Goal: Task Accomplishment & Management: Manage account settings

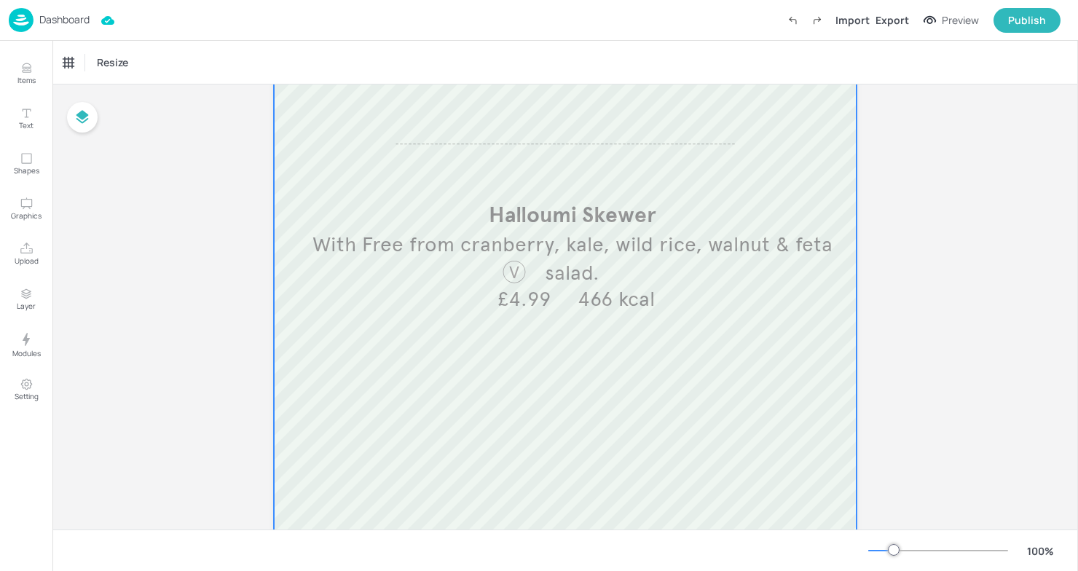
scroll to position [373, 0]
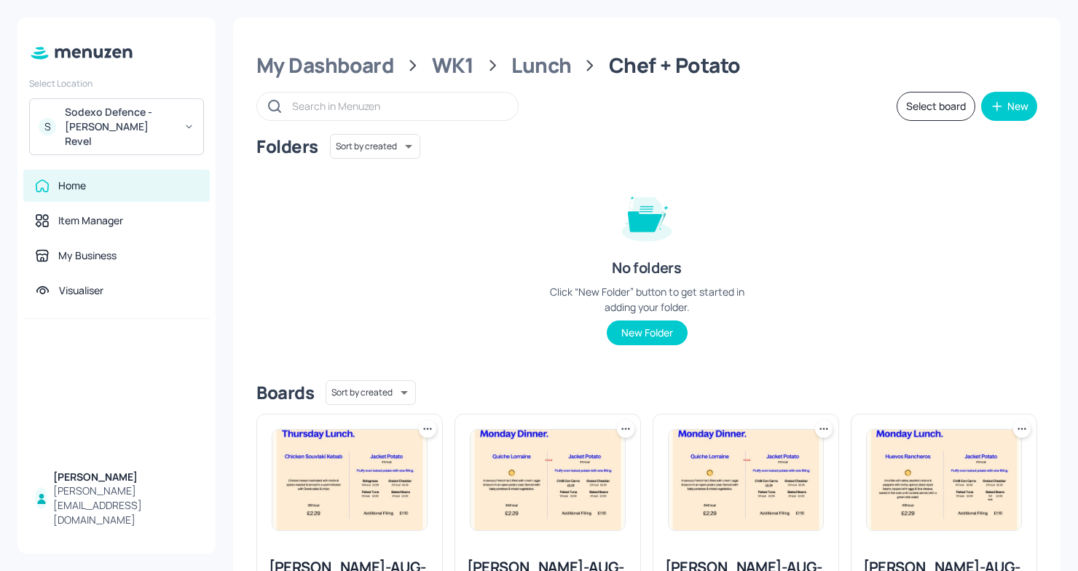
click at [822, 393] on div "Boards Sort by created id ​" at bounding box center [646, 392] width 781 height 25
click at [548, 70] on div "Lunch" at bounding box center [541, 65] width 60 height 26
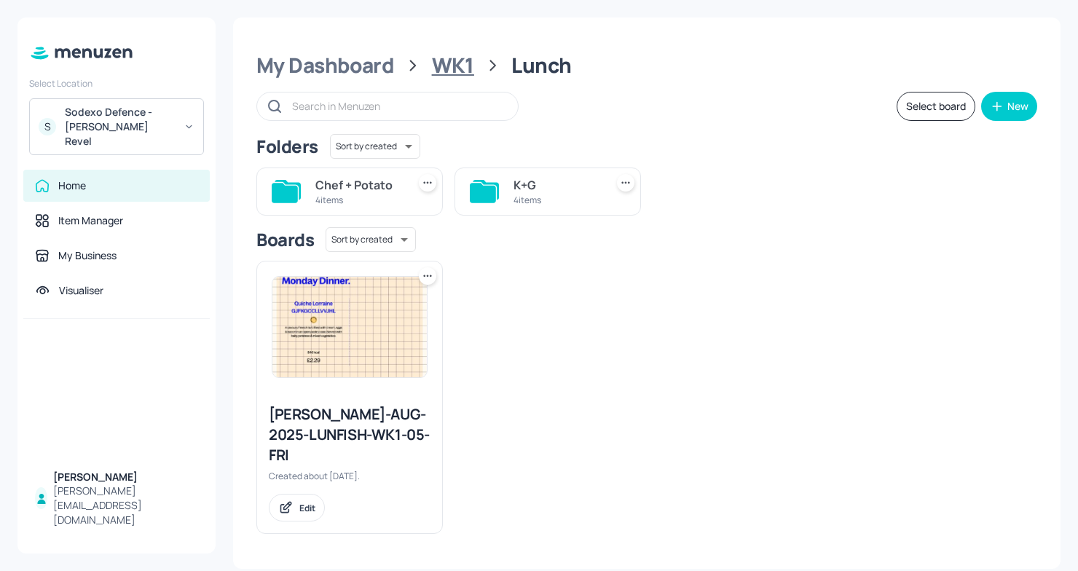
click at [447, 71] on div "WK1" at bounding box center [453, 65] width 42 height 26
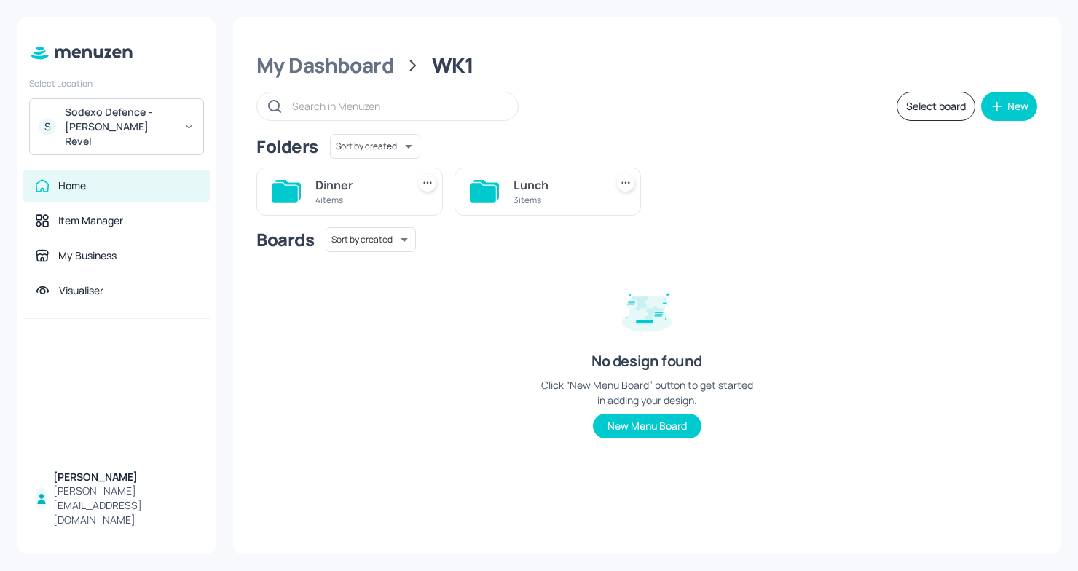
click at [337, 80] on div "My Dashboard WK1 Select board New Folders Sort by created id ​ Dinner 4 items L…" at bounding box center [647, 285] width 828 height 536
click at [144, 135] on div "S Sodexo Defence - Newbold Revel" at bounding box center [116, 126] width 175 height 57
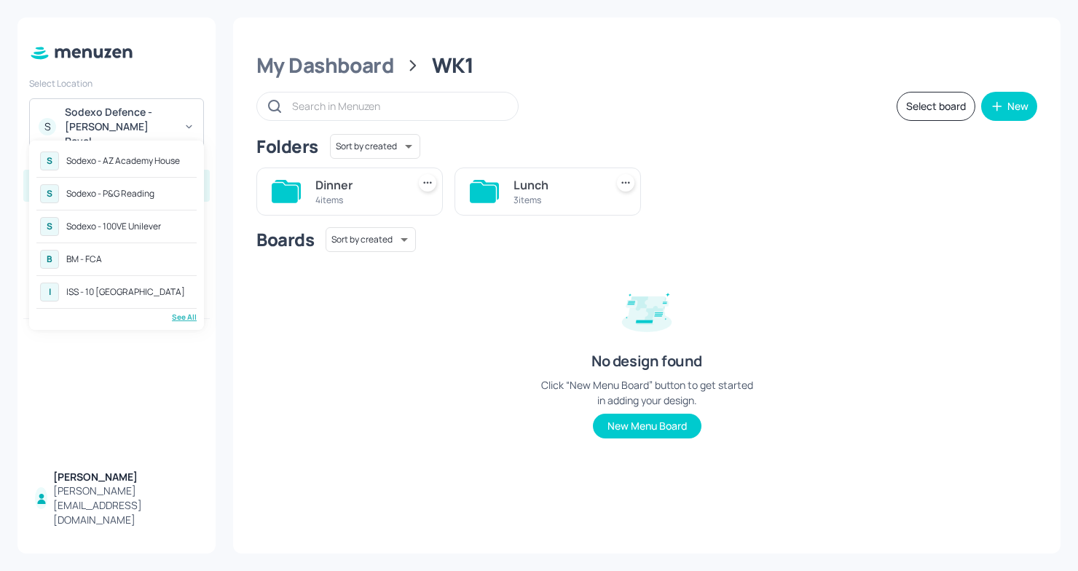
click at [186, 318] on div "See All" at bounding box center [116, 317] width 160 height 11
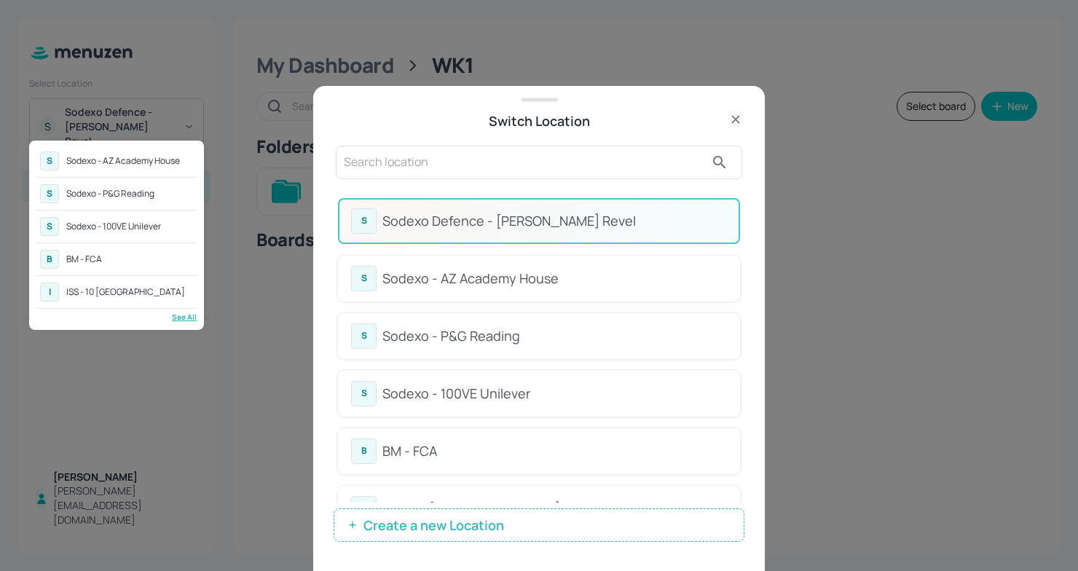
click at [468, 150] on div at bounding box center [539, 285] width 1078 height 571
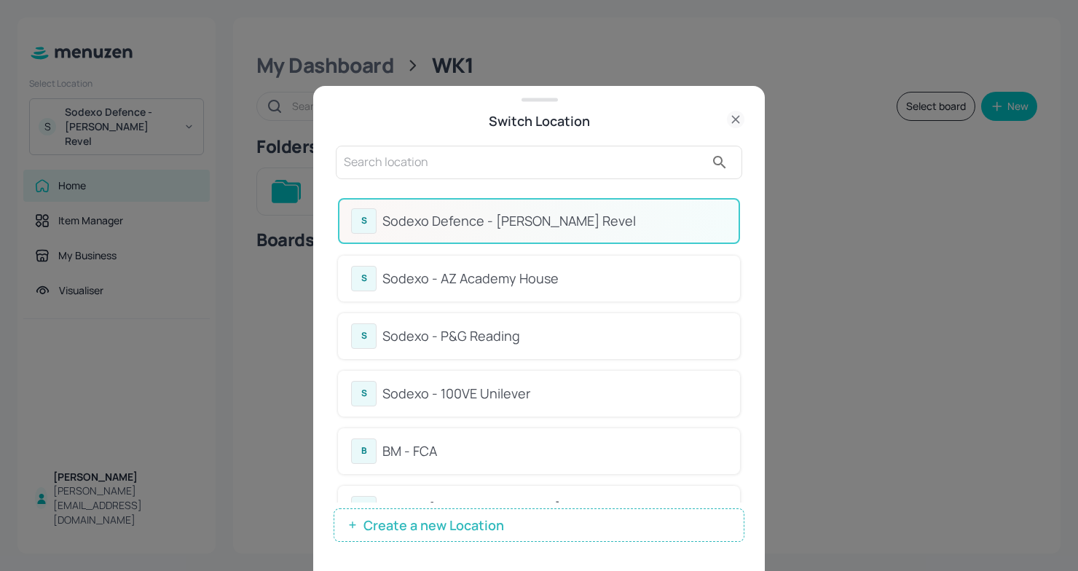
click at [420, 169] on input "text" at bounding box center [524, 162] width 361 height 23
type input "m"
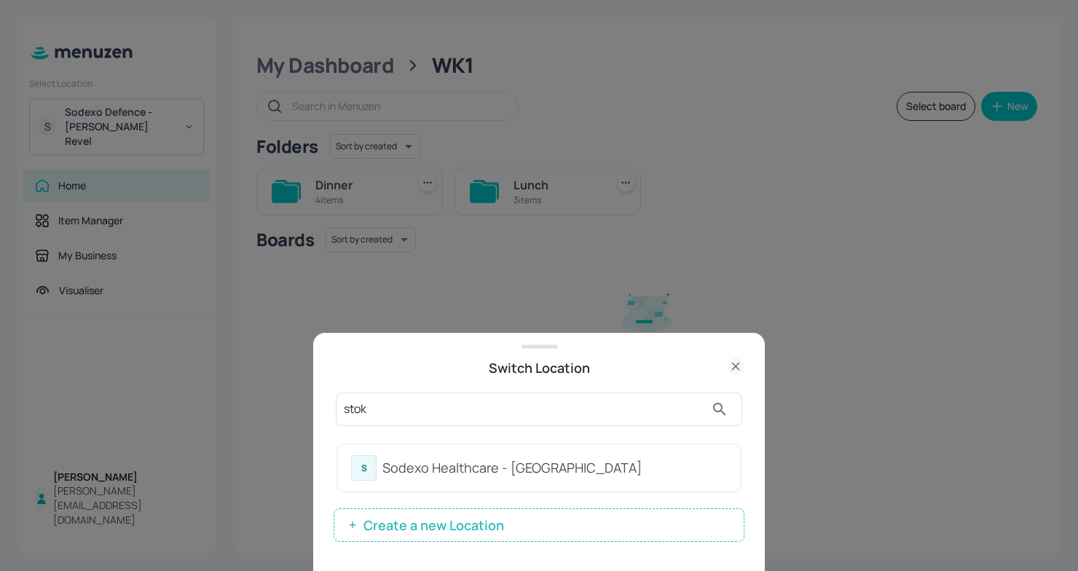
type input "stok"
click at [472, 478] on div "S Sodexo Healthcare - Stoke Mandeville" at bounding box center [539, 467] width 376 height 25
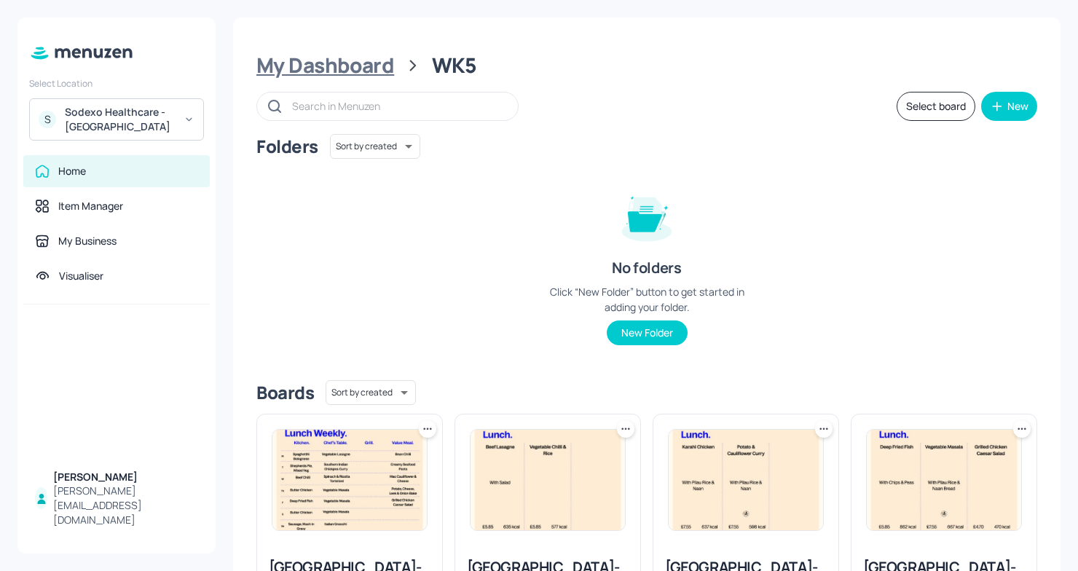
click at [308, 76] on div "My Dashboard" at bounding box center [325, 65] width 138 height 26
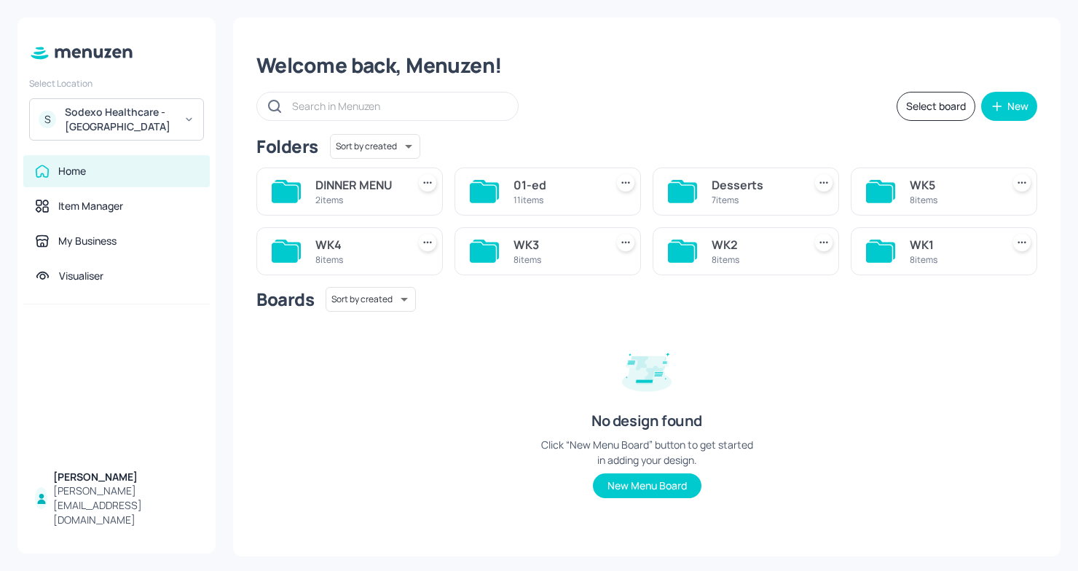
click at [936, 245] on div "WK1" at bounding box center [953, 244] width 86 height 17
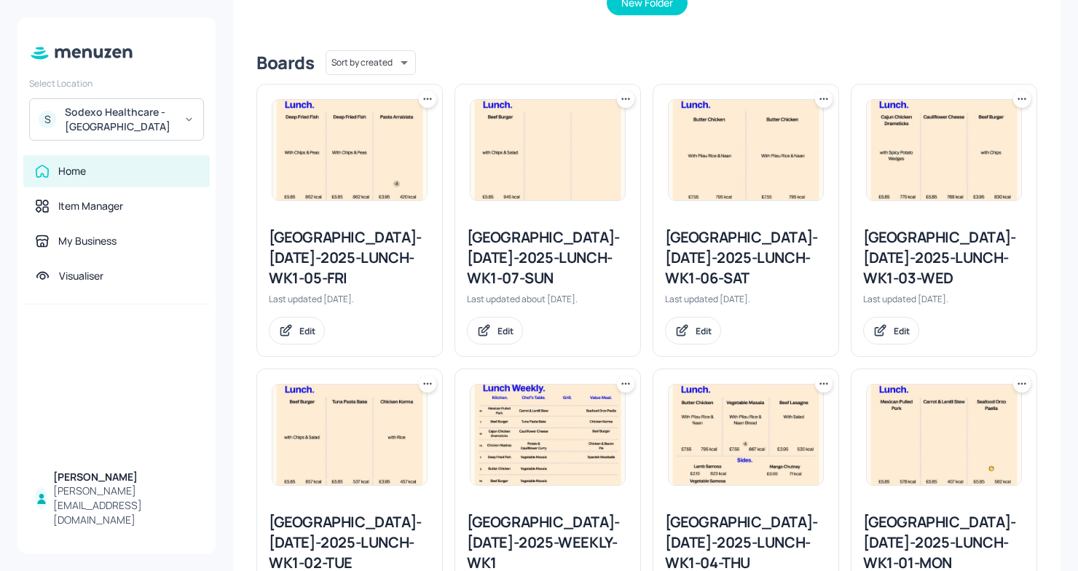
scroll to position [329, 0]
click at [426, 103] on icon at bounding box center [427, 100] width 15 height 15
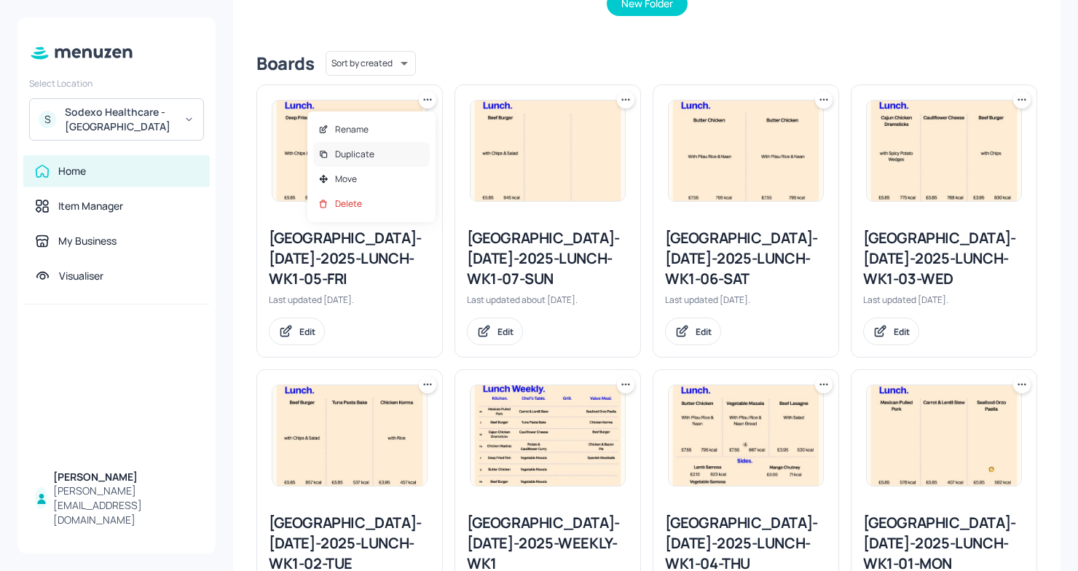
click at [362, 158] on p "Duplicate" at bounding box center [354, 154] width 39 height 13
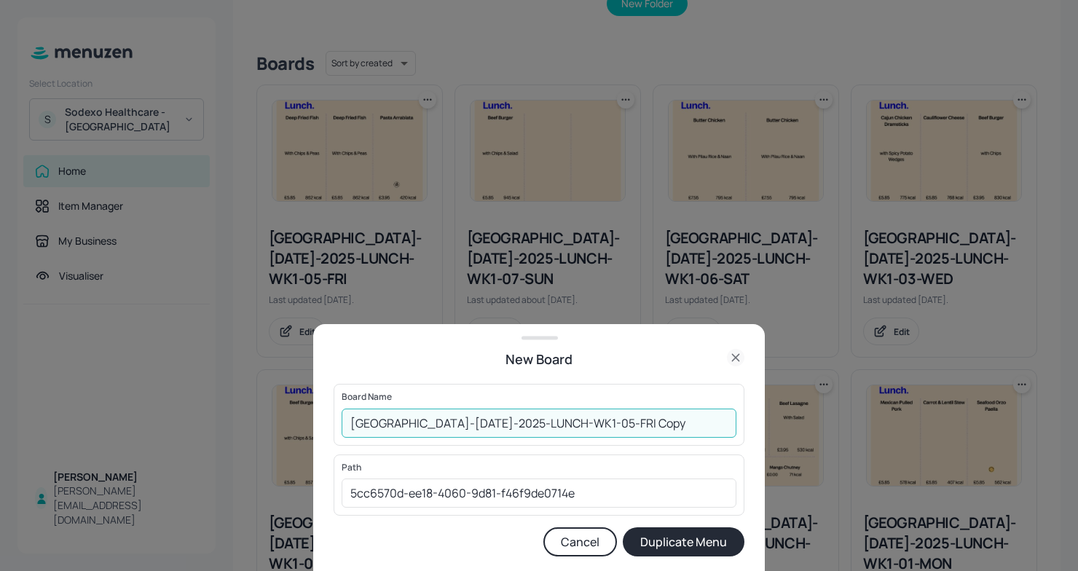
click at [352, 420] on input "Stoke Mandeville-JUL-2025-LUNCH-WK1-05-FRI Copy" at bounding box center [539, 423] width 395 height 29
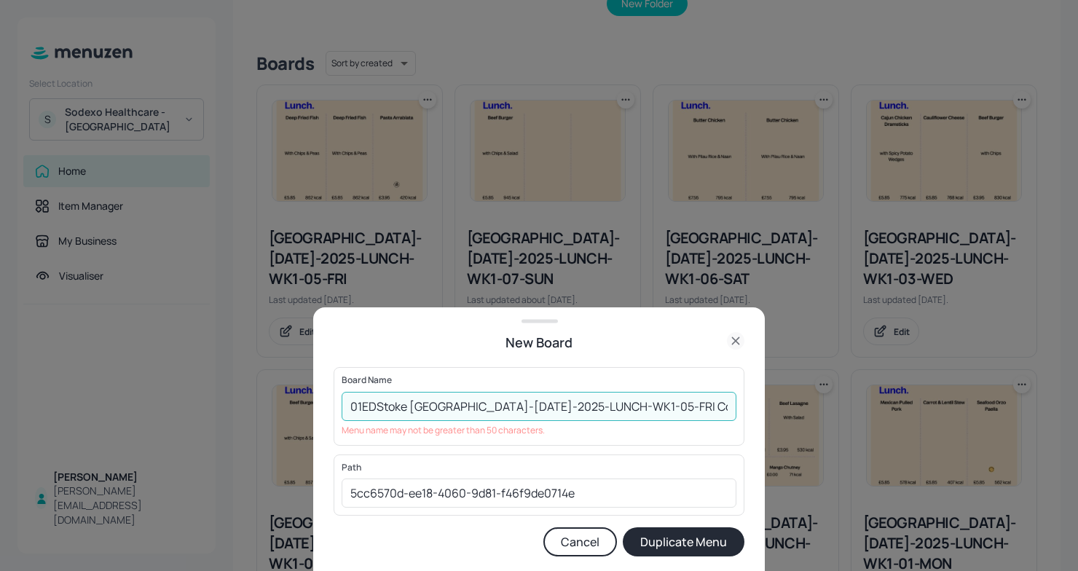
click at [667, 408] on input "01EDStoke Mandeville-JUL-2025-LUNCH-WK1-05-FRI Copy" at bounding box center [539, 406] width 395 height 29
click at [619, 407] on input "01EDStoke Mandeville-JUL-2025-LUNCH-WK1-05-FRI031025" at bounding box center [539, 406] width 395 height 29
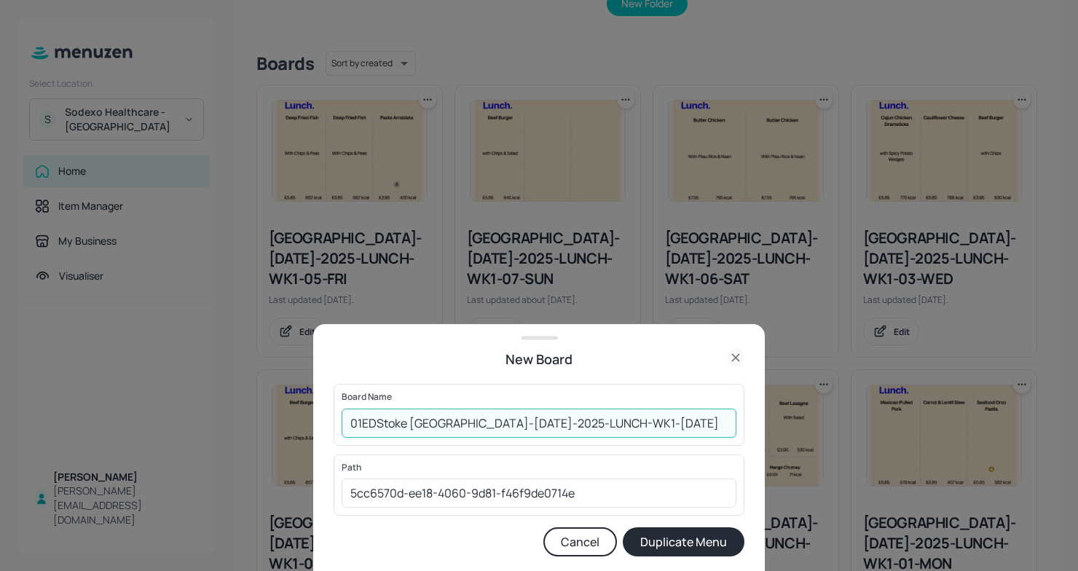
type input "01EDStoke Mandeville-JUL-2025-LUNCH-WK1-FRI031025"
click at [703, 543] on button "Duplicate Menu" at bounding box center [684, 541] width 122 height 29
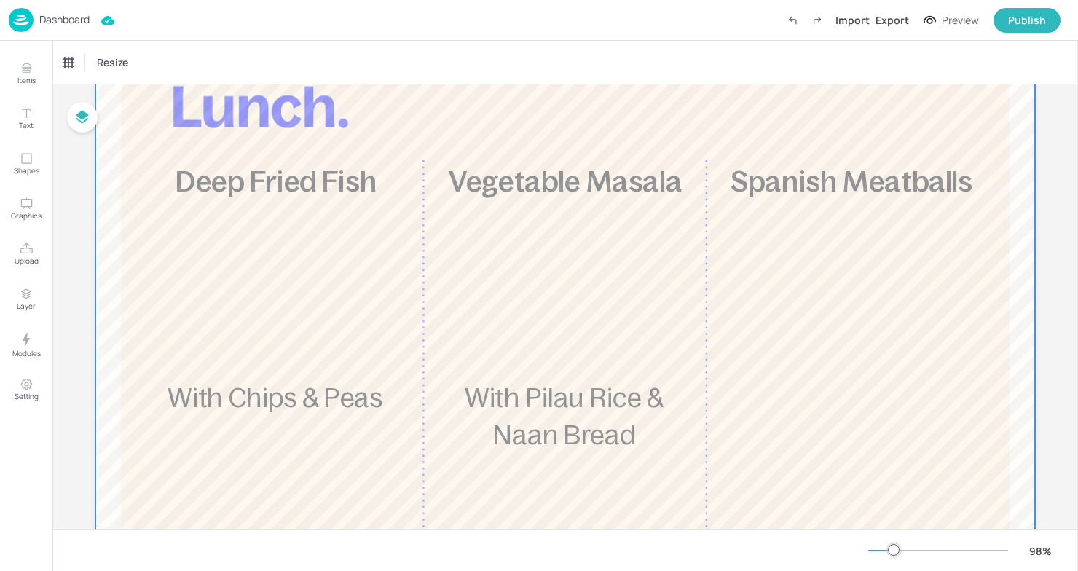
scroll to position [139, 0]
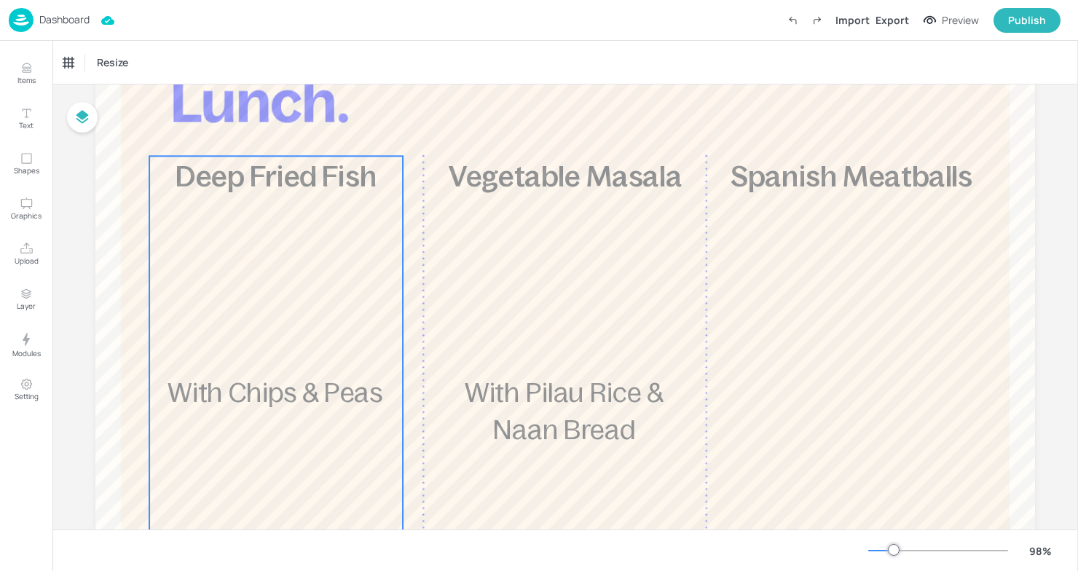
click at [238, 239] on div "£5.85 Deep Fried Fish With Chips & Peas 862 kcal" at bounding box center [276, 419] width 254 height 526
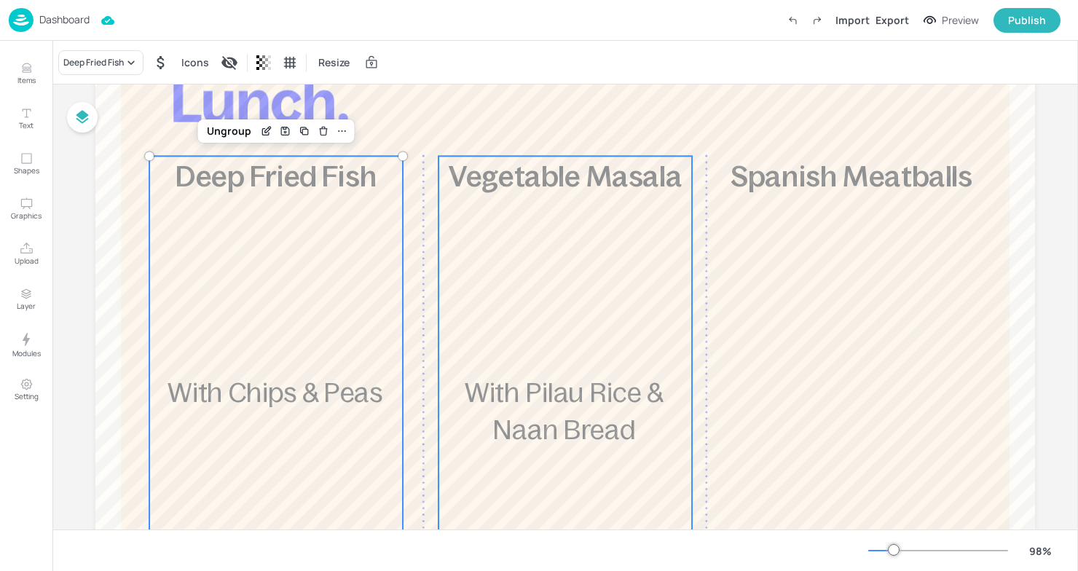
click at [608, 380] on span "With Pilau Rice & Naan Bread" at bounding box center [564, 411] width 199 height 67
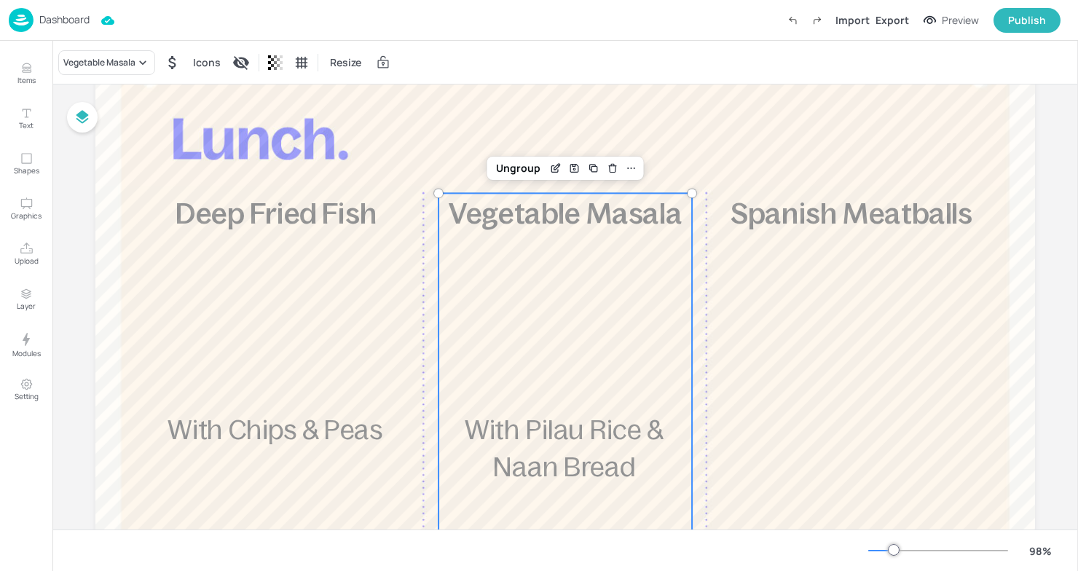
scroll to position [50, 0]
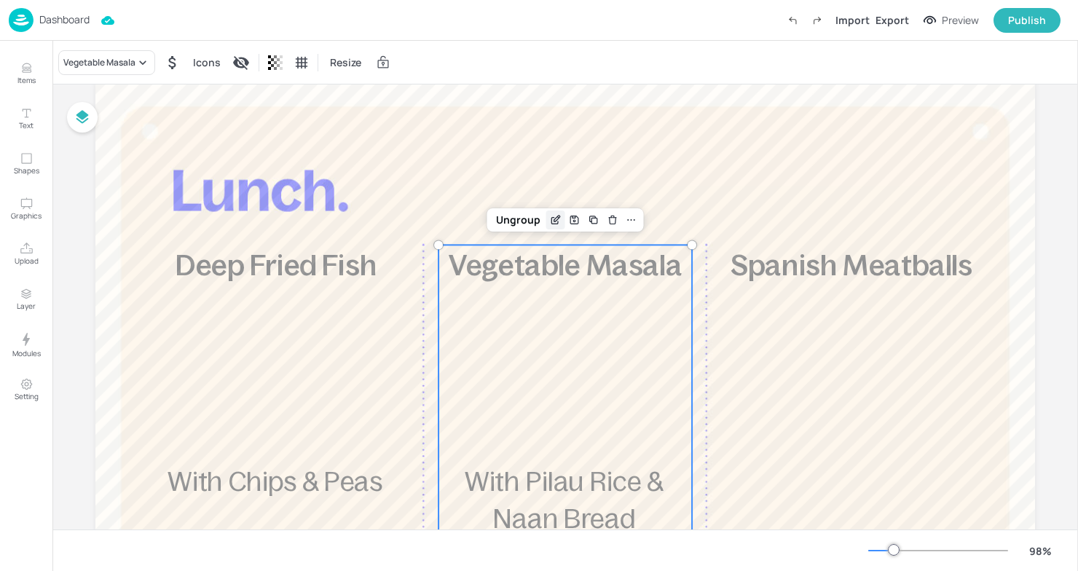
click at [551, 219] on icon "Edit Item" at bounding box center [554, 221] width 7 height 7
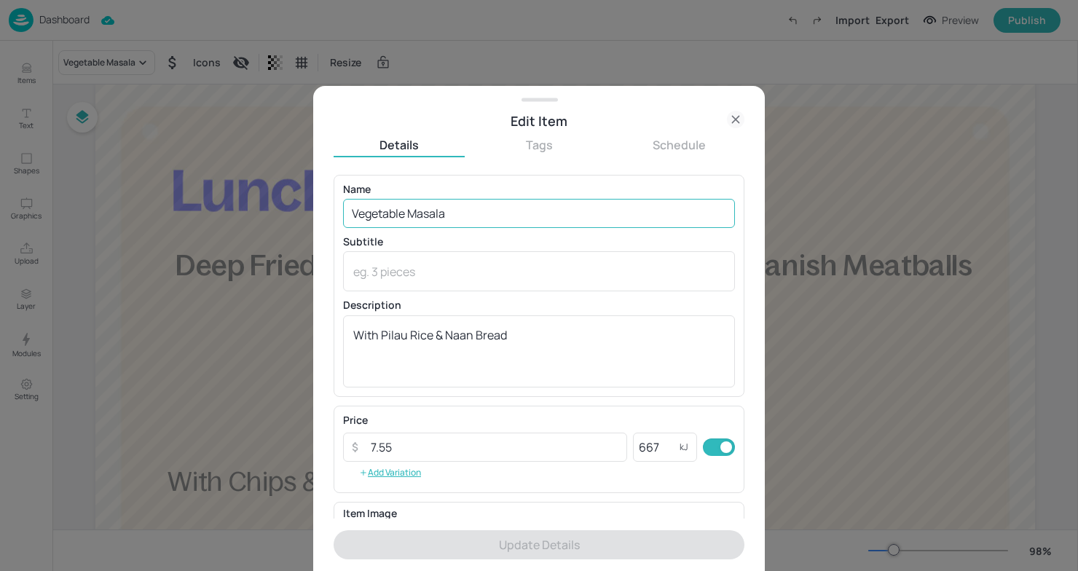
click at [467, 207] on input "Vegetable Masala" at bounding box center [539, 213] width 392 height 29
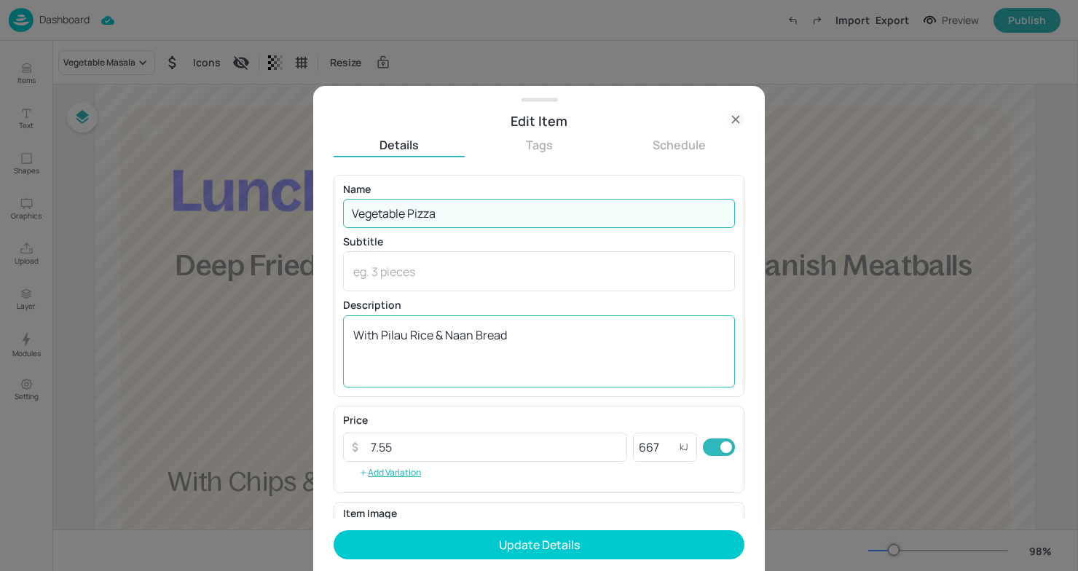
type input "Vegetable Pizza"
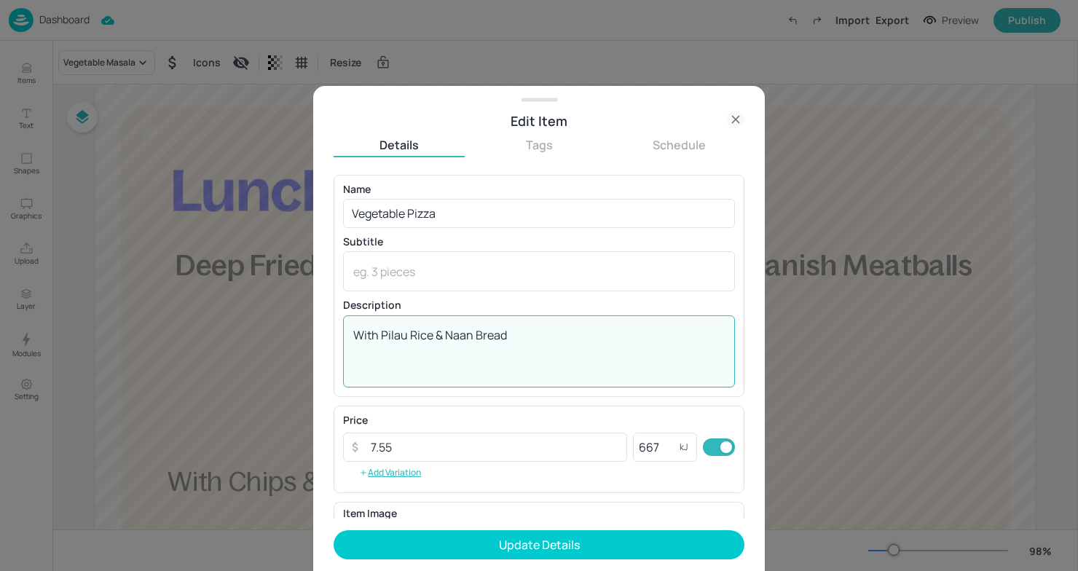
click at [527, 333] on textarea "With Pilau Rice & Naan Bread" at bounding box center [539, 351] width 372 height 48
drag, startPoint x: 527, startPoint y: 333, endPoint x: 385, endPoint y: 329, distance: 141.4
click at [385, 329] on textarea "With Pilau Rice & Naan Bread" at bounding box center [539, 351] width 372 height 48
type textarea "WithChips"
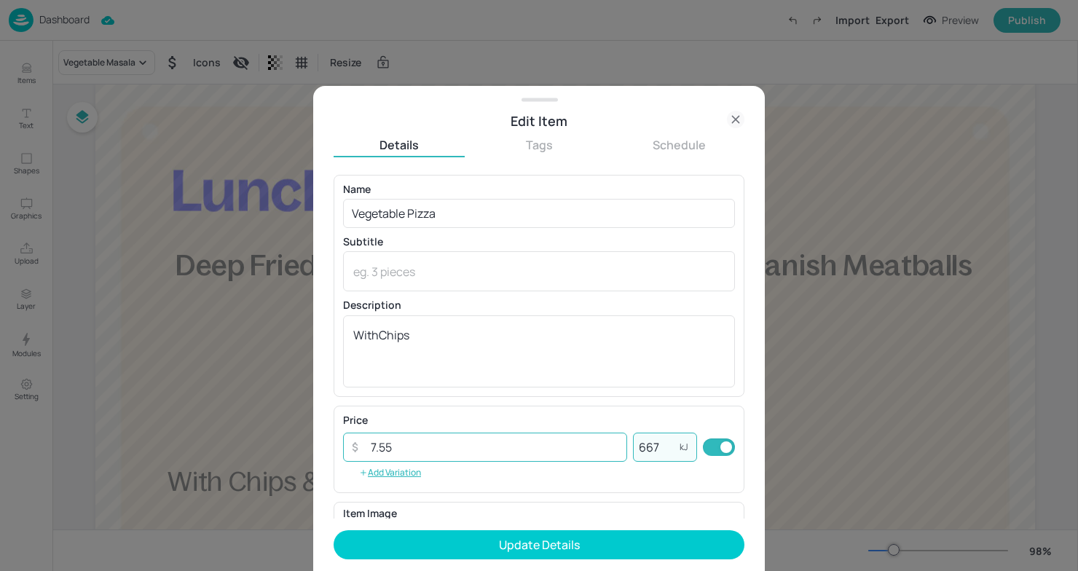
drag, startPoint x: 670, startPoint y: 451, endPoint x: 575, endPoint y: 450, distance: 95.4
click at [575, 450] on div "​ 7.55 ​ 667 kJ ​" at bounding box center [539, 447] width 392 height 29
type input "840"
click at [422, 439] on input "7.55" at bounding box center [494, 447] width 265 height 29
type input "7"
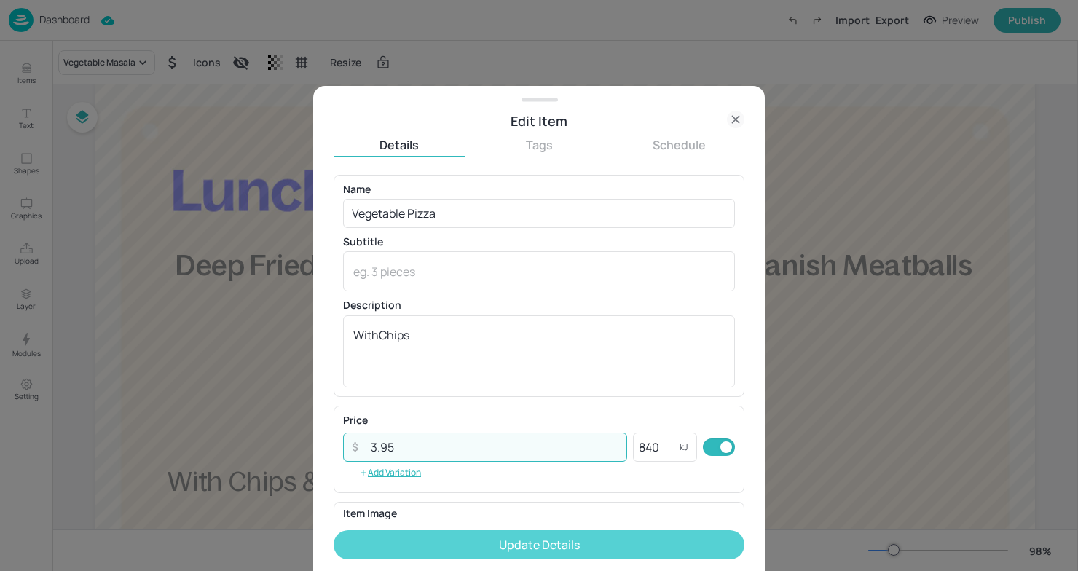
type input "3.95"
click at [544, 544] on button "Update Details" at bounding box center [539, 544] width 411 height 29
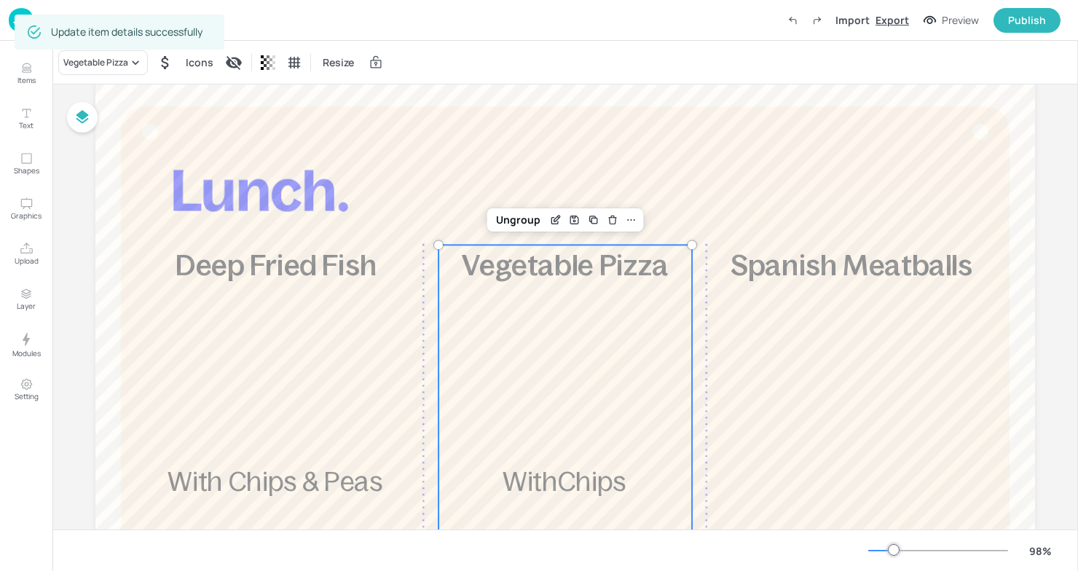
click at [884, 21] on div "Export" at bounding box center [893, 19] width 34 height 15
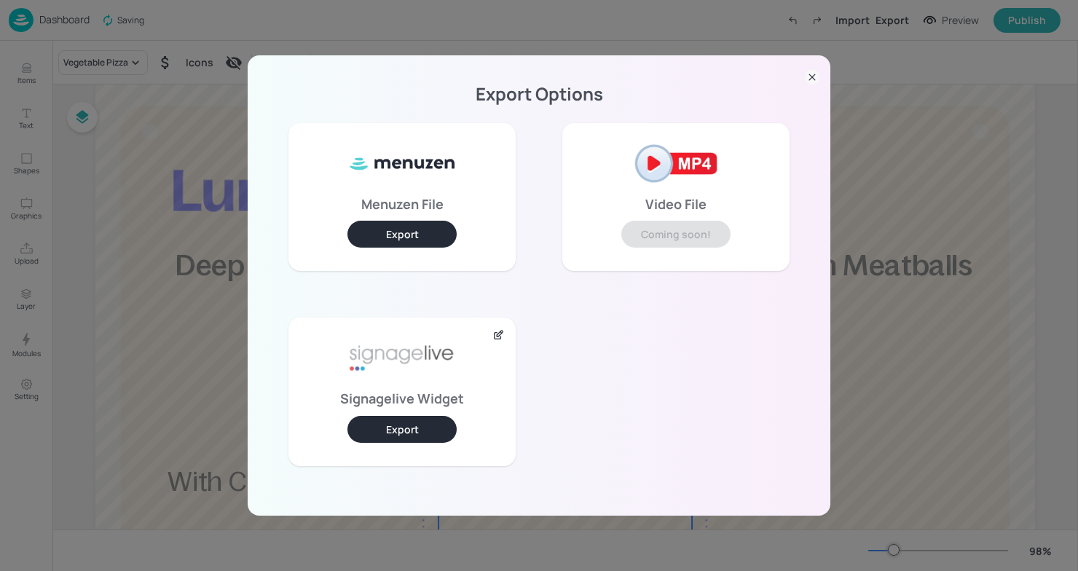
click at [415, 430] on button "Export" at bounding box center [402, 429] width 109 height 27
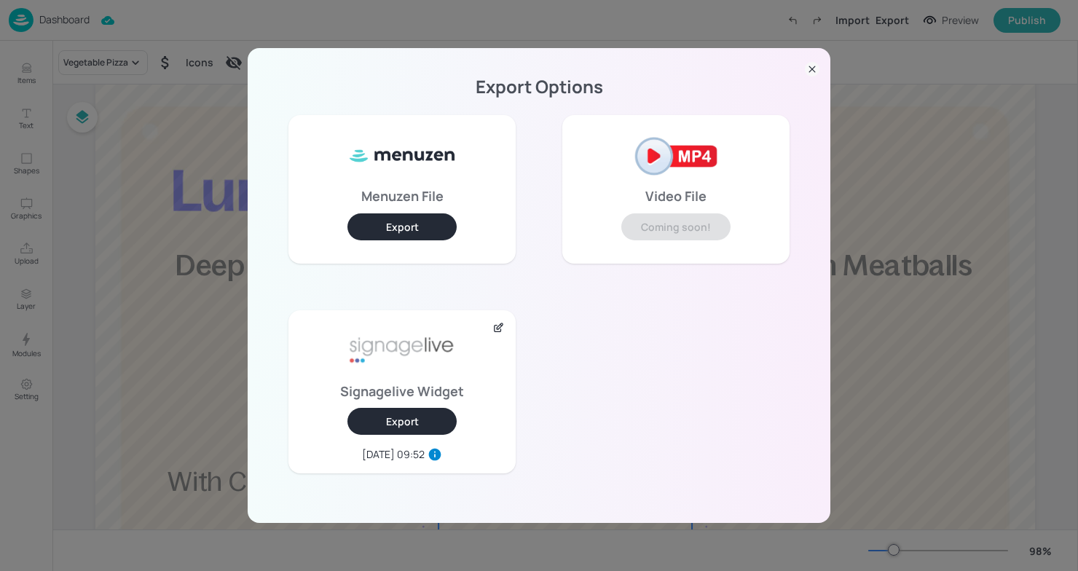
click at [808, 72] on icon at bounding box center [812, 69] width 15 height 15
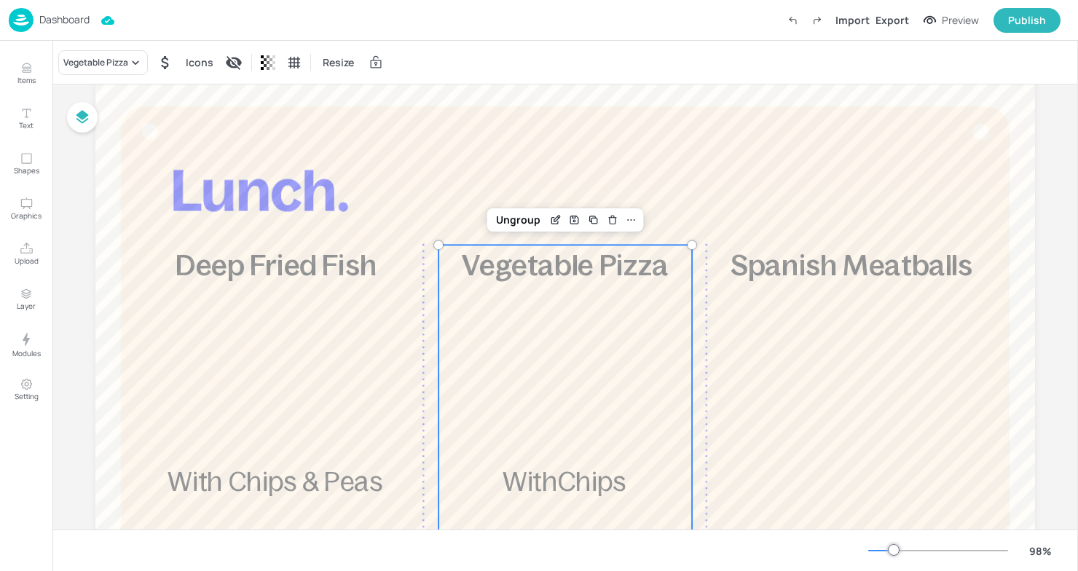
click at [42, 25] on p "Dashboard" at bounding box center [64, 20] width 50 height 10
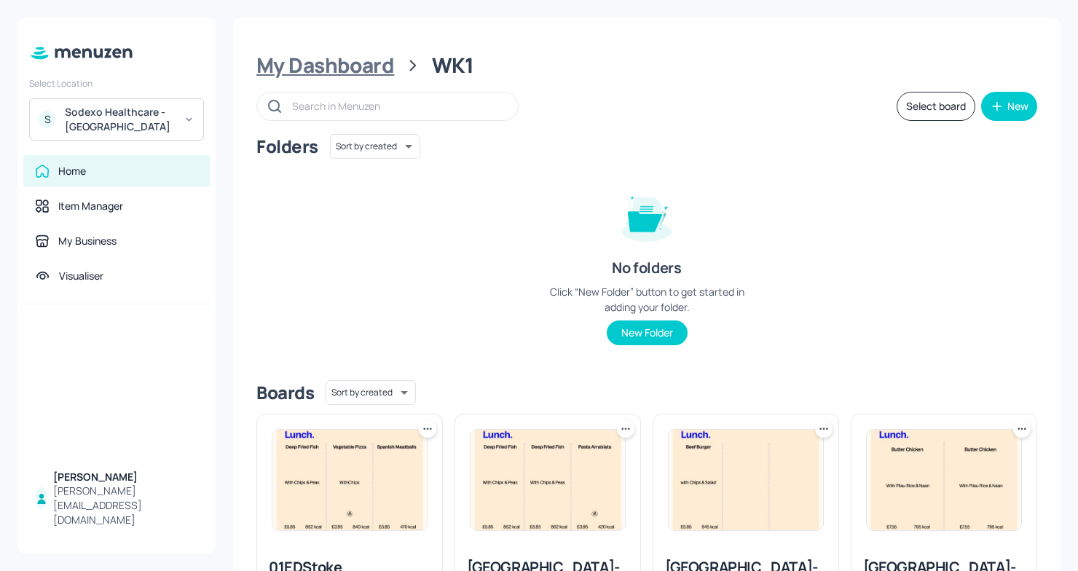
click at [341, 61] on div "My Dashboard" at bounding box center [325, 65] width 138 height 26
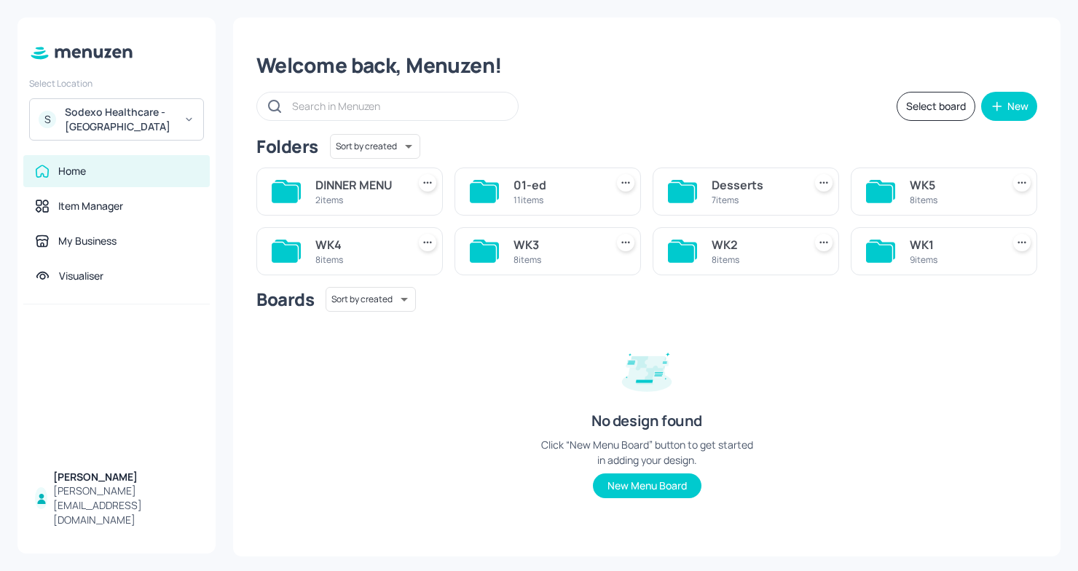
click at [989, 238] on div "WK1" at bounding box center [953, 244] width 86 height 17
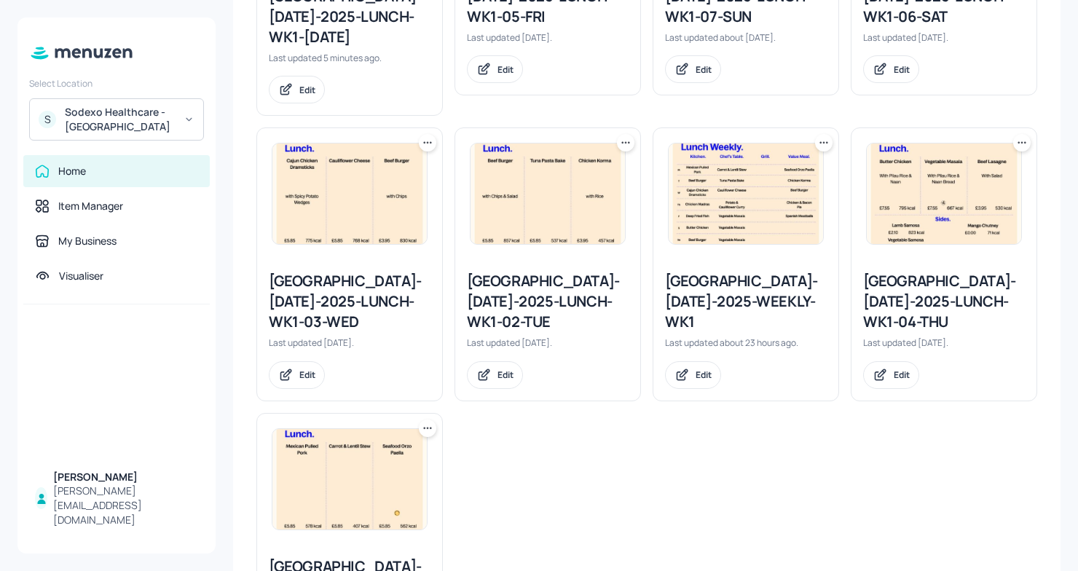
scroll to position [590, 0]
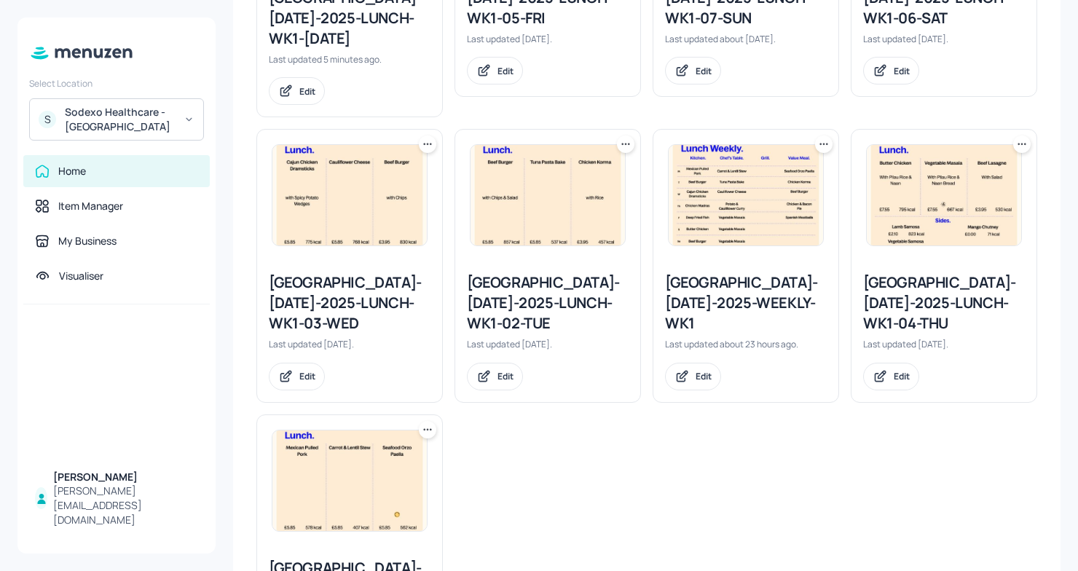
click at [819, 137] on icon at bounding box center [824, 144] width 15 height 15
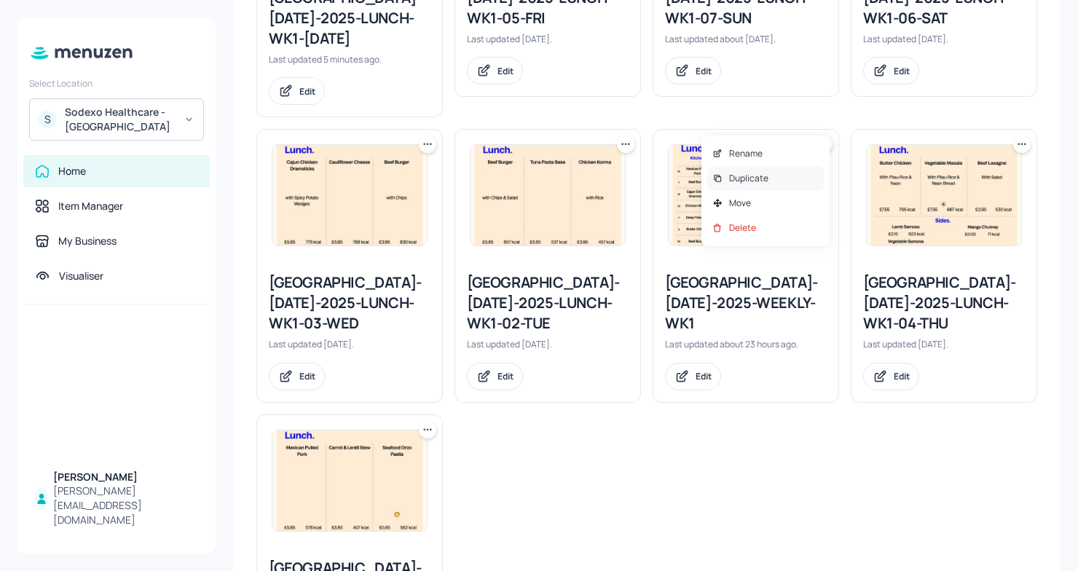
click at [772, 184] on div "Duplicate" at bounding box center [765, 178] width 117 height 25
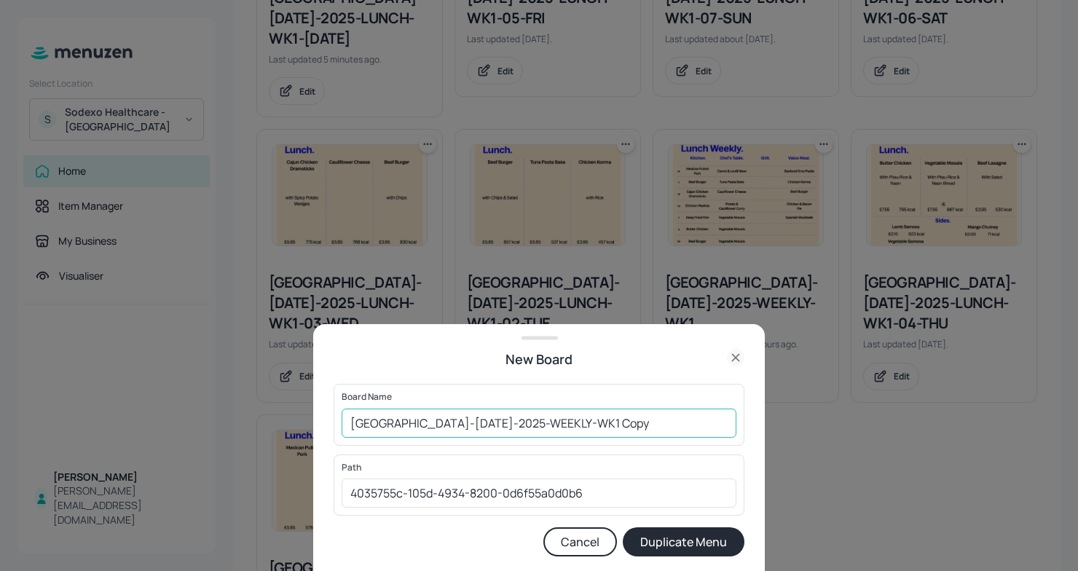
click at [353, 417] on input "Stoke Mandeville-JUL-2025-WEEKLY-WK1 Copy" at bounding box center [539, 423] width 395 height 29
click at [624, 422] on input "01EDStoke Mandeville-JUL-2025-WEEKLY-WK1 Copy" at bounding box center [539, 423] width 395 height 29
type input "01EDStoke Mandeville-JUL-2025-WEEKLY-WK1031025"
click at [672, 549] on button "Duplicate Menu" at bounding box center [684, 541] width 122 height 29
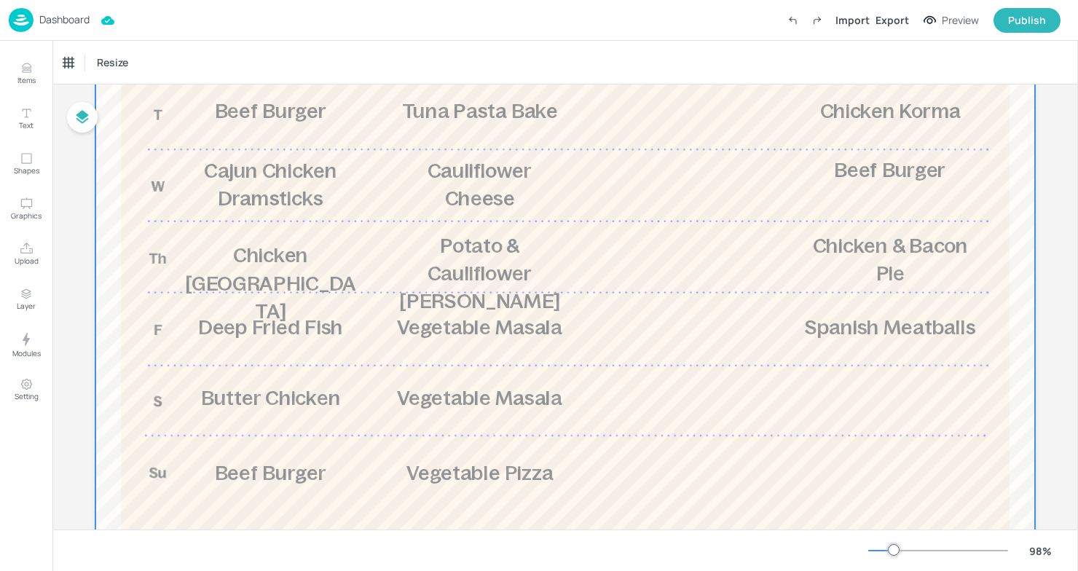
scroll to position [317, 0]
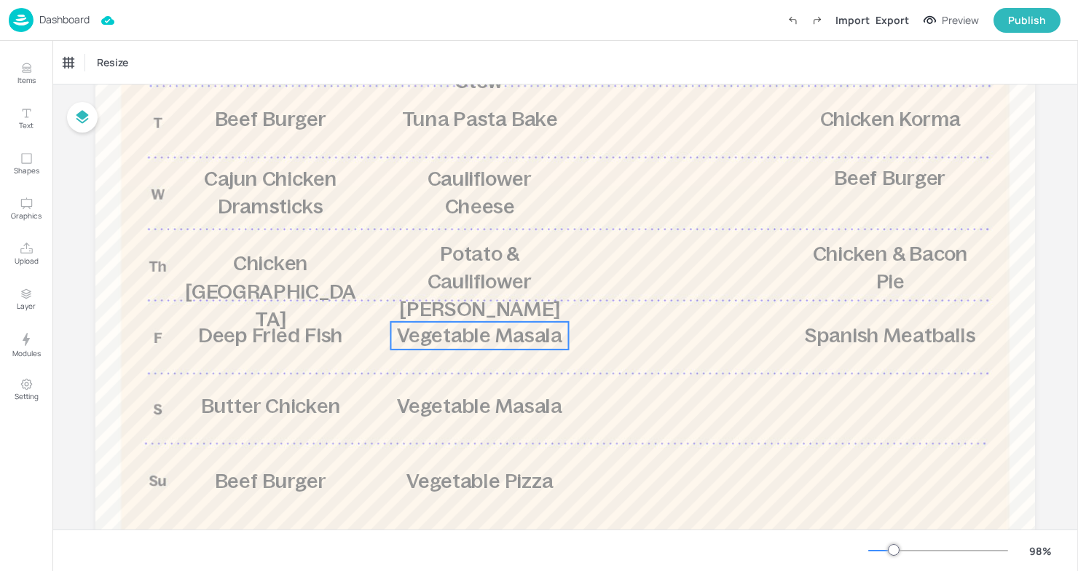
click at [496, 339] on span "Vegetable Masala" at bounding box center [479, 335] width 165 height 23
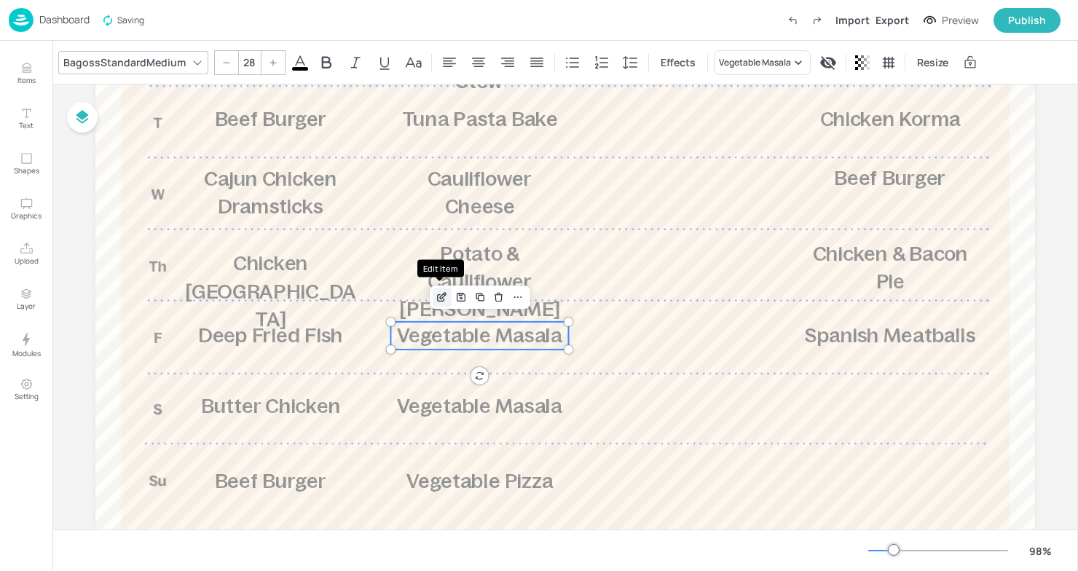
click at [444, 294] on icon "Edit Item" at bounding box center [443, 296] width 6 height 6
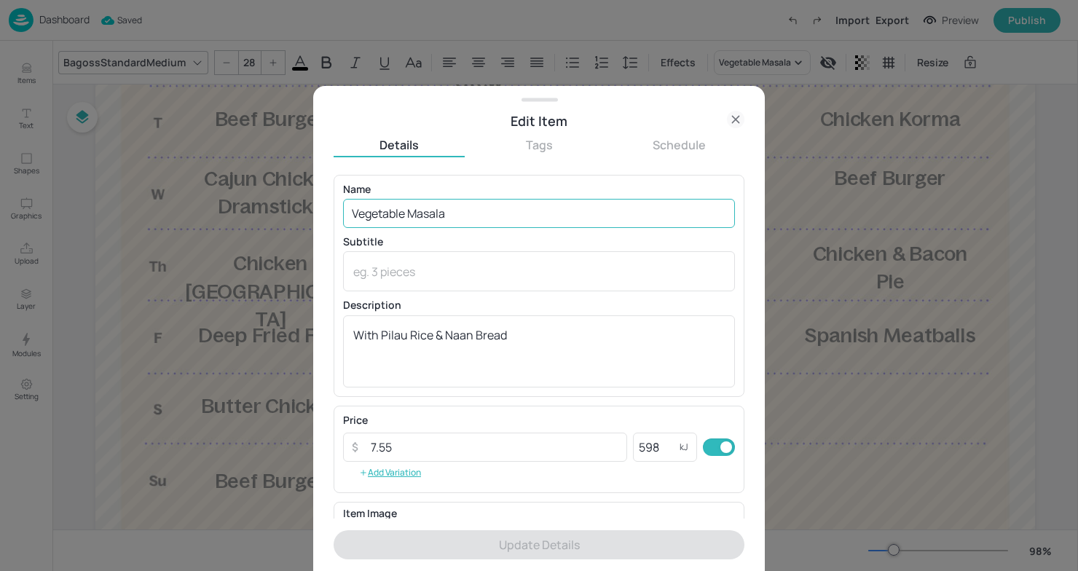
click at [466, 208] on input "Vegetable Masala" at bounding box center [539, 213] width 392 height 29
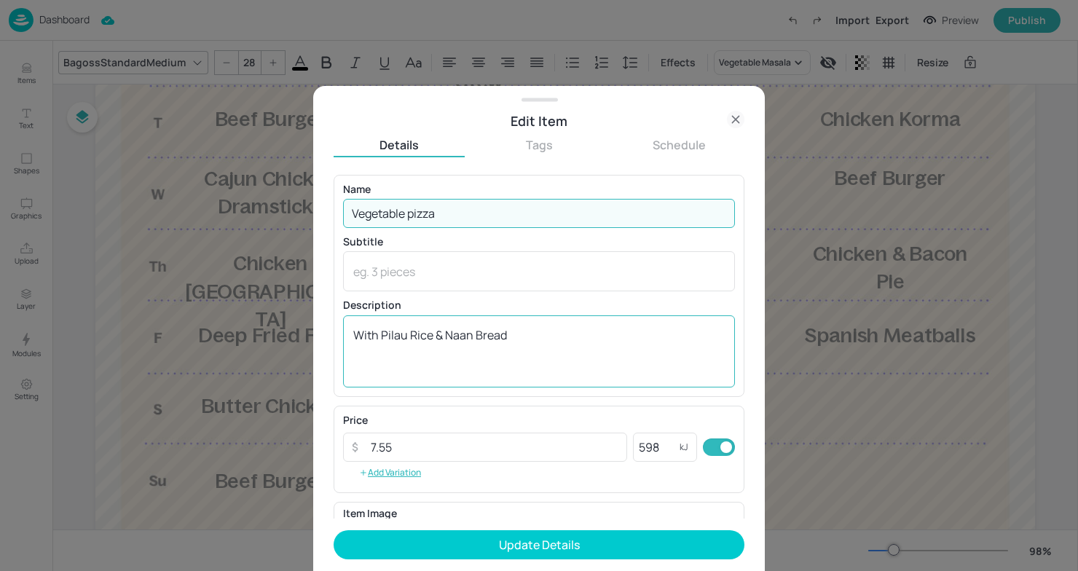
type input "Vegetable pizza"
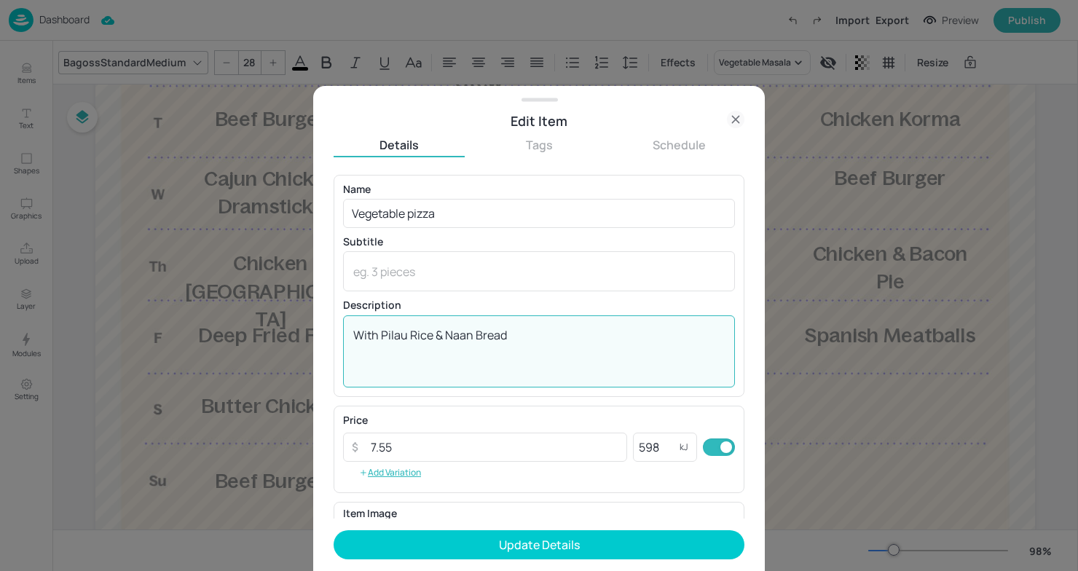
click at [519, 342] on textarea "With Pilau Rice & Naan Bread" at bounding box center [539, 351] width 372 height 48
drag, startPoint x: 519, startPoint y: 342, endPoint x: 382, endPoint y: 338, distance: 136.3
click at [382, 338] on textarea "With Pilau Rice & Naan Bread" at bounding box center [539, 351] width 372 height 48
type textarea "With Chips"
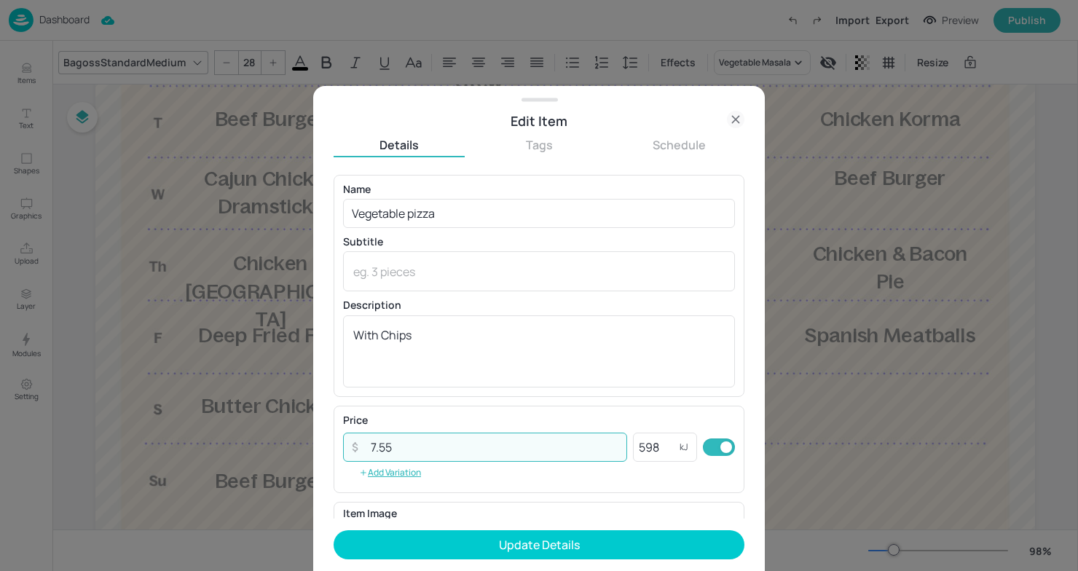
click at [400, 445] on input "7.55" at bounding box center [494, 447] width 265 height 29
type input "7"
type input "3.95"
click at [654, 444] on input "598" at bounding box center [656, 447] width 47 height 29
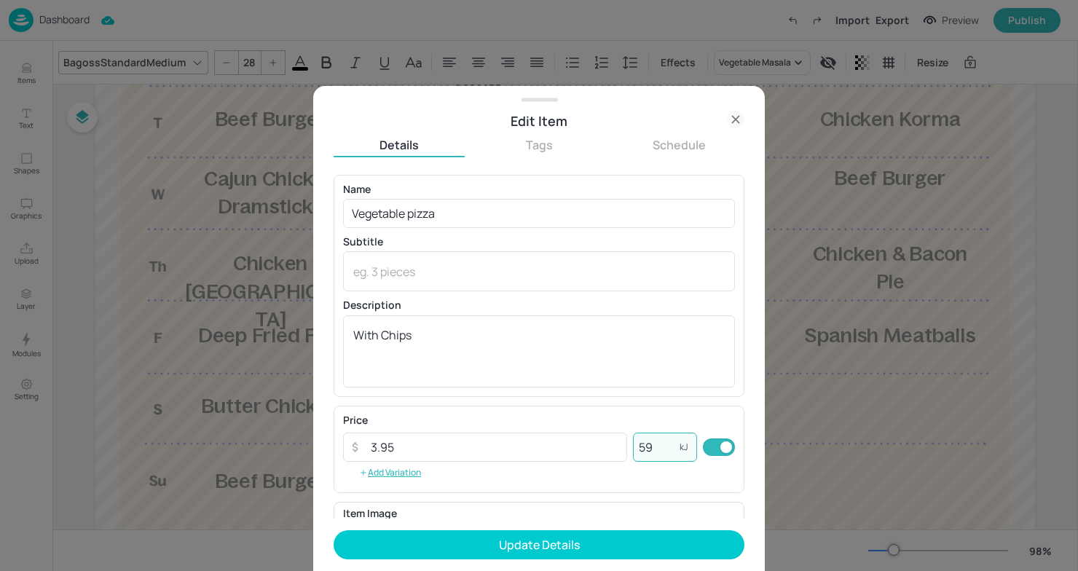
type input "5"
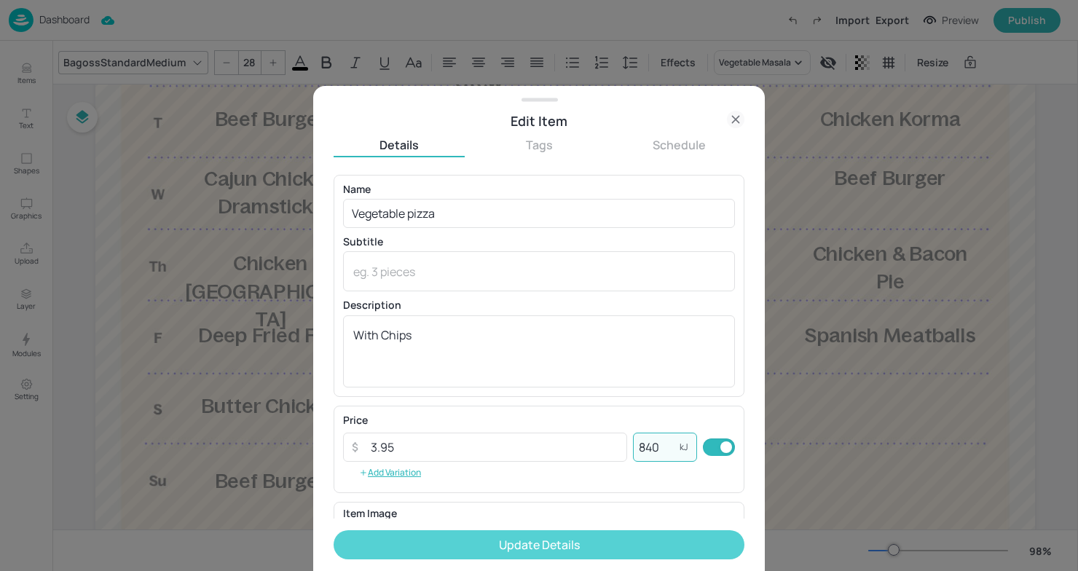
type input "840"
click at [517, 538] on button "Update Details" at bounding box center [539, 544] width 411 height 29
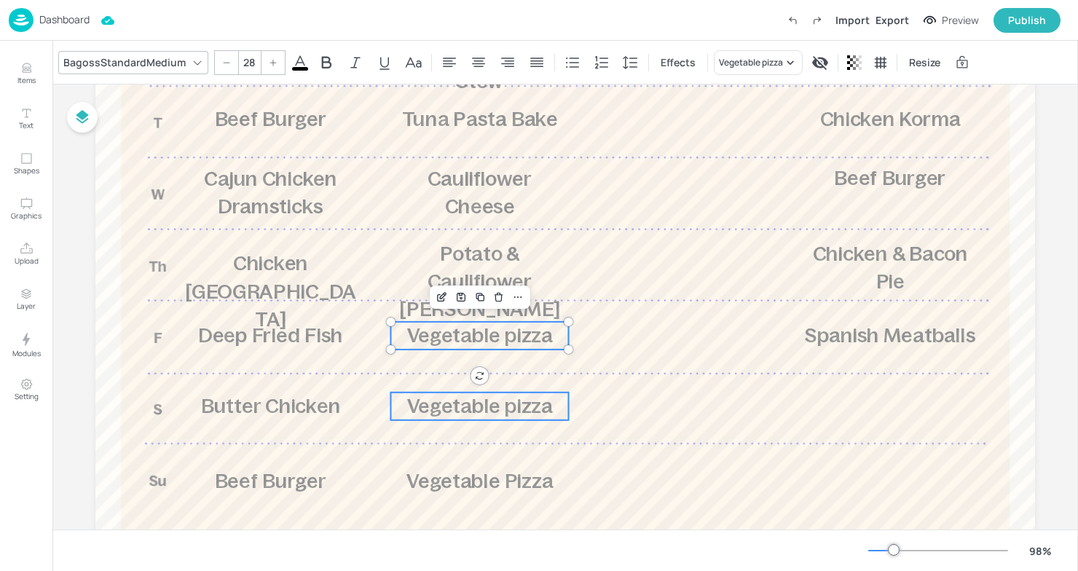
click at [533, 415] on span "Vegetable pizza" at bounding box center [480, 406] width 146 height 23
type input "28"
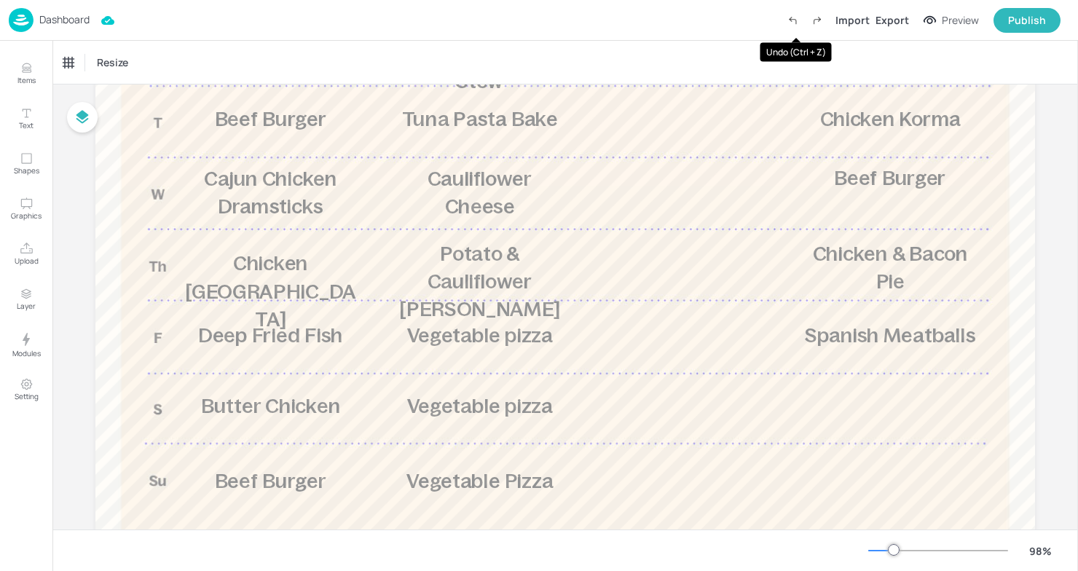
click at [795, 19] on icon "Undo (Ctrl + Z)" at bounding box center [793, 21] width 7 height 4
click at [798, 21] on icon "Undo (Ctrl + Z)" at bounding box center [792, 20] width 13 height 13
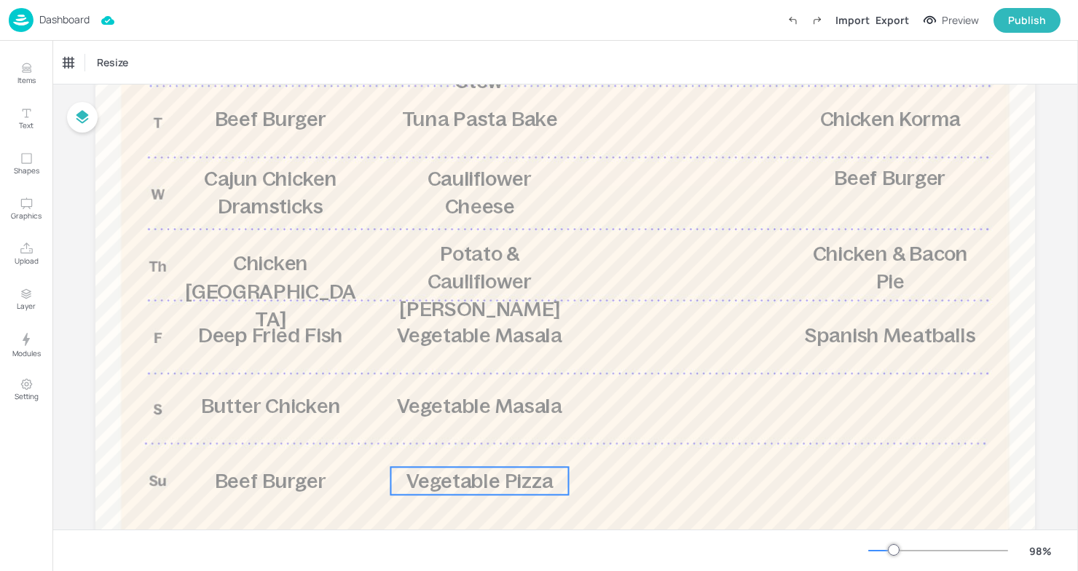
click at [496, 472] on span "Vegetable Pizza" at bounding box center [480, 480] width 146 height 23
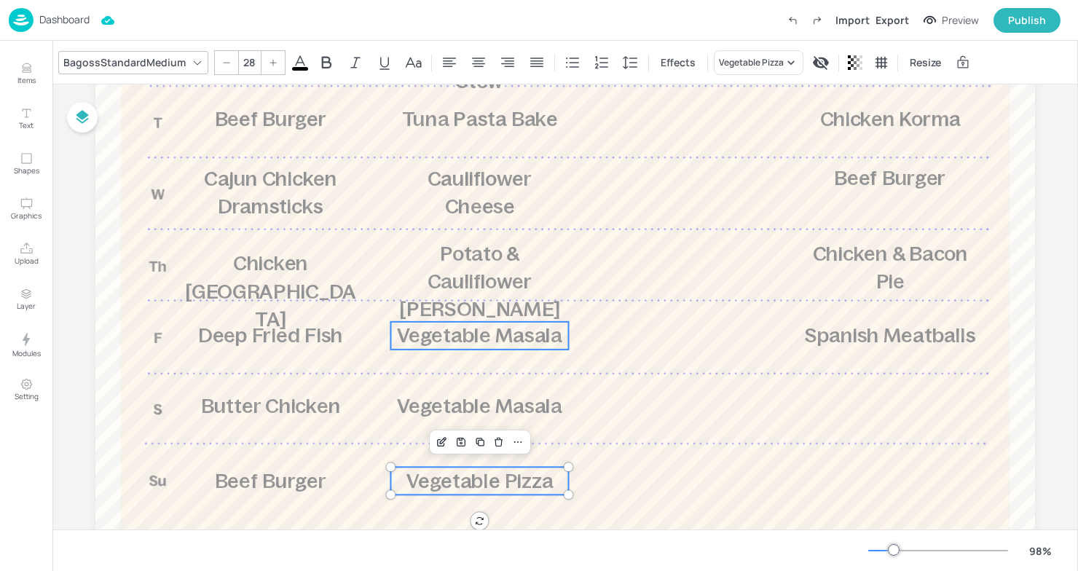
click at [467, 334] on span "Vegetable Masala" at bounding box center [479, 335] width 165 height 23
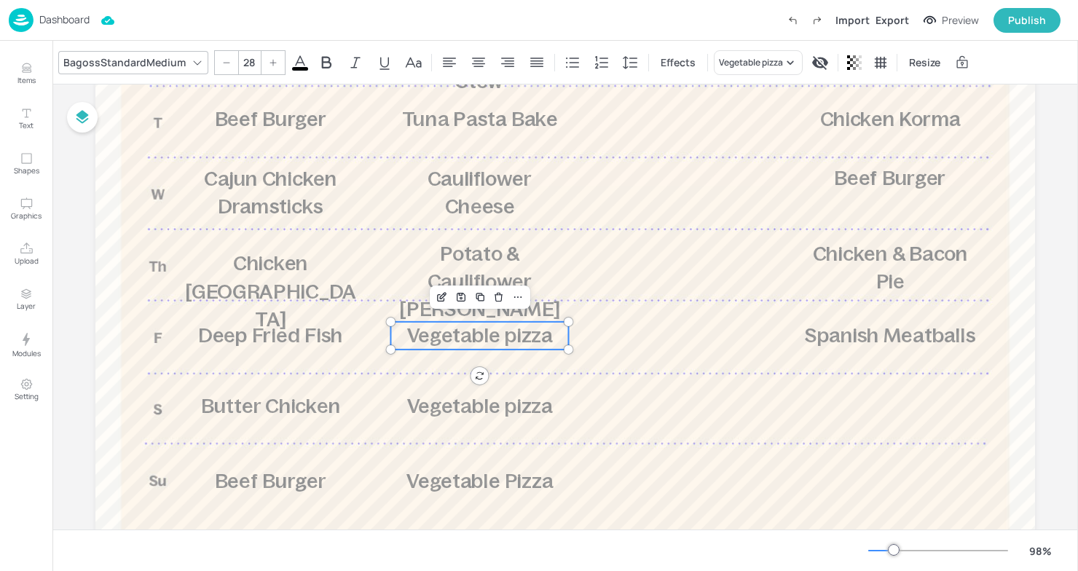
click at [157, 58] on div "BagossStandardMedium" at bounding box center [124, 62] width 128 height 21
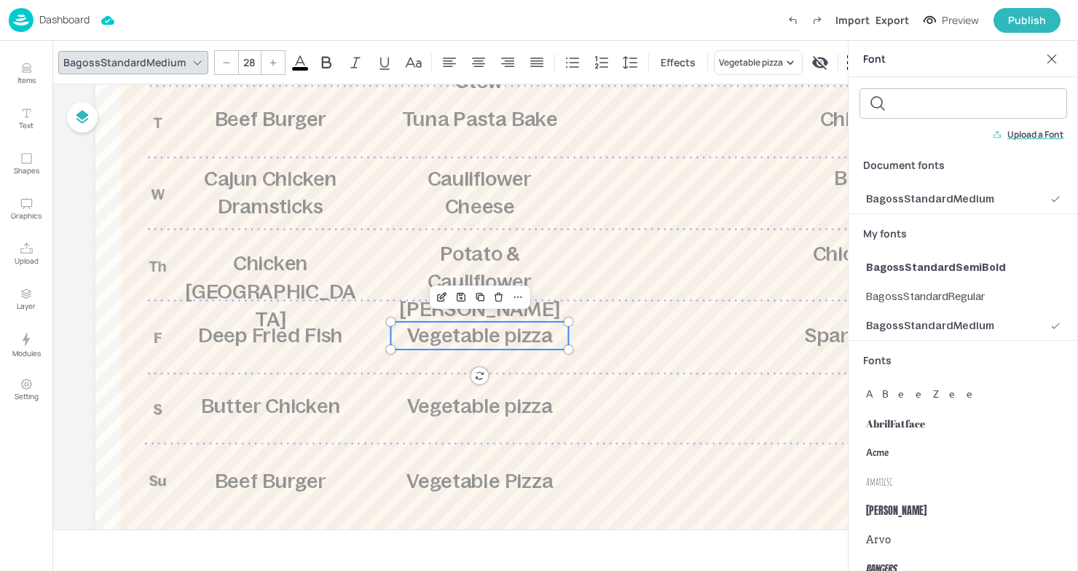
click at [452, 343] on span "Vegetable pizza" at bounding box center [480, 335] width 146 height 23
click at [425, 331] on span "Vegetable pizza" at bounding box center [480, 335] width 146 height 23
click at [1052, 52] on icon at bounding box center [1052, 59] width 15 height 15
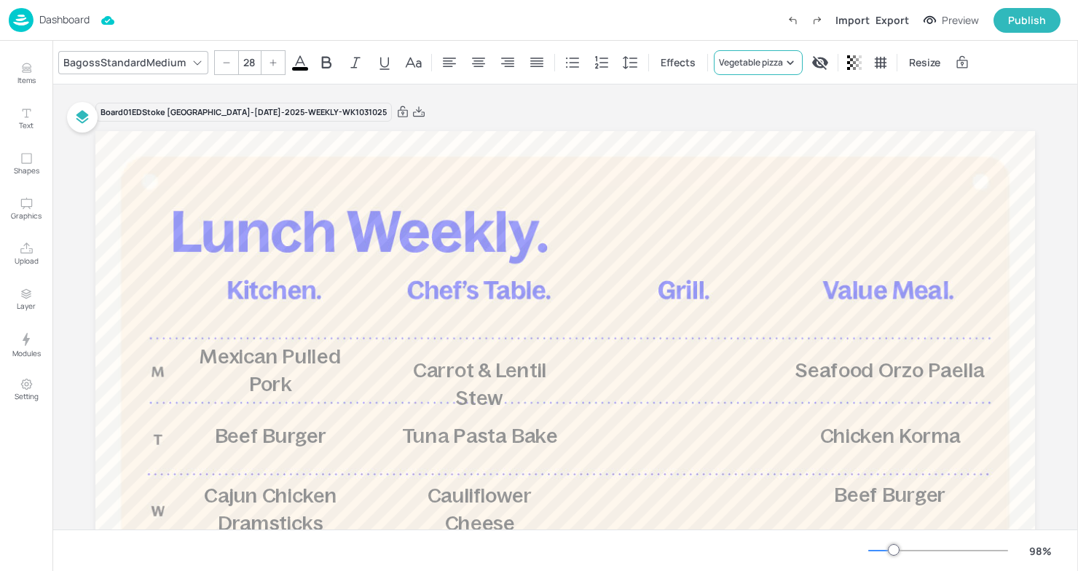
click at [737, 56] on div "Vegetable pizza" at bounding box center [751, 62] width 64 height 13
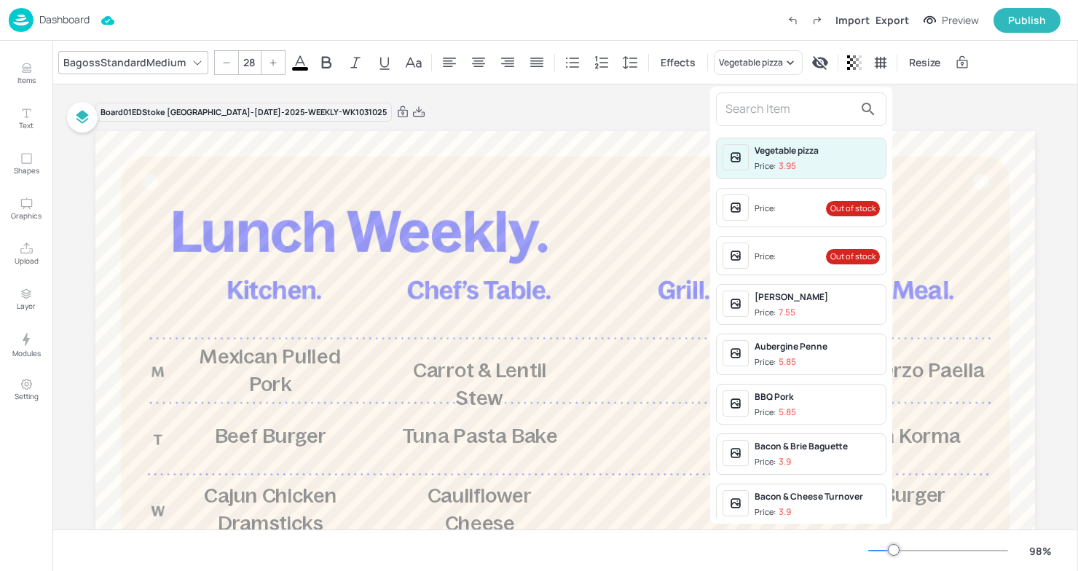
click at [765, 118] on input "text" at bounding box center [790, 109] width 128 height 23
click at [549, 106] on div at bounding box center [539, 285] width 1078 height 571
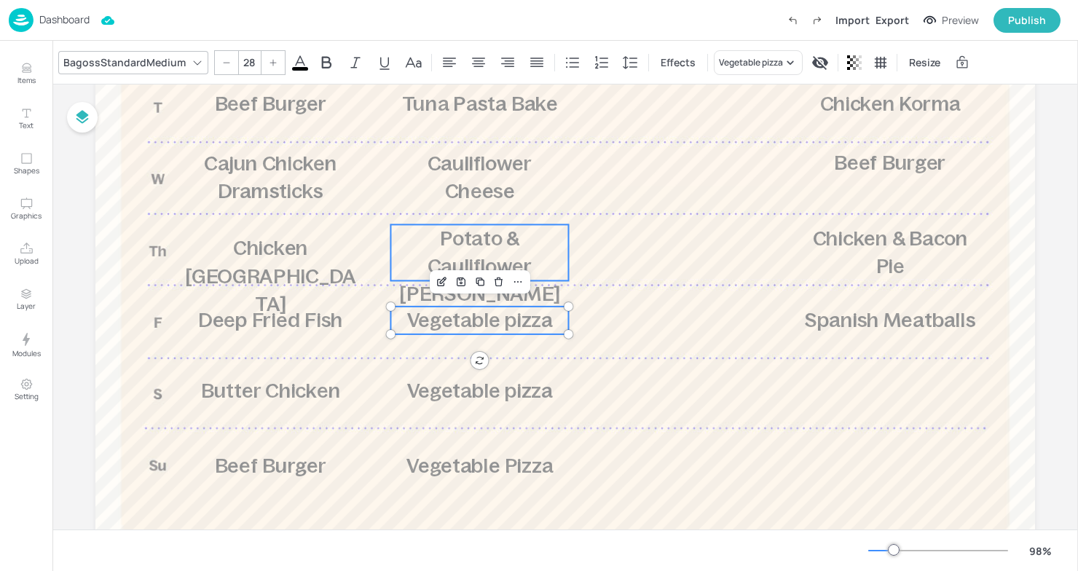
scroll to position [313, 0]
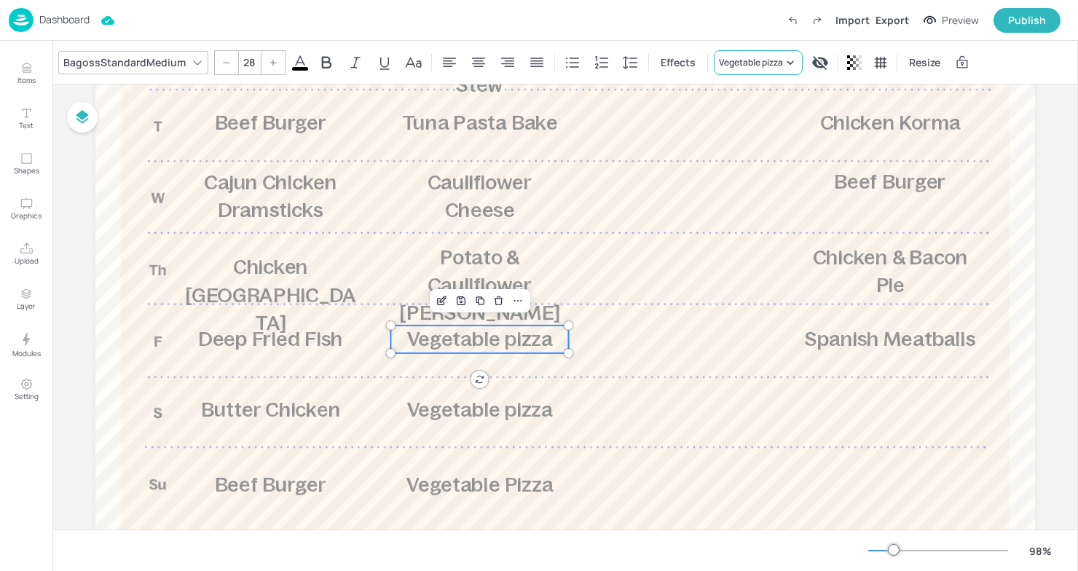
click at [757, 60] on div "Vegetable pizza" at bounding box center [751, 62] width 64 height 13
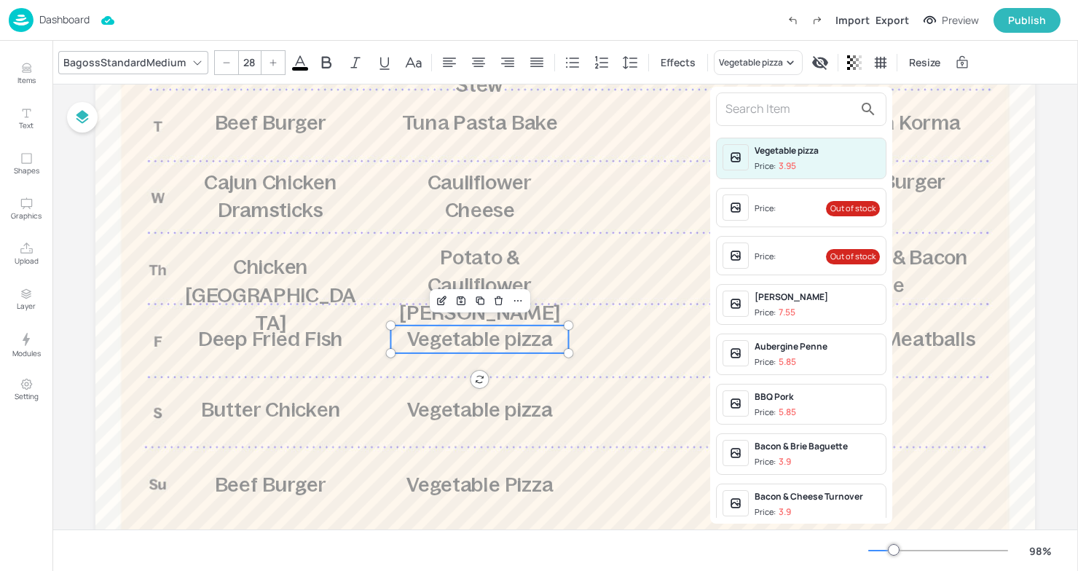
click at [525, 411] on div at bounding box center [539, 285] width 1078 height 571
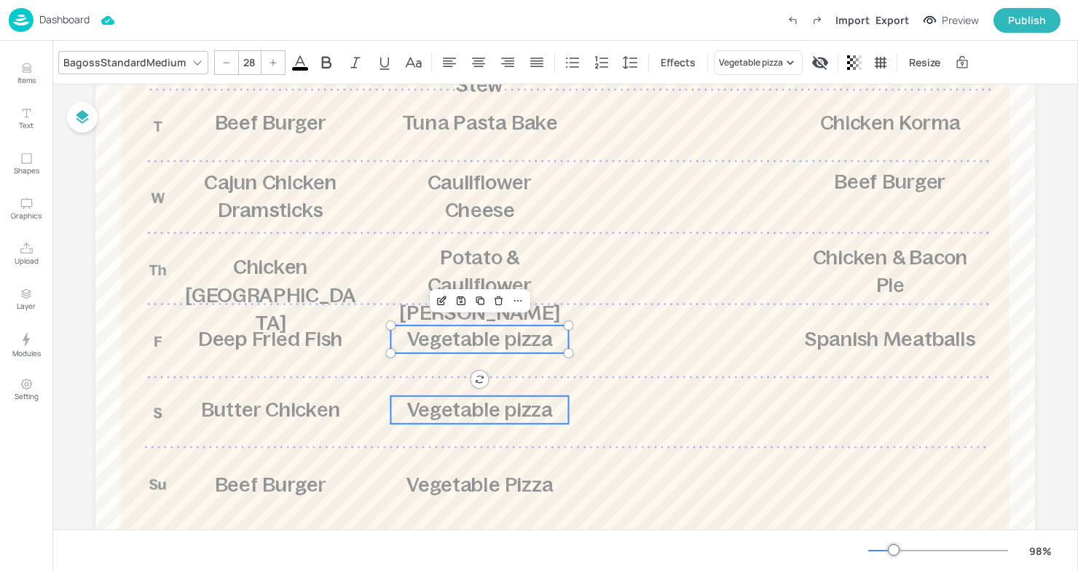
type input "28"
click at [502, 406] on span "Vegetable pizza" at bounding box center [480, 410] width 146 height 23
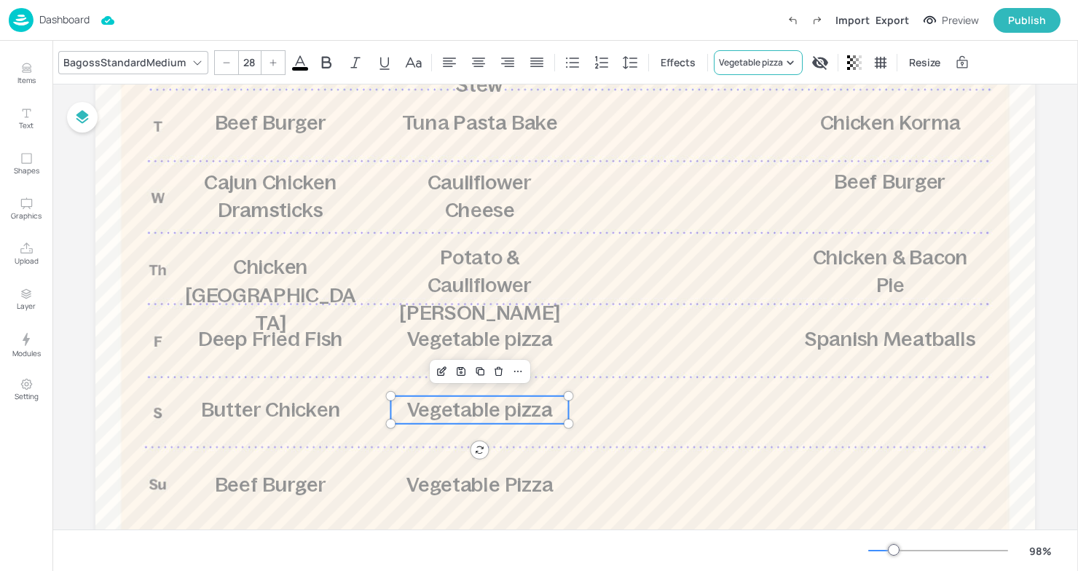
click at [776, 64] on div "Vegetable pizza" at bounding box center [751, 62] width 64 height 13
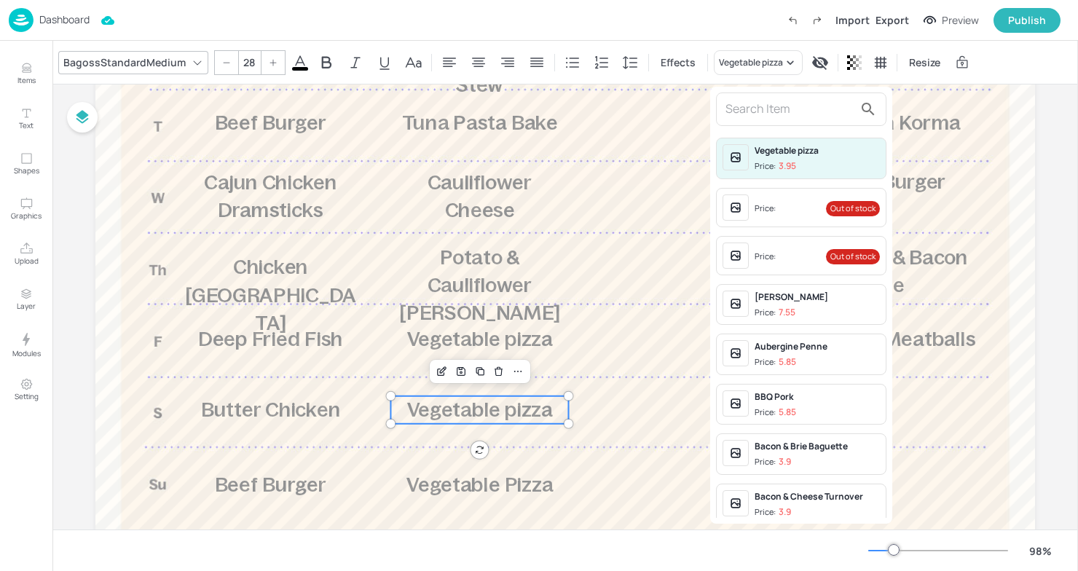
click at [767, 100] on input "text" at bounding box center [790, 109] width 128 height 23
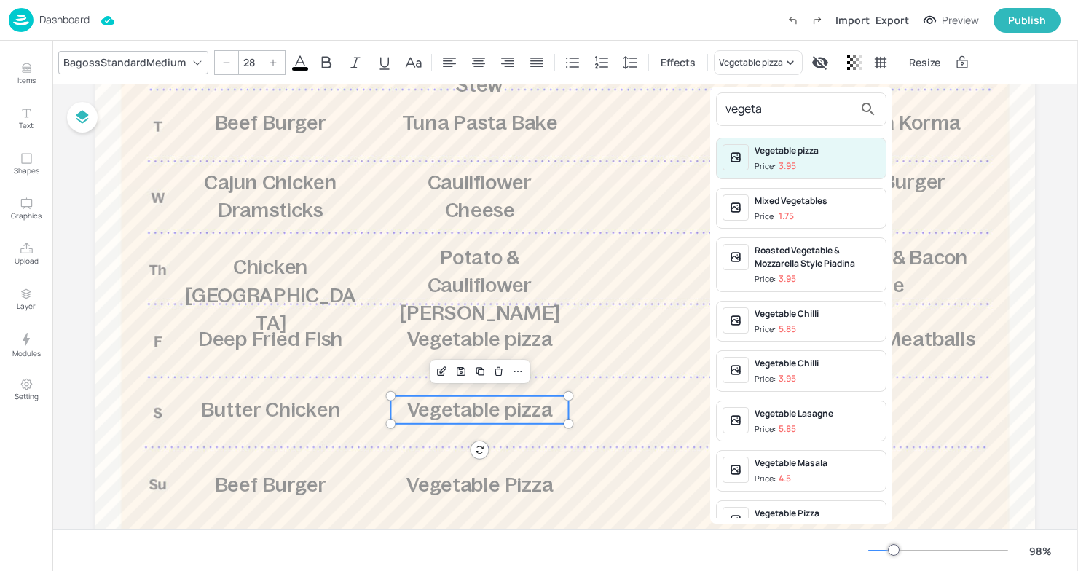
type input "vegeta"
click at [798, 476] on span "Price: 4.5" at bounding box center [817, 479] width 125 height 12
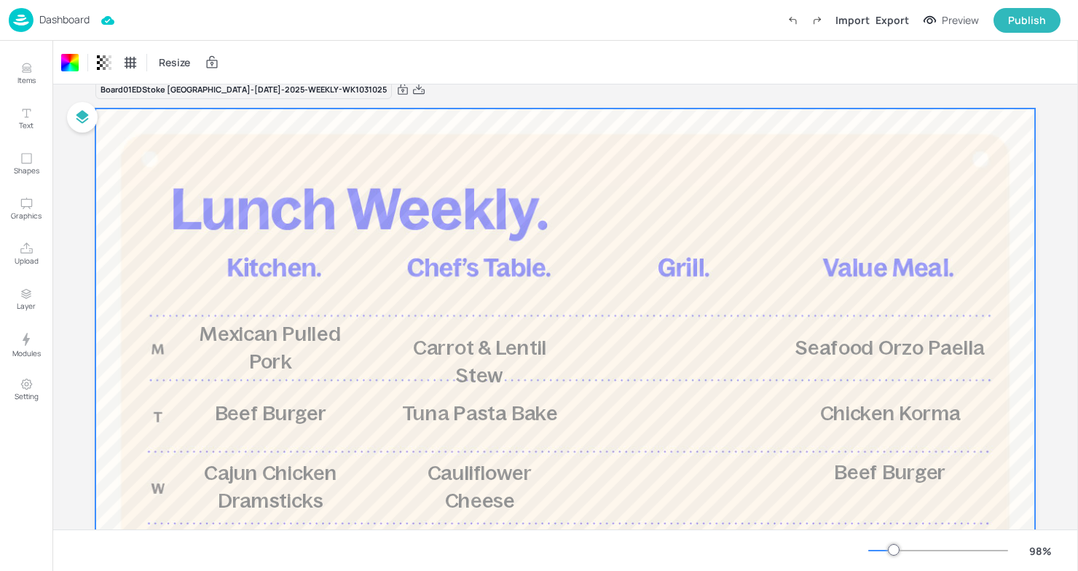
scroll to position [0, 0]
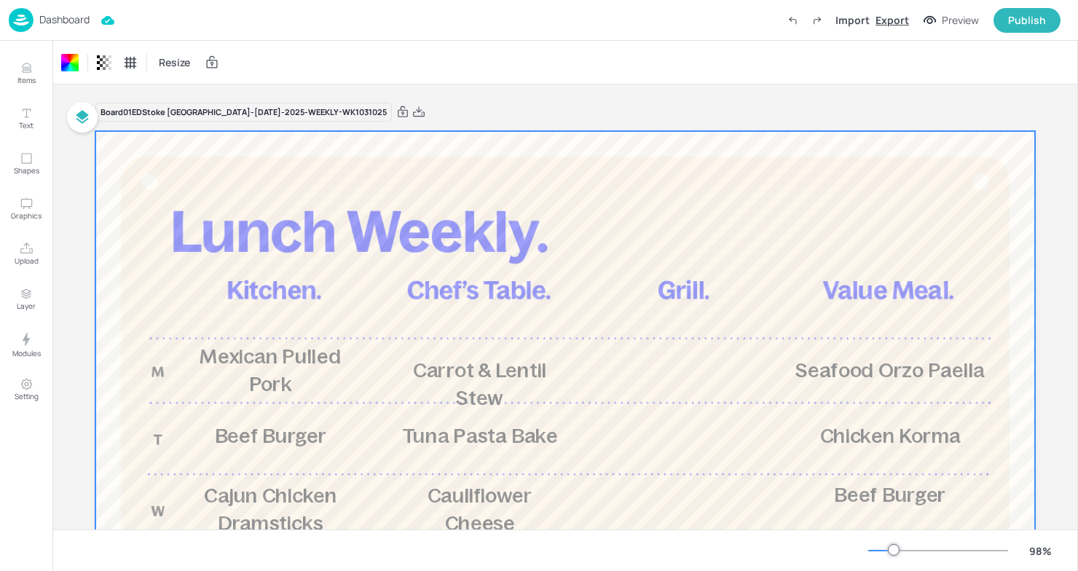
click at [888, 24] on div "Export" at bounding box center [893, 19] width 34 height 15
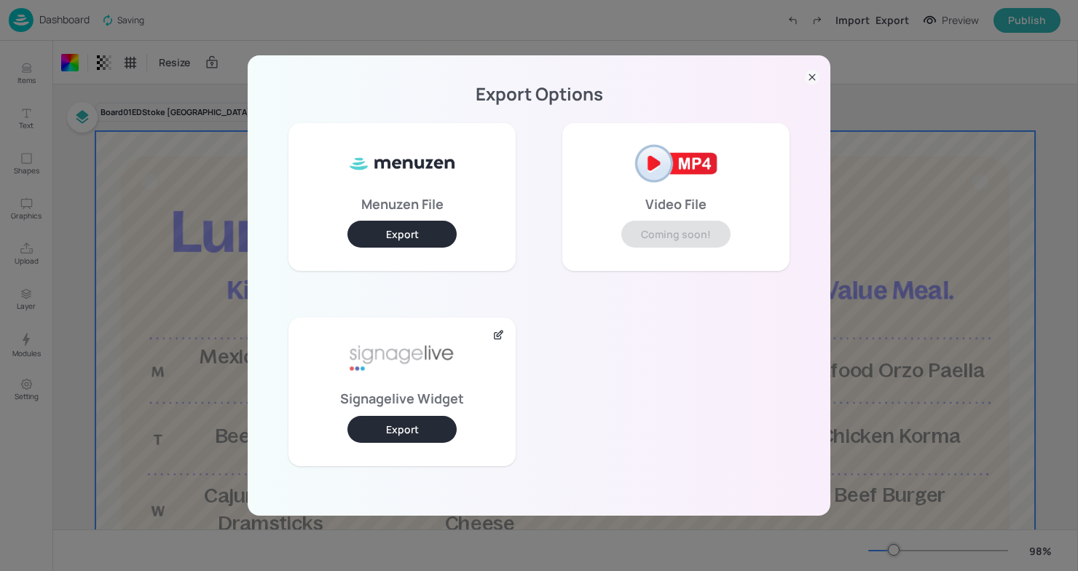
click at [388, 424] on button "Export" at bounding box center [402, 429] width 109 height 27
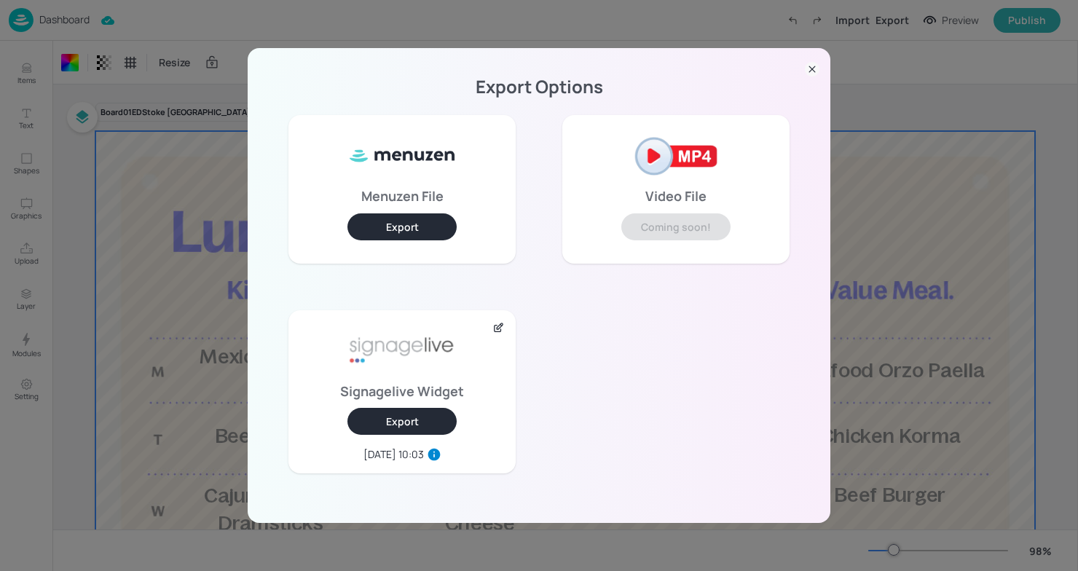
click at [806, 67] on icon at bounding box center [812, 69] width 15 height 15
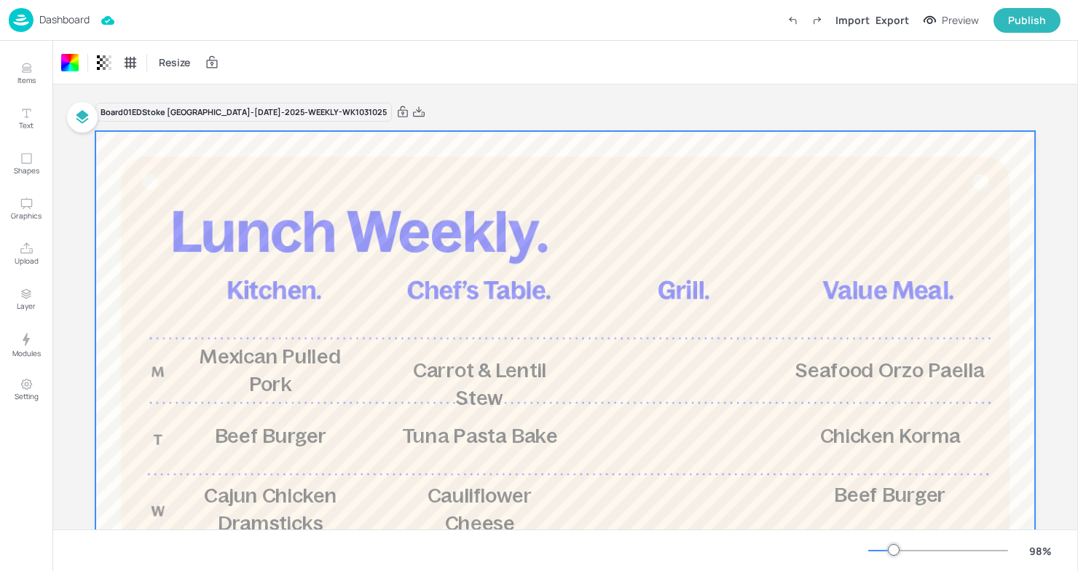
click at [23, 25] on img at bounding box center [21, 20] width 25 height 24
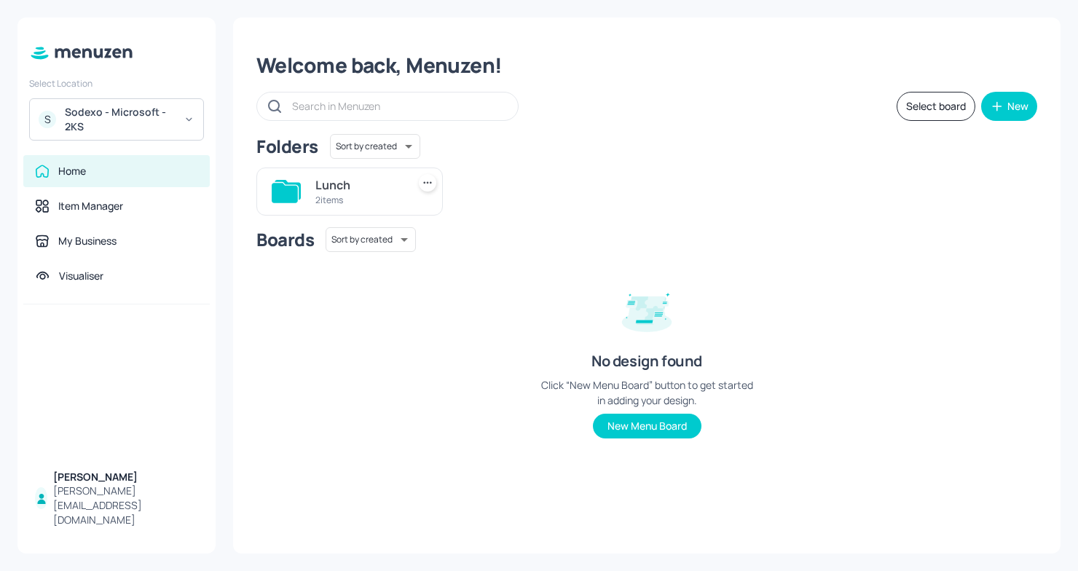
click at [146, 101] on div "S Sodexo - Microsoft - 2KS" at bounding box center [116, 119] width 175 height 42
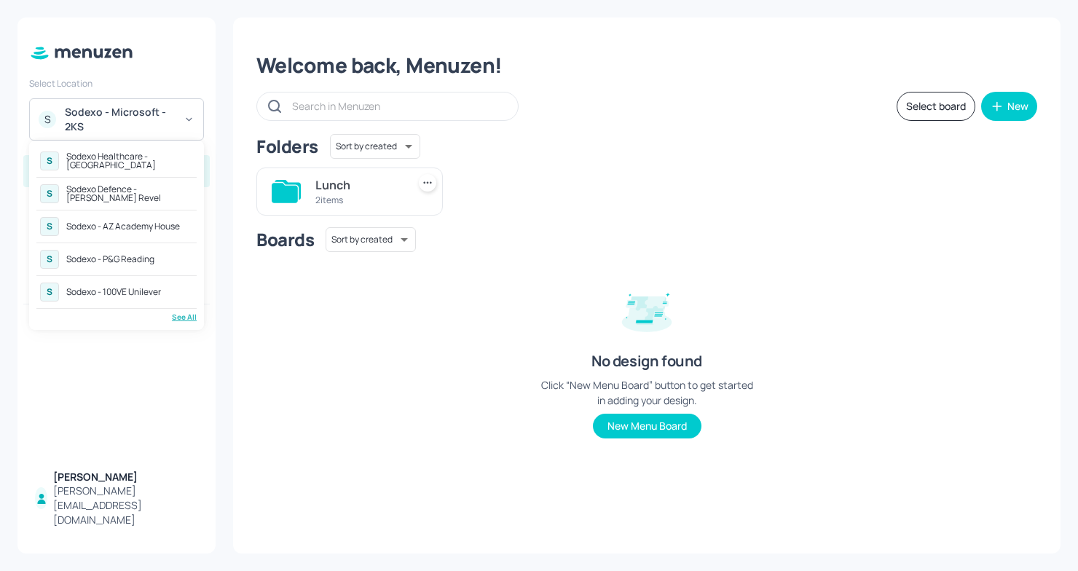
click at [158, 80] on div at bounding box center [539, 285] width 1078 height 571
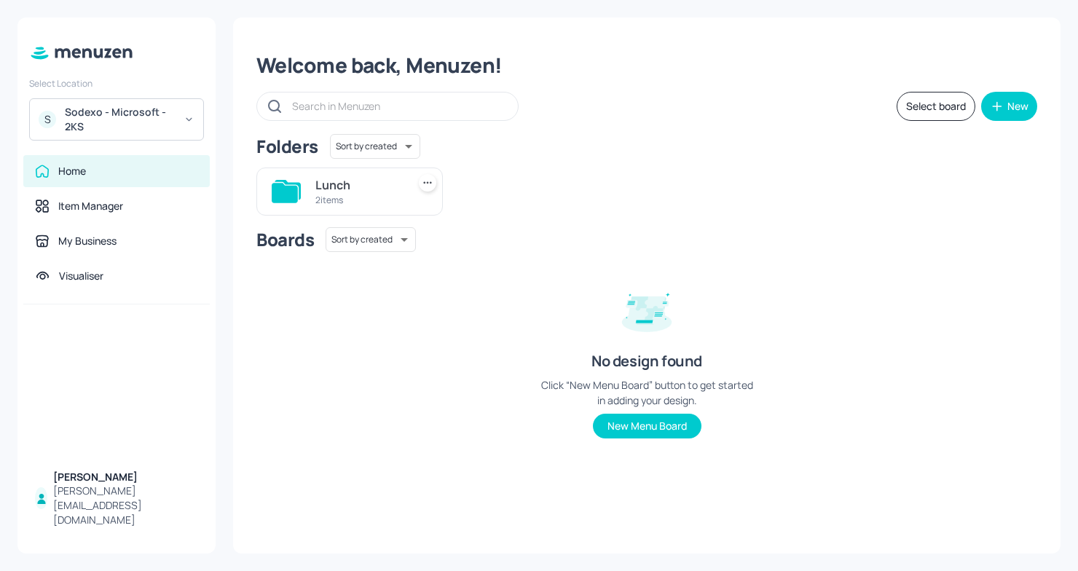
click at [110, 105] on div "Sodexo - Microsoft - 2KS" at bounding box center [120, 119] width 110 height 29
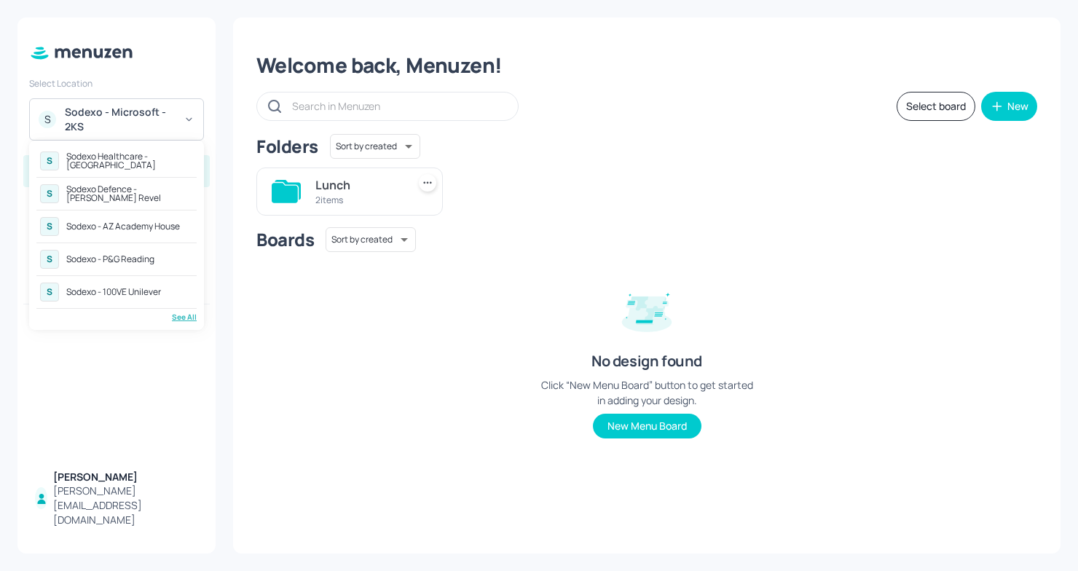
click at [142, 76] on div at bounding box center [539, 285] width 1078 height 571
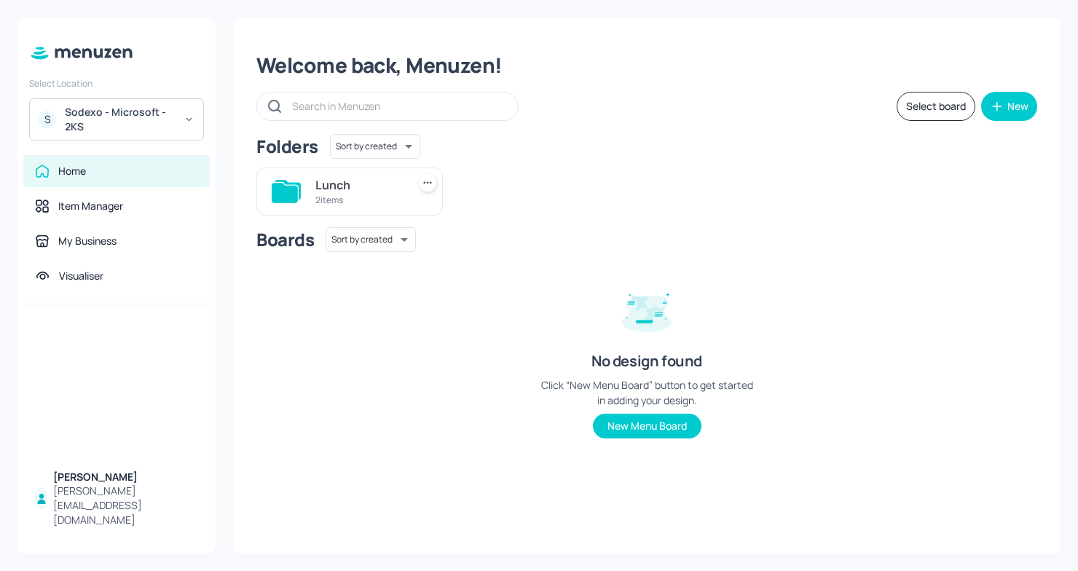
click at [370, 176] on div "Lunch 2 items" at bounding box center [358, 191] width 86 height 35
click at [353, 187] on div "1920x1080" at bounding box center [358, 184] width 86 height 17
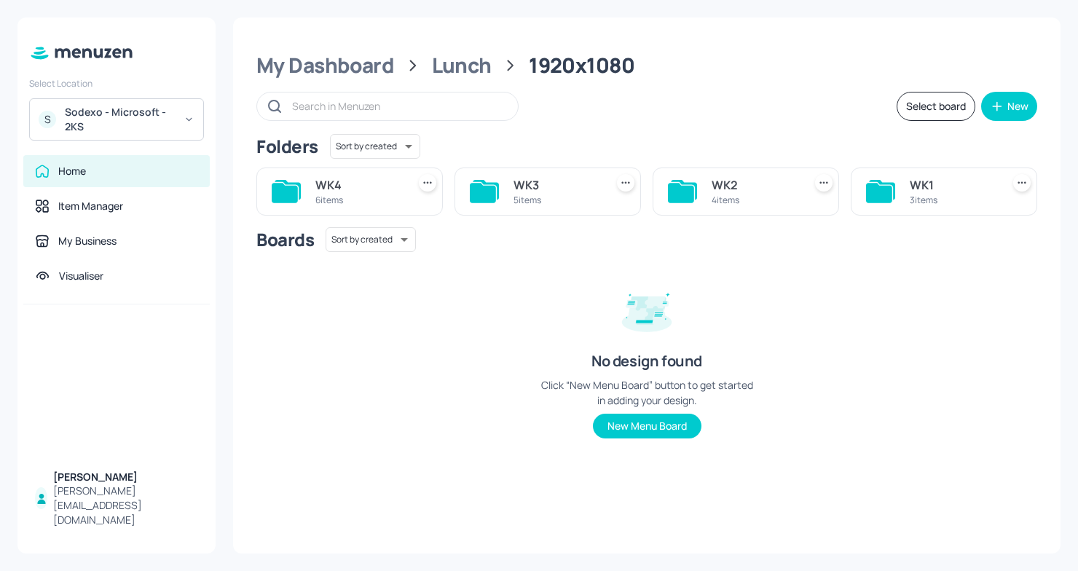
click at [353, 187] on div "WK4" at bounding box center [358, 184] width 86 height 17
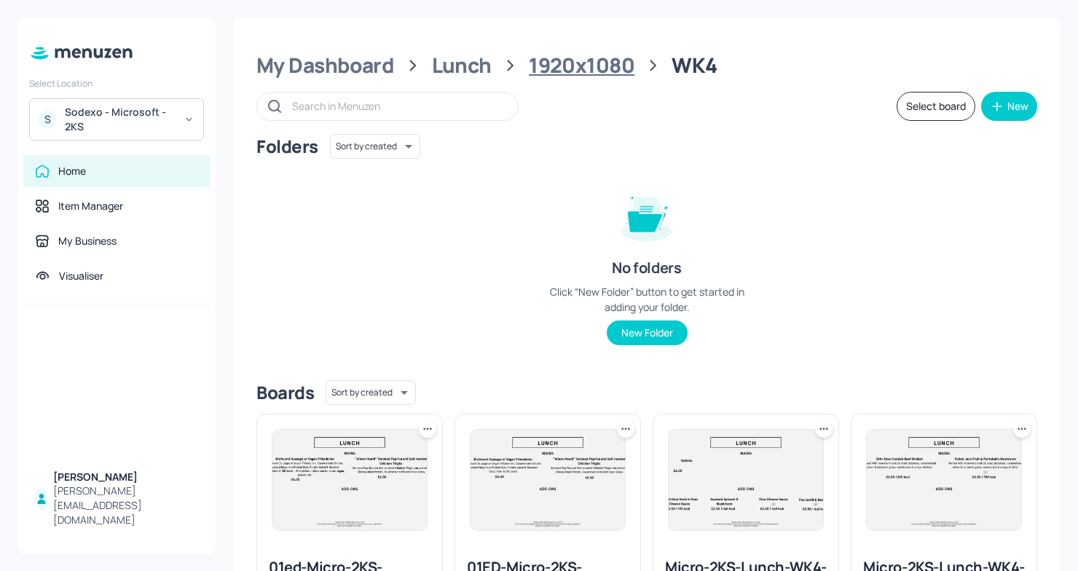
click at [583, 70] on div "1920x1080" at bounding box center [582, 65] width 106 height 26
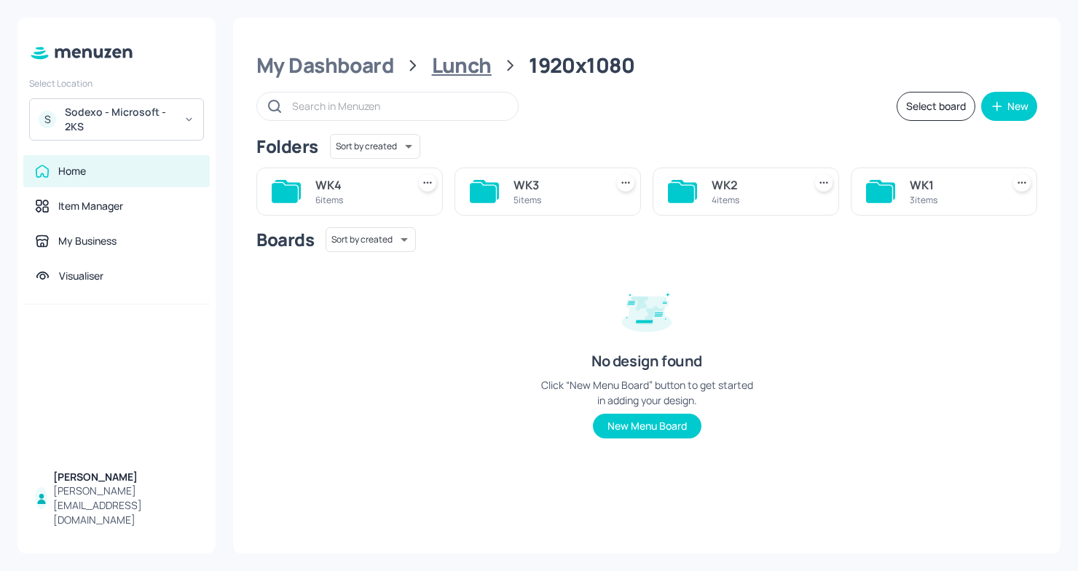
click at [439, 76] on div "Lunch" at bounding box center [462, 65] width 60 height 26
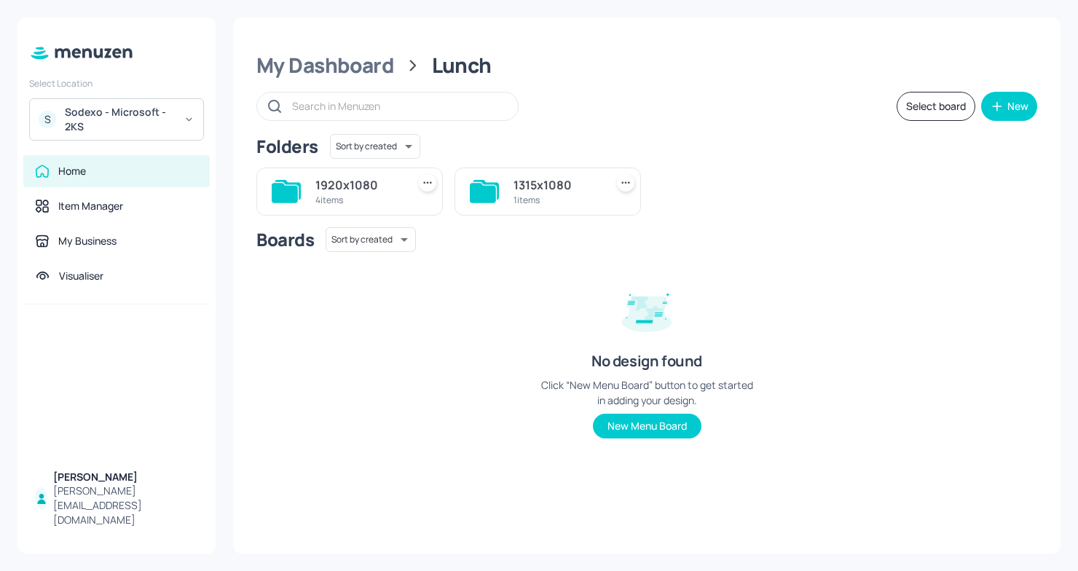
click at [382, 195] on div "4 items" at bounding box center [358, 200] width 86 height 12
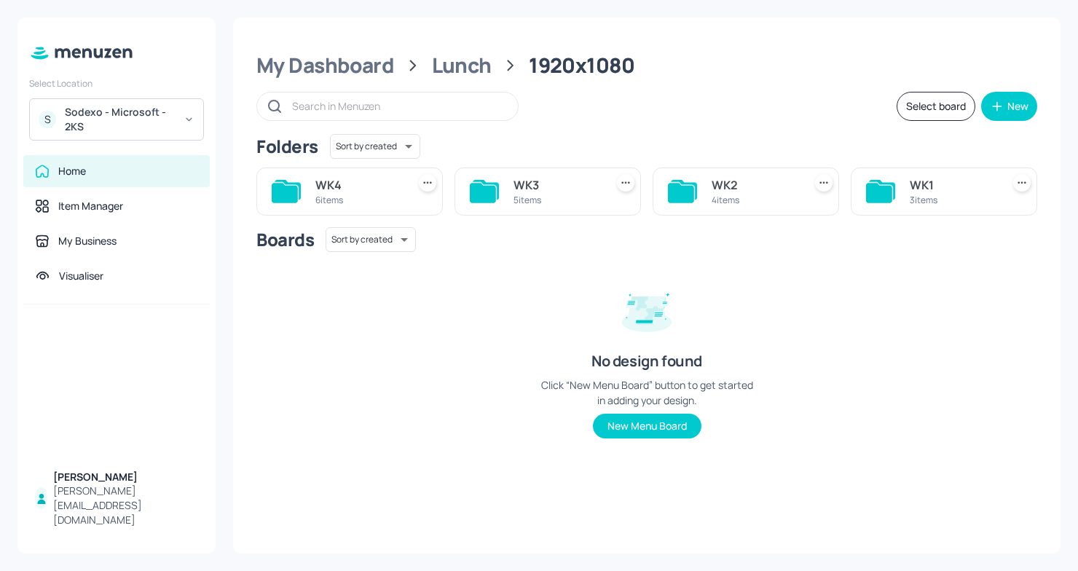
click at [366, 191] on div "WK4" at bounding box center [358, 184] width 86 height 17
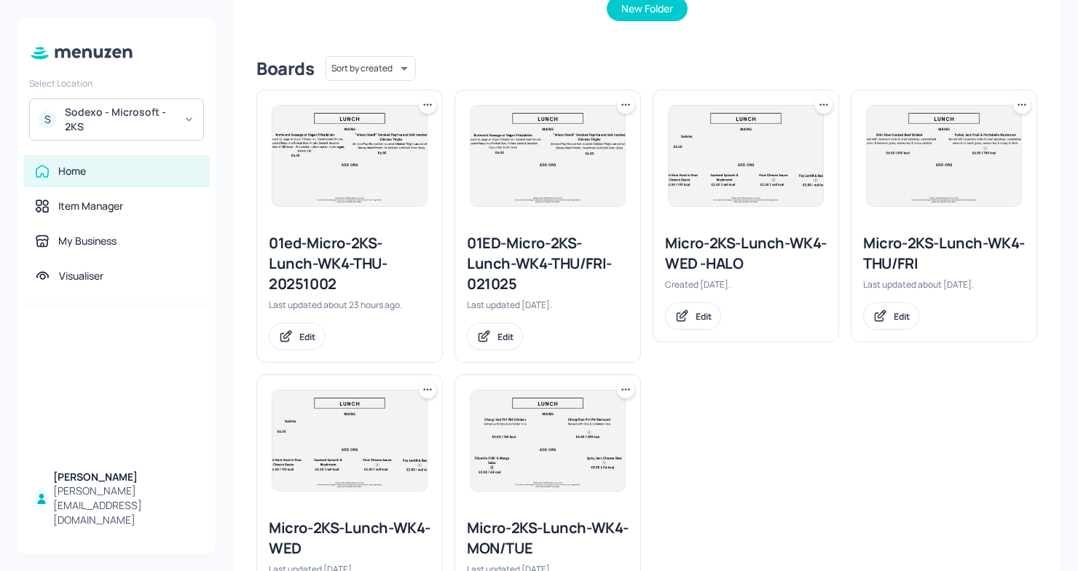
scroll to position [332, 0]
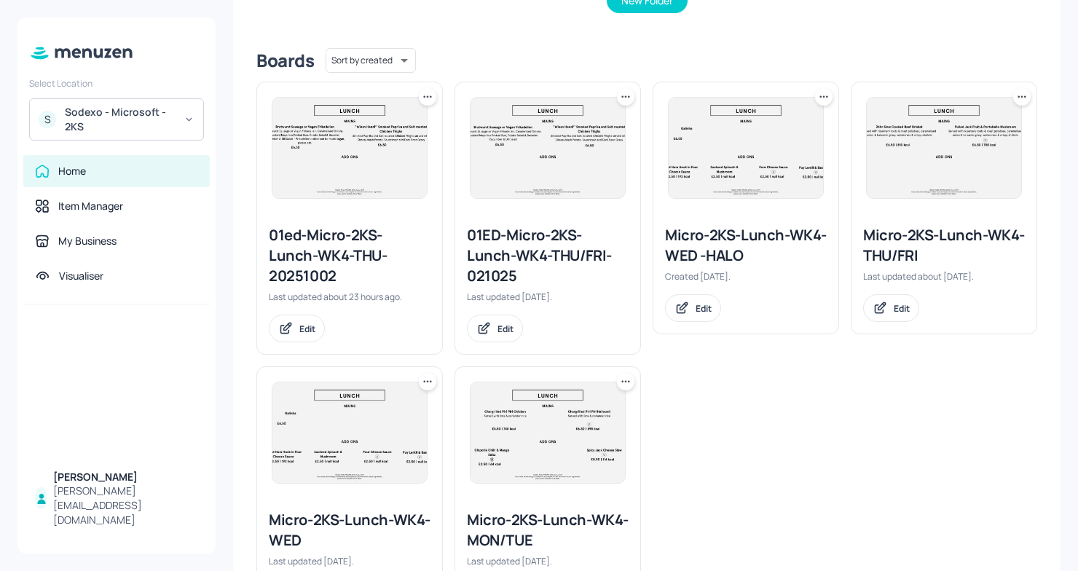
click at [927, 243] on div "Micro-2KS-Lunch-WK4-THU/FRI" at bounding box center [944, 245] width 162 height 41
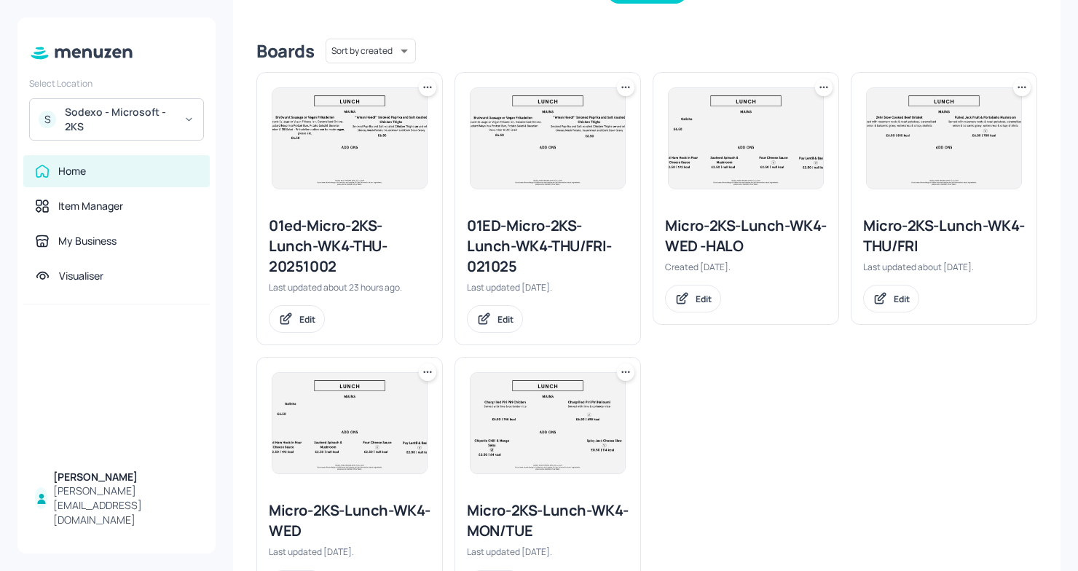
scroll to position [334, 0]
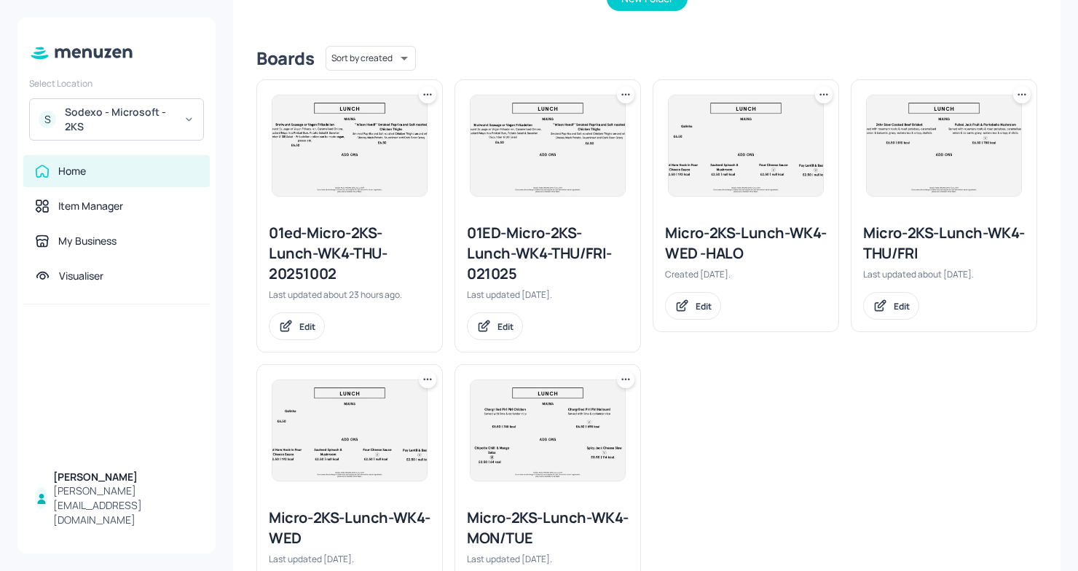
click at [1017, 95] on icon at bounding box center [1022, 94] width 15 height 15
click at [936, 144] on p "Duplicate" at bounding box center [945, 148] width 39 height 13
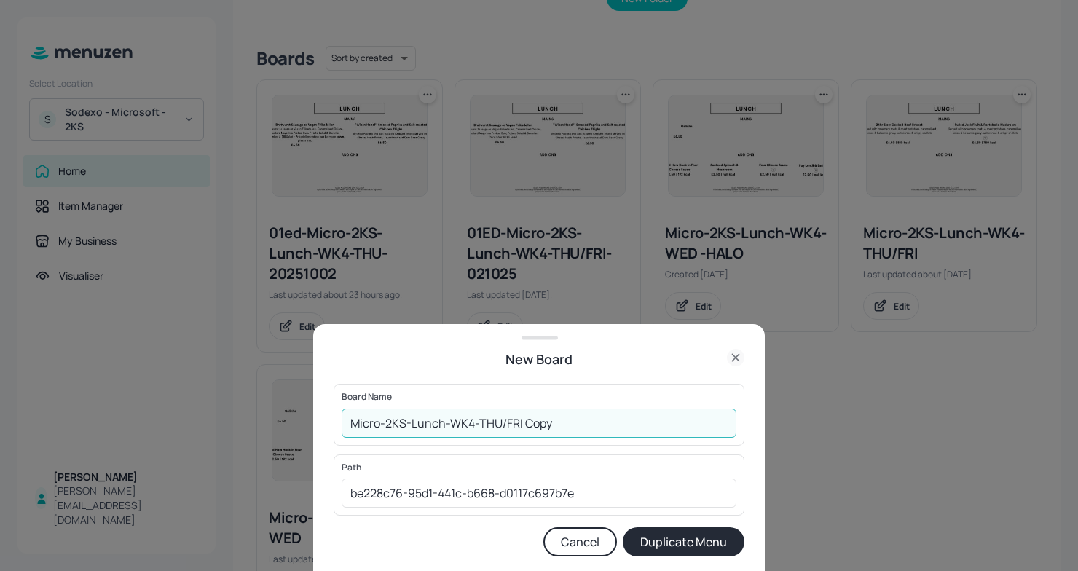
click at [353, 425] on input "Micro-2KS-Lunch-WK4-THU/FRI Copy" at bounding box center [539, 423] width 395 height 29
click at [581, 419] on input "01EDMicro-2KS-Lunch-WK4-THU/FRI Copy" at bounding box center [539, 423] width 395 height 29
type input "01EDMicro-2KS-Lunch-WK4-THU/[DATE]"
click at [673, 537] on button "Duplicate Menu" at bounding box center [684, 541] width 122 height 29
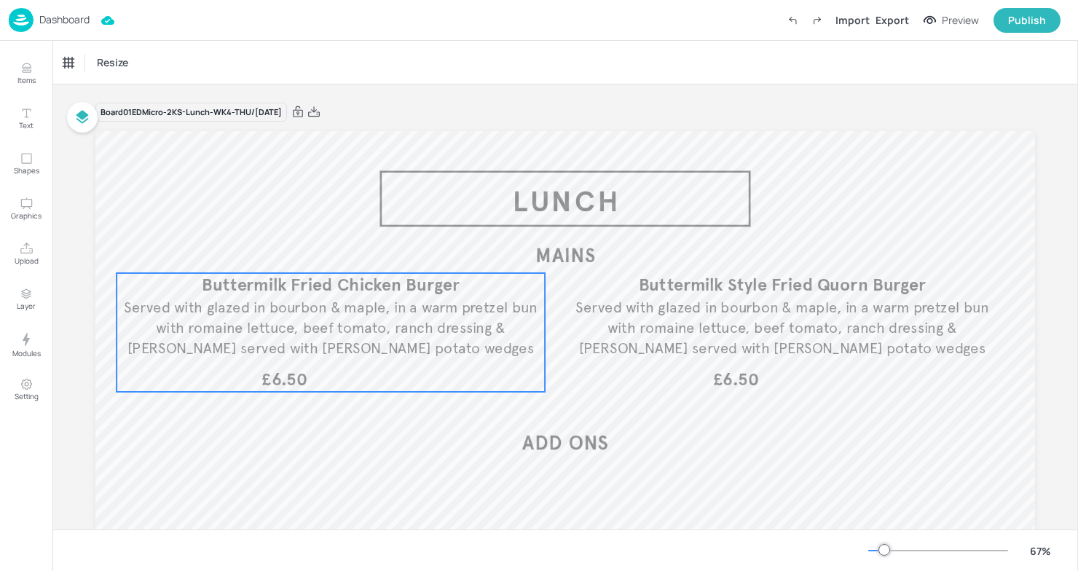
click at [340, 361] on div "£6.50 Buttermilk Fried Chicken Burger Served with glazed in bourbon & maple, in…" at bounding box center [331, 332] width 428 height 119
click at [320, 249] on icon "Edit Item" at bounding box center [320, 249] width 7 height 7
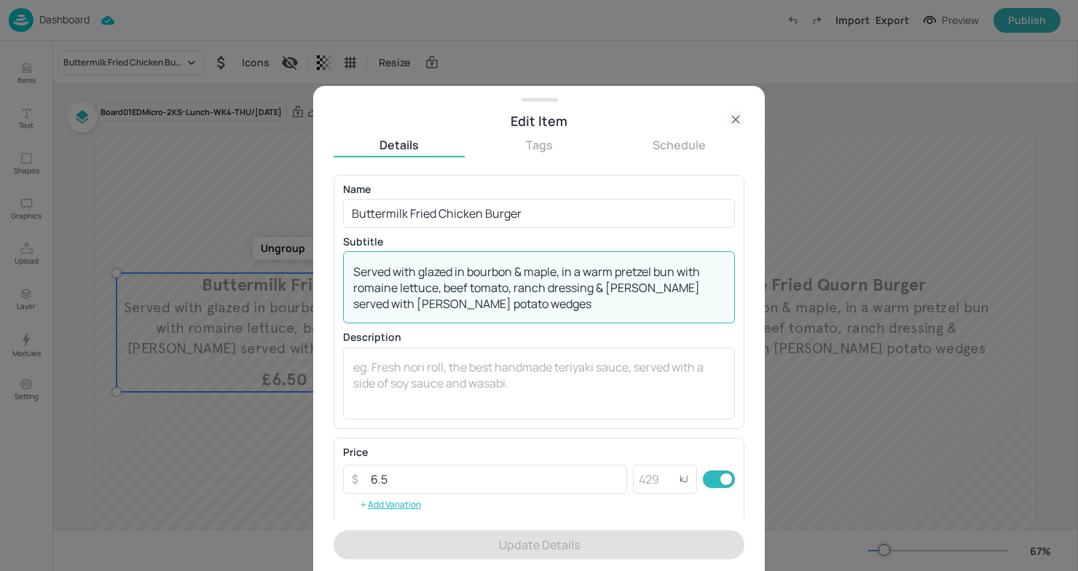
drag, startPoint x: 499, startPoint y: 304, endPoint x: 307, endPoint y: 259, distance: 197.4
click at [307, 259] on div "Edit Item Details Tags Schedule Name Buttermilk Fried Chicken Burger ​ Subtitle…" at bounding box center [539, 285] width 1078 height 571
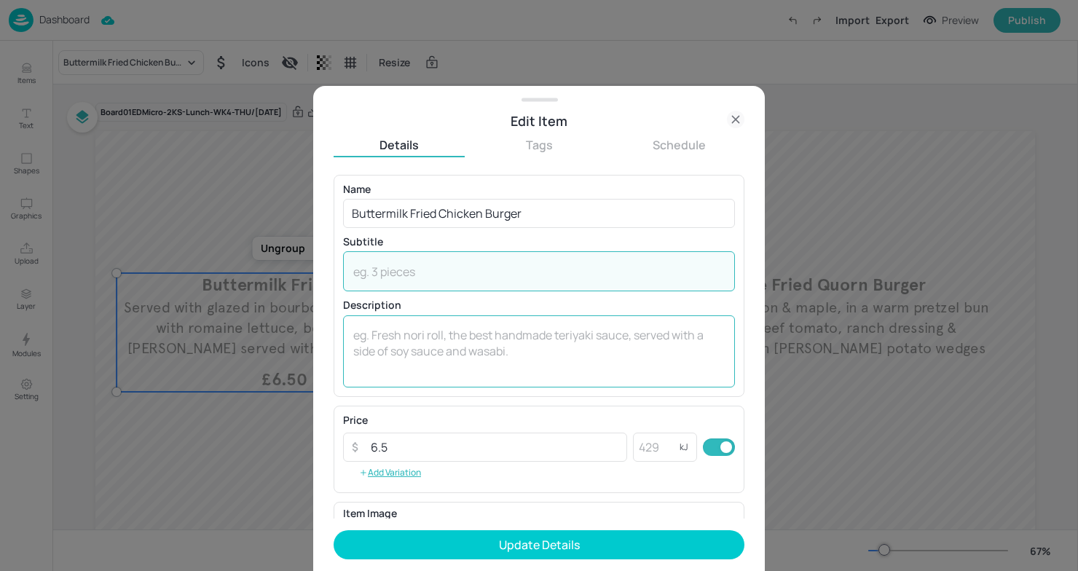
click at [426, 329] on textarea at bounding box center [539, 351] width 372 height 48
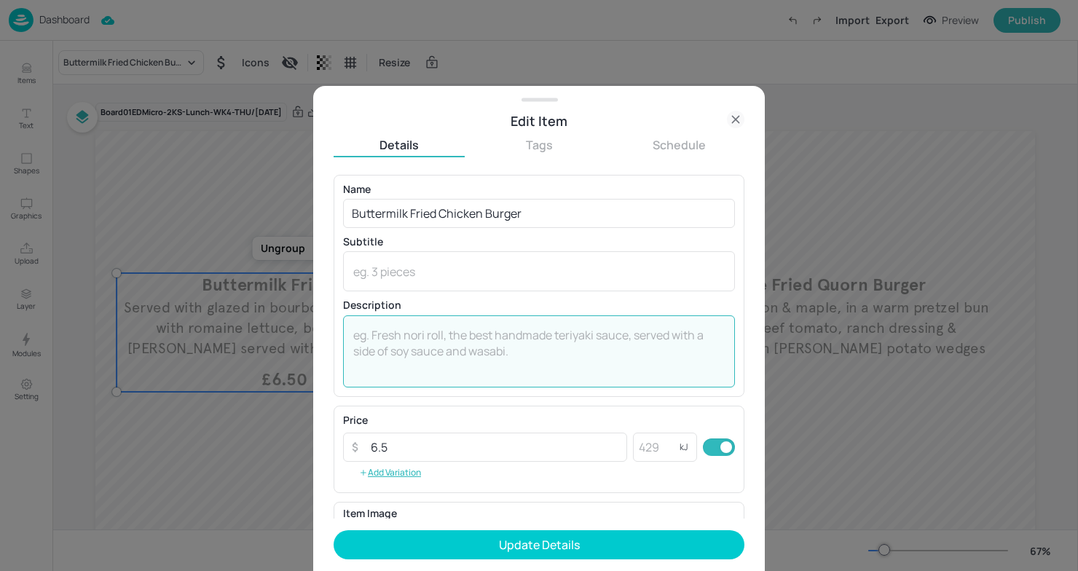
paste textarea "Glazed in bourbon & maple. Served in a warm pretzel bun with romaine lettuce, b…"
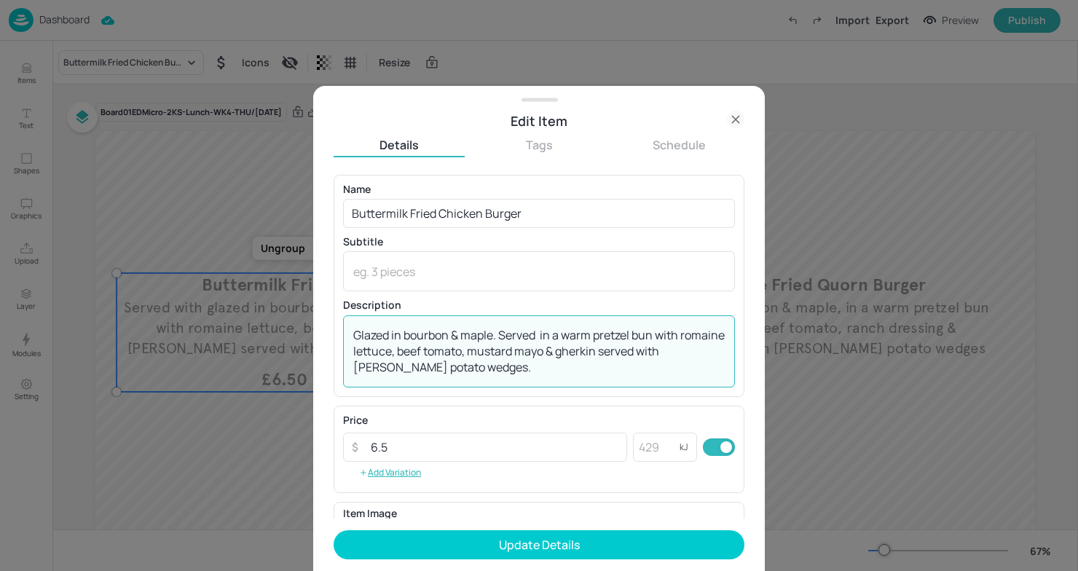
click at [354, 335] on textarea "Glazed in bourbon & maple. Served in a warm pretzel bun with romaine lettuce, b…" at bounding box center [539, 351] width 372 height 48
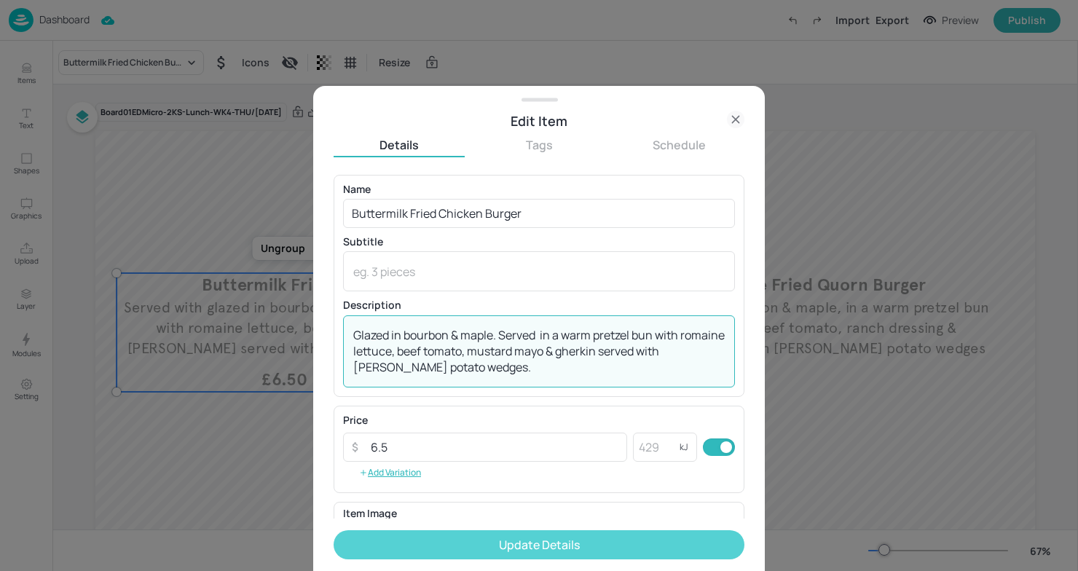
type textarea "Glazed in bourbon & maple. Served in a warm pretzel bun with romaine lettuce, b…"
click at [533, 540] on button "Update Details" at bounding box center [539, 544] width 411 height 29
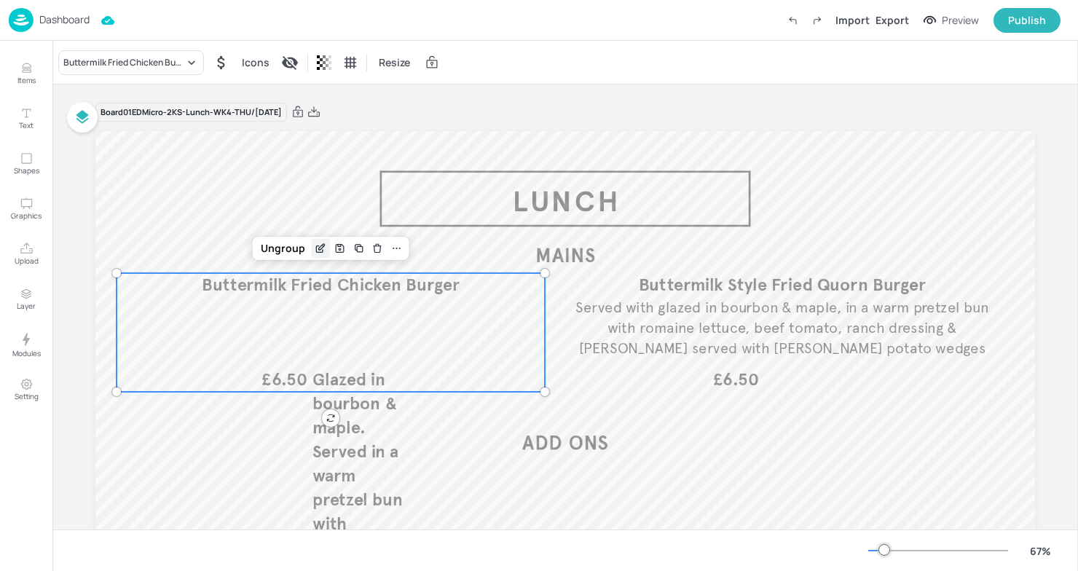
click at [317, 254] on icon "Edit Item" at bounding box center [321, 249] width 12 height 12
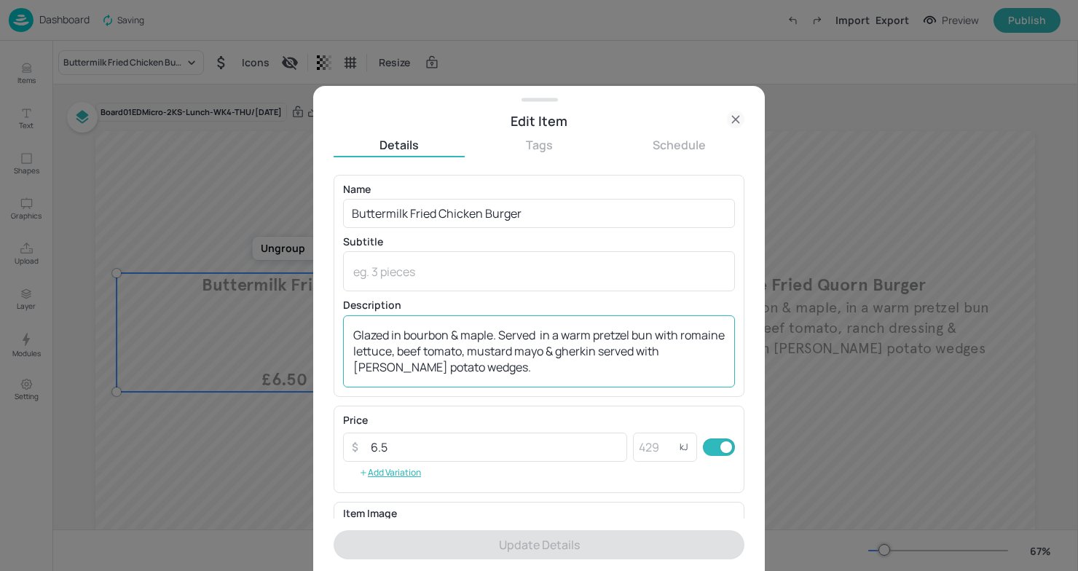
drag, startPoint x: 510, startPoint y: 376, endPoint x: 352, endPoint y: 318, distance: 168.5
click at [350, 318] on div "Glazed in bourbon & maple. Served in a warm pretzel bun with romaine lettuce, b…" at bounding box center [539, 351] width 392 height 72
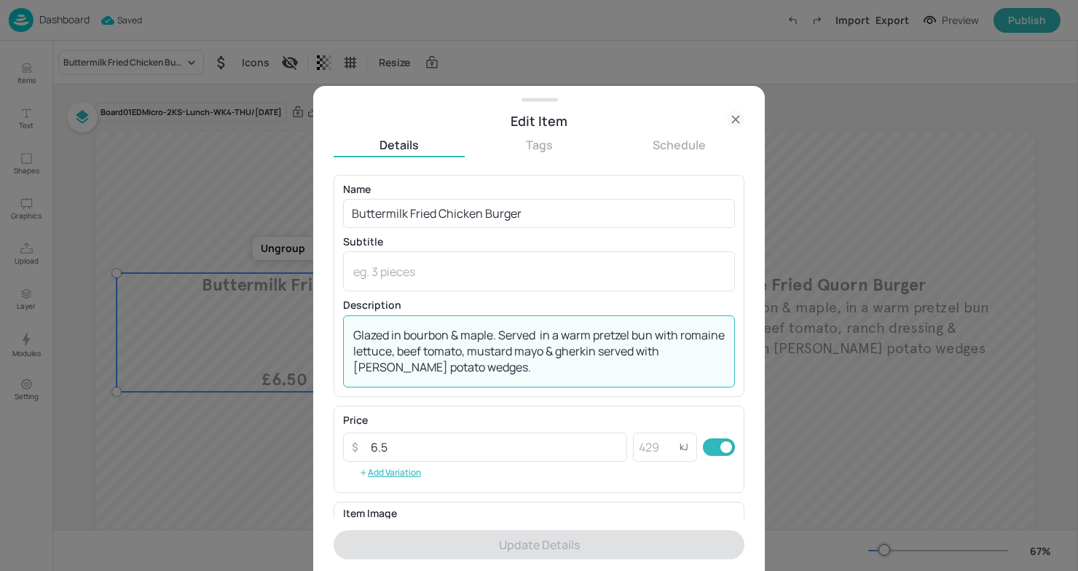
drag, startPoint x: 488, startPoint y: 371, endPoint x: 337, endPoint y: 319, distance: 160.1
click at [337, 319] on div "Name Buttermilk Fried Chicken Burger ​ Subtitle x ​ Description Glazed in bourb…" at bounding box center [539, 286] width 411 height 222
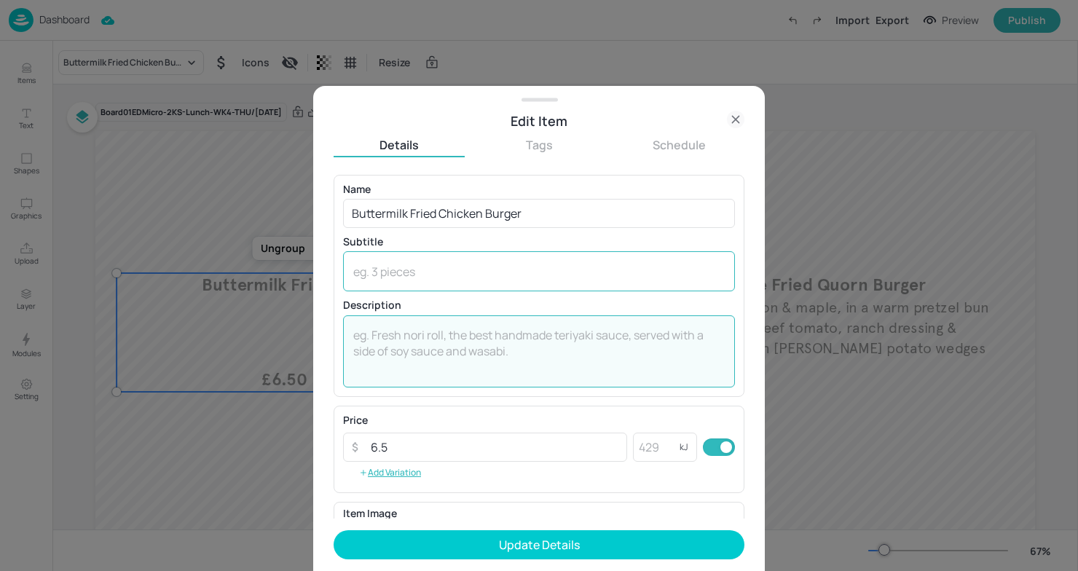
click at [391, 267] on textarea at bounding box center [539, 272] width 372 height 16
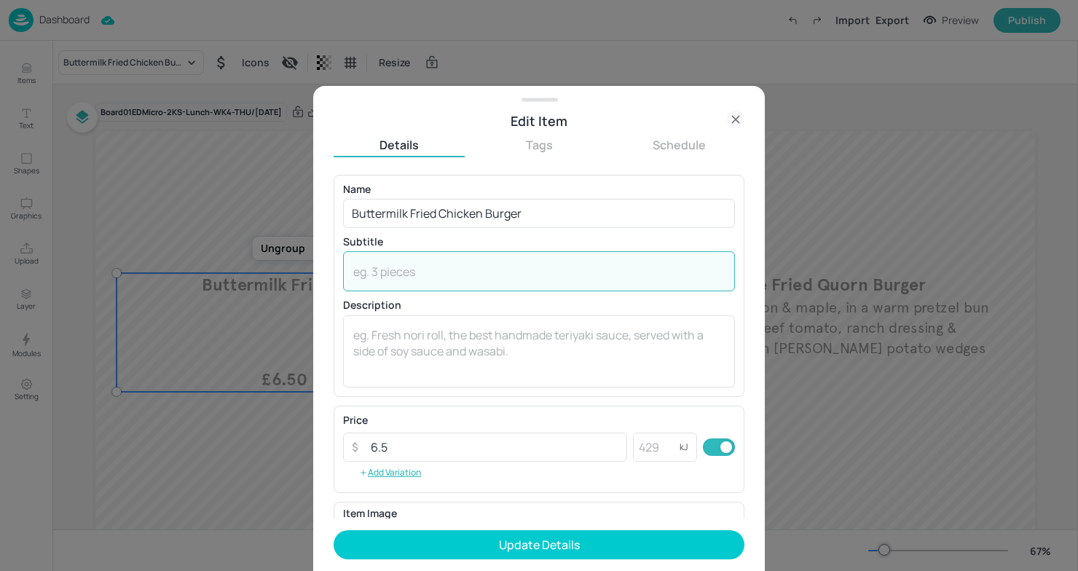
paste textarea "Glazed in bourbon & maple. Served in a warm pretzel bun with romaine lettuce, b…"
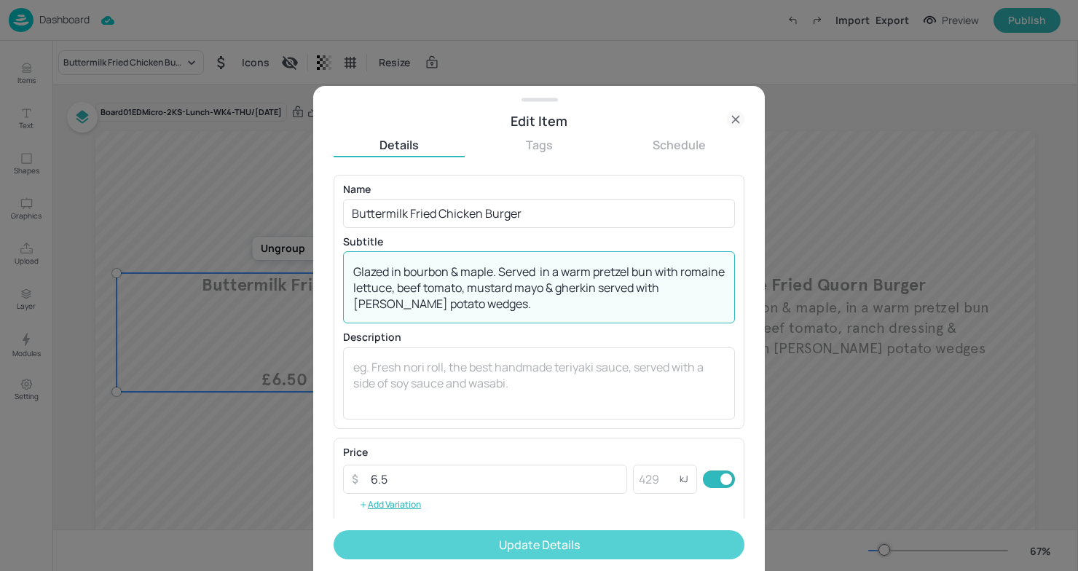
type textarea "Glazed in bourbon & maple. Served in a warm pretzel bun with romaine lettuce, b…"
click at [549, 546] on button "Update Details" at bounding box center [539, 544] width 411 height 29
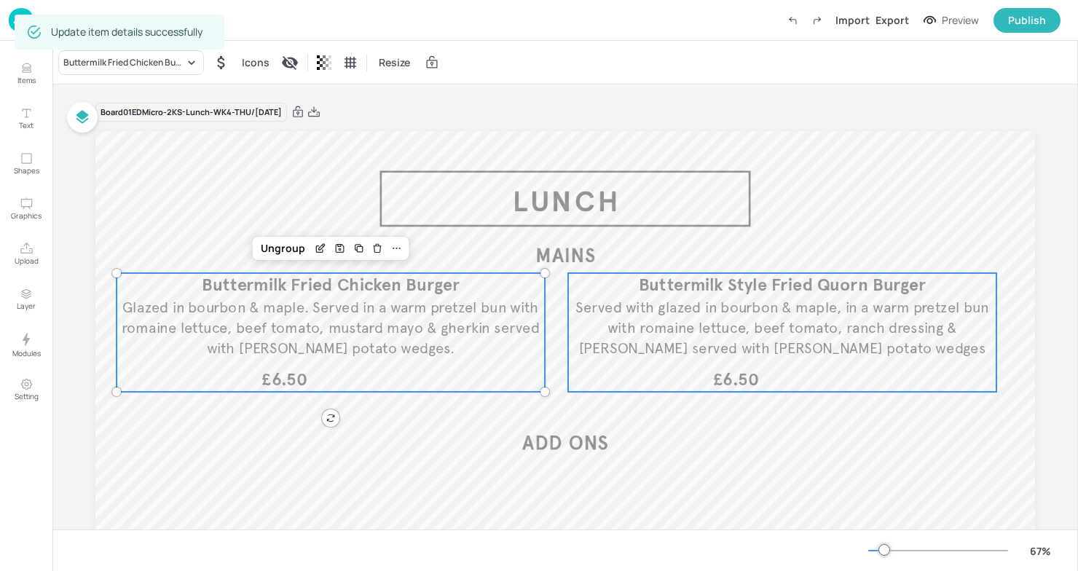
click at [762, 303] on span "Served with glazed in bourbon & maple, in a warm pretzel bun with romaine lettu…" at bounding box center [783, 327] width 414 height 59
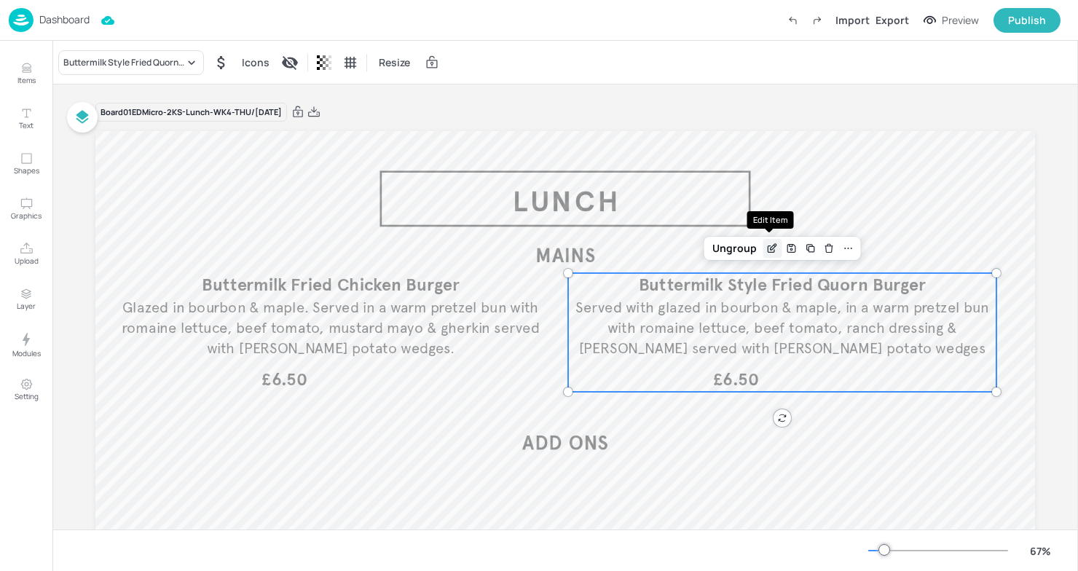
click at [774, 248] on icon "Edit Item" at bounding box center [772, 249] width 12 height 12
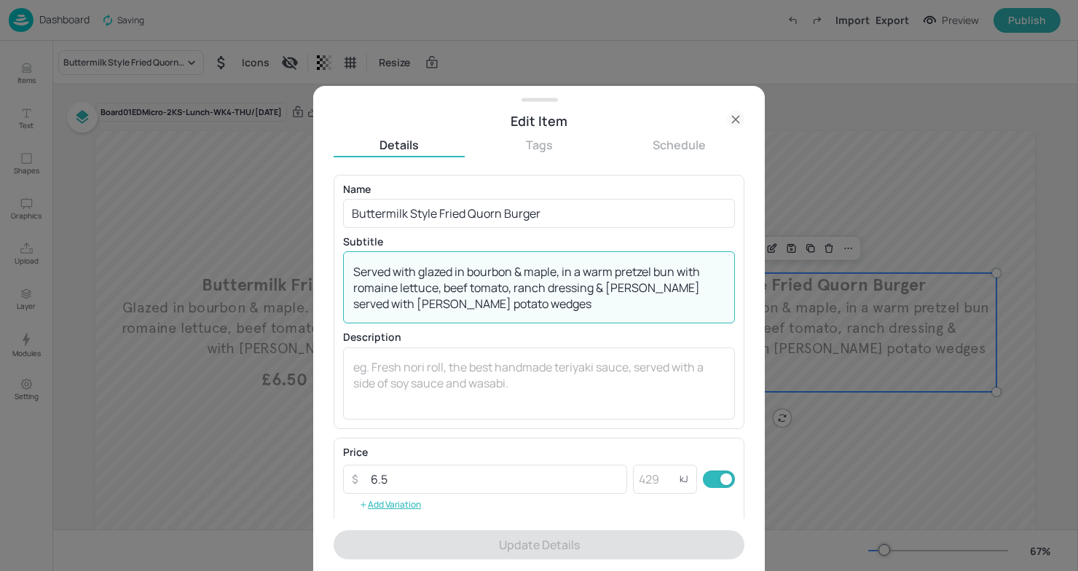
drag, startPoint x: 492, startPoint y: 306, endPoint x: 307, endPoint y: 255, distance: 192.6
click at [307, 255] on div "Edit Item Details Tags Schedule Name Buttermilk Style Fried Quorn Burger ​ Subt…" at bounding box center [539, 285] width 1078 height 571
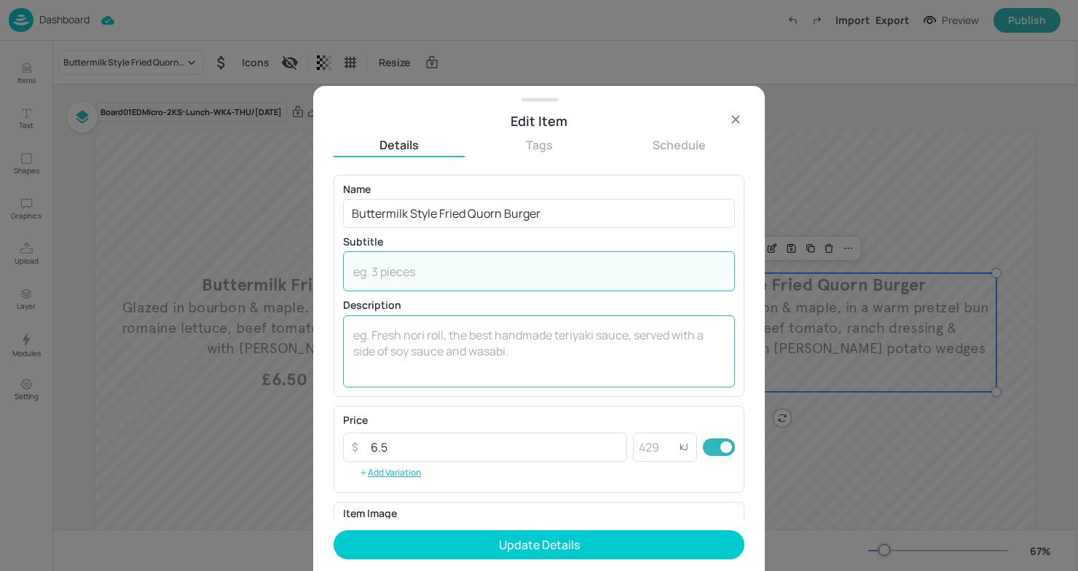
click at [411, 340] on textarea at bounding box center [539, 351] width 372 height 48
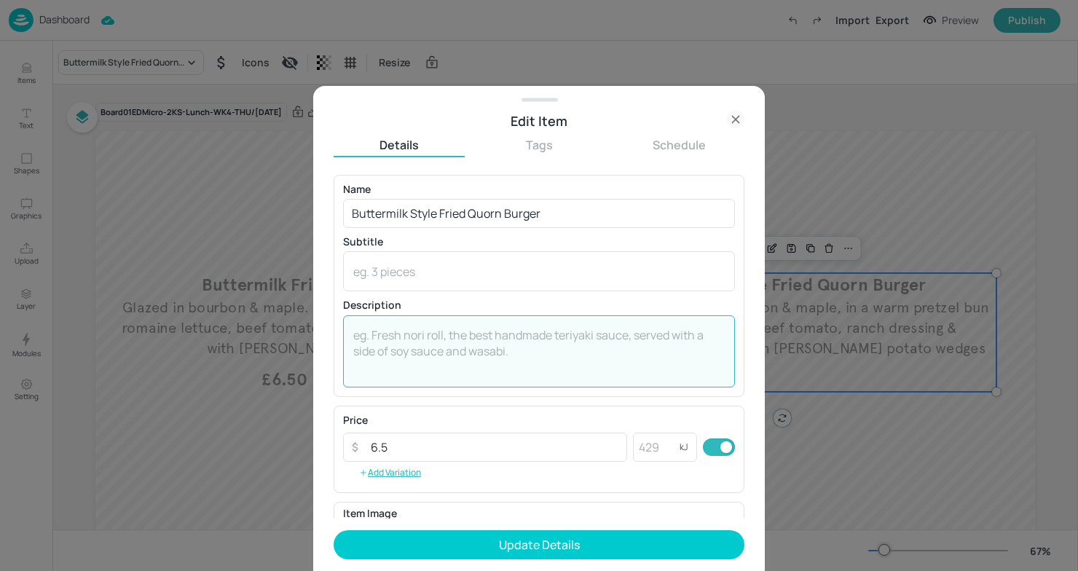
click at [411, 340] on textarea at bounding box center [539, 351] width 372 height 48
paste textarea "Glazed in bourbon & maple, in a warm pretzel bun with romaine lettuce, beef tom…"
type textarea "Glazed in bourbon & maple, in a warm pretzel bun with romaine lettuce, beef tom…"
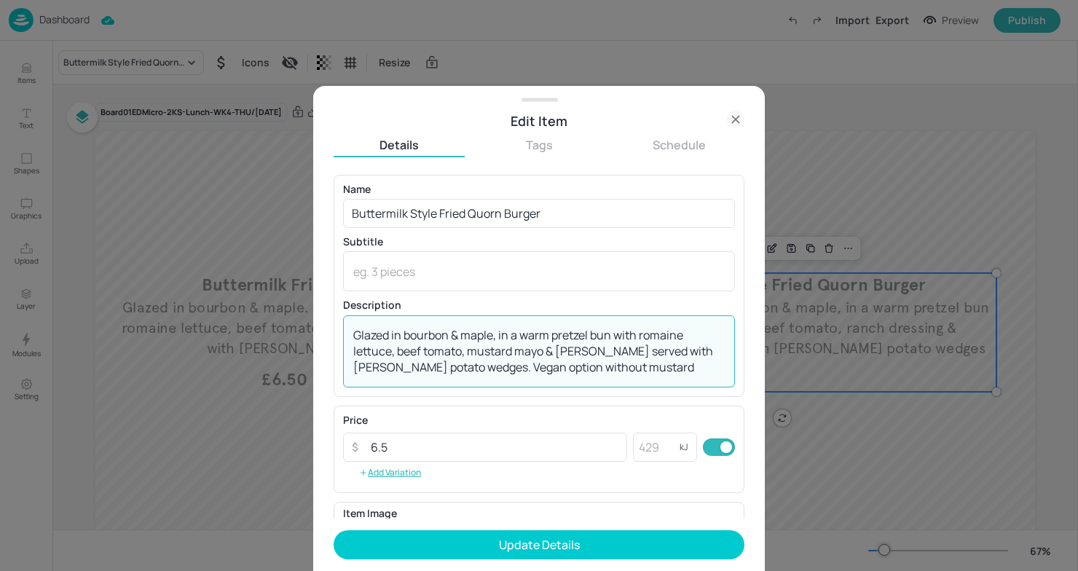
drag, startPoint x: 686, startPoint y: 368, endPoint x: 298, endPoint y: 321, distance: 390.5
click at [298, 321] on div "Edit Item Details Tags Schedule Name Buttermilk Style Fried Quorn Burger ​ Subt…" at bounding box center [539, 285] width 1078 height 571
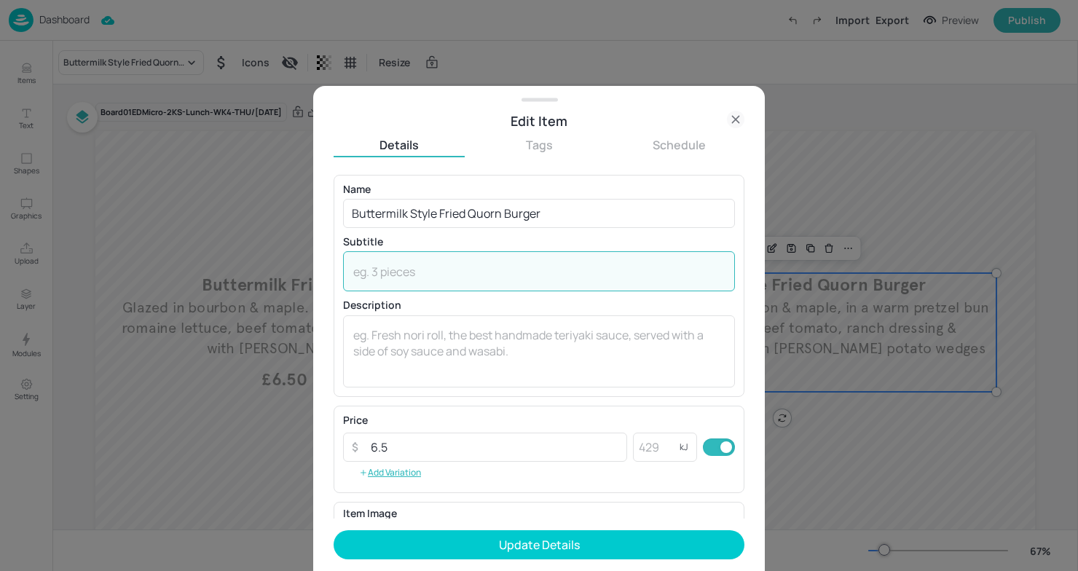
click at [393, 275] on textarea at bounding box center [539, 272] width 372 height 16
paste textarea "Glazed in bourbon & maple, in a warm pretzel bun with romaine lettuce, beef tom…"
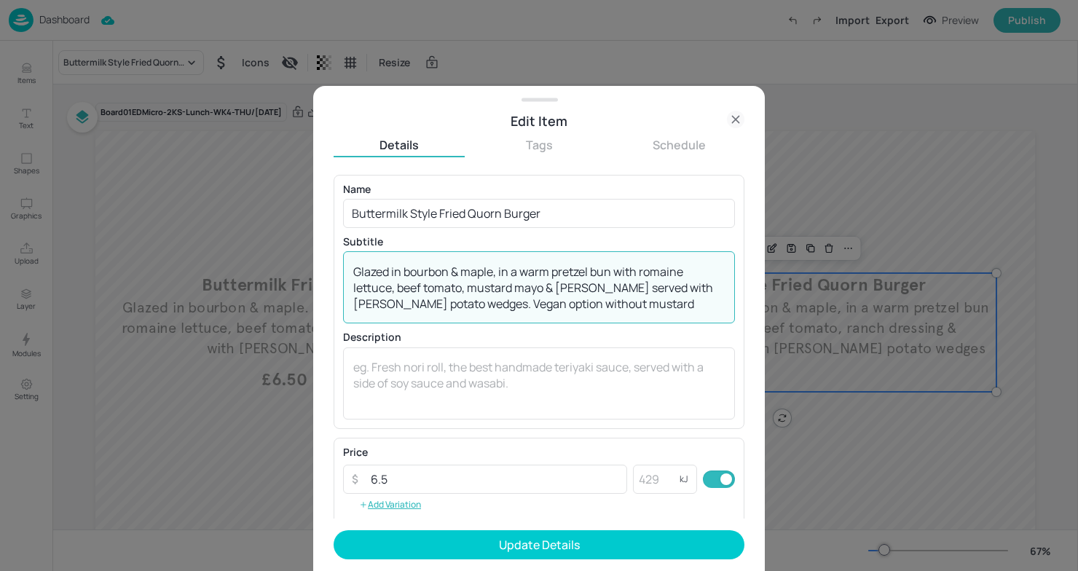
click at [660, 308] on textarea "Glazed in bourbon & maple, in a warm pretzel bun with romaine lettuce, beef tom…" at bounding box center [539, 288] width 372 height 48
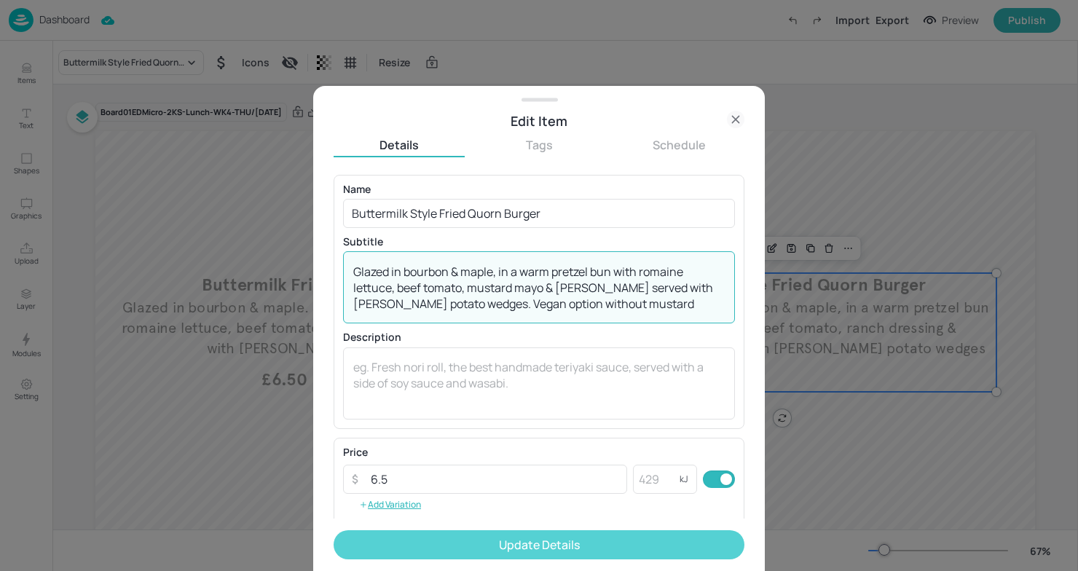
type textarea "Glazed in bourbon & maple, in a warm pretzel bun with romaine lettuce, beef tom…"
click at [547, 541] on button "Update Details" at bounding box center [539, 544] width 411 height 29
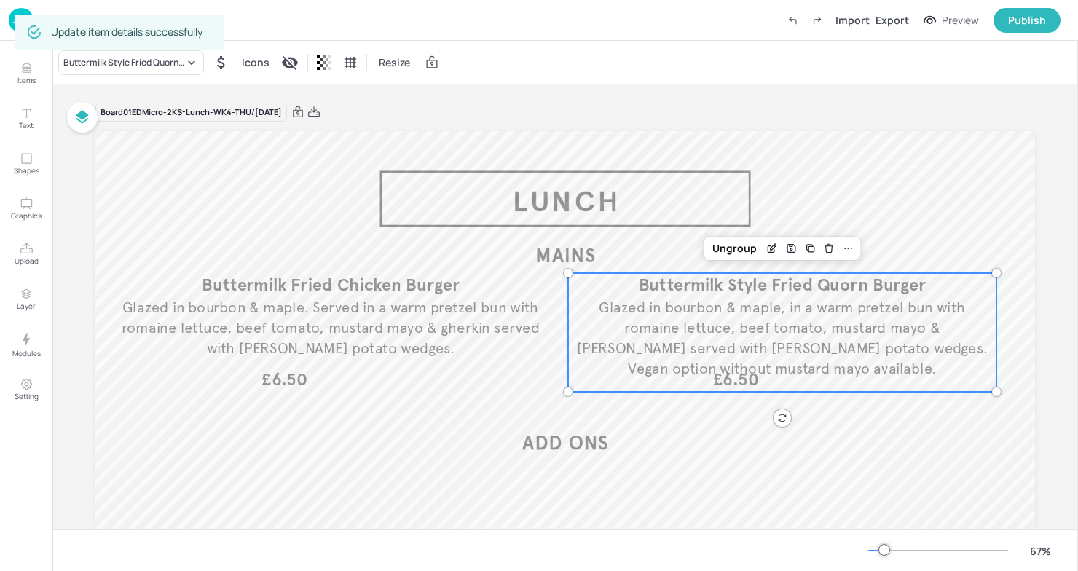
click at [752, 372] on span "£6.50" at bounding box center [735, 380] width 45 height 17
click at [738, 248] on div "Ungroup" at bounding box center [735, 248] width 56 height 19
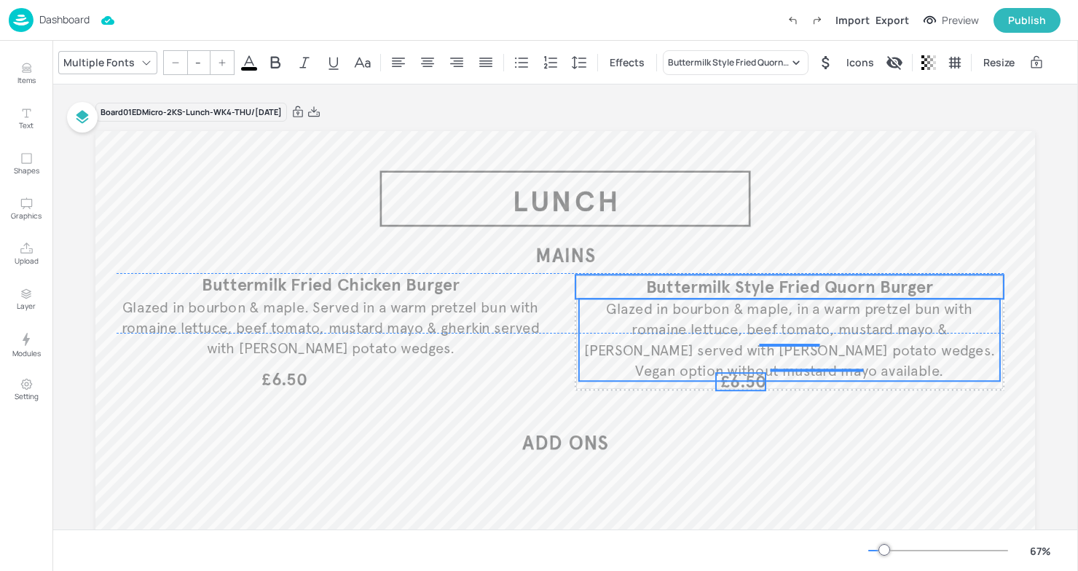
click at [729, 380] on span "£6.50" at bounding box center [743, 381] width 45 height 17
click at [729, 372] on span "£6.50" at bounding box center [738, 380] width 45 height 17
type input "35"
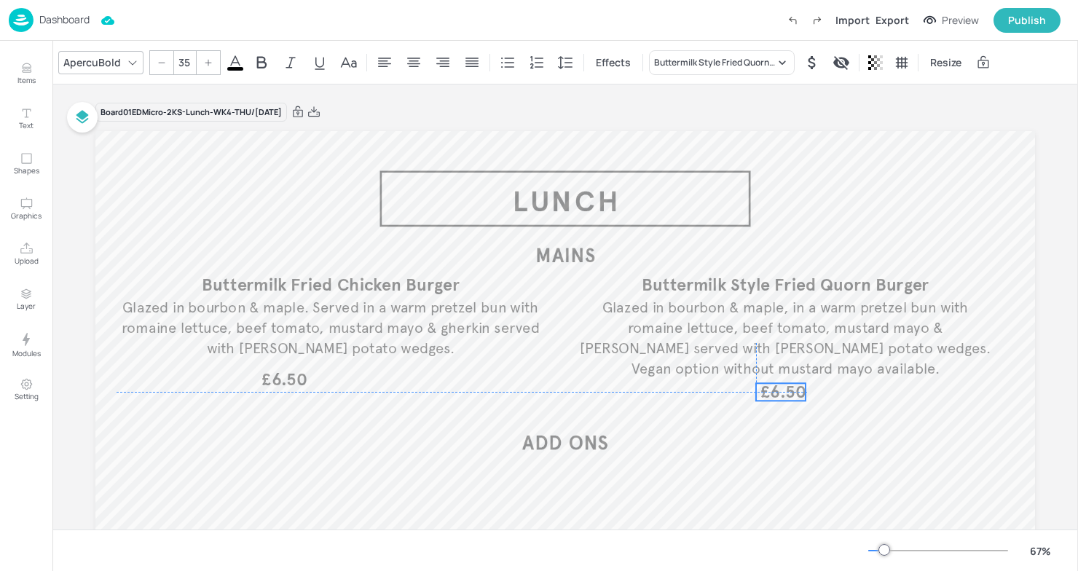
drag, startPoint x: 731, startPoint y: 377, endPoint x: 776, endPoint y: 390, distance: 46.8
click at [776, 390] on span "£6.50" at bounding box center [783, 391] width 45 height 17
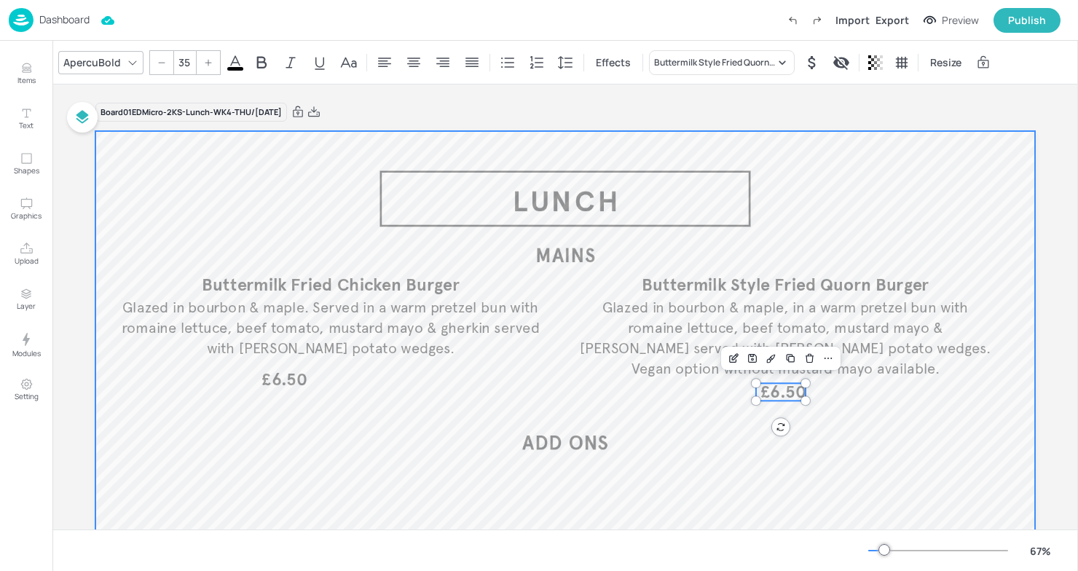
click at [812, 198] on div at bounding box center [565, 395] width 940 height 529
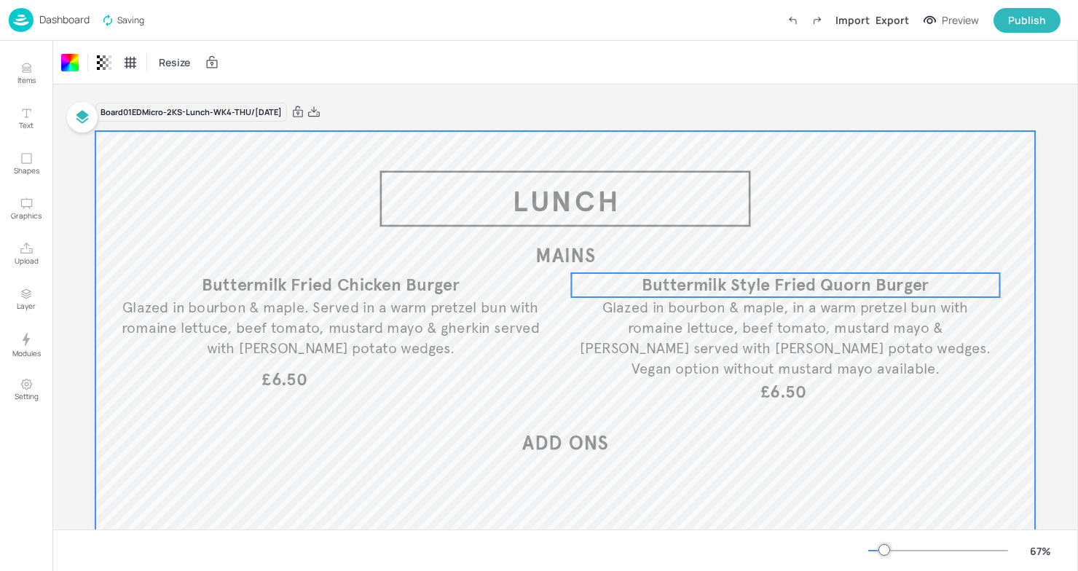
click at [753, 290] on span "Buttermilk Style Fried Quorn Burger" at bounding box center [785, 285] width 287 height 22
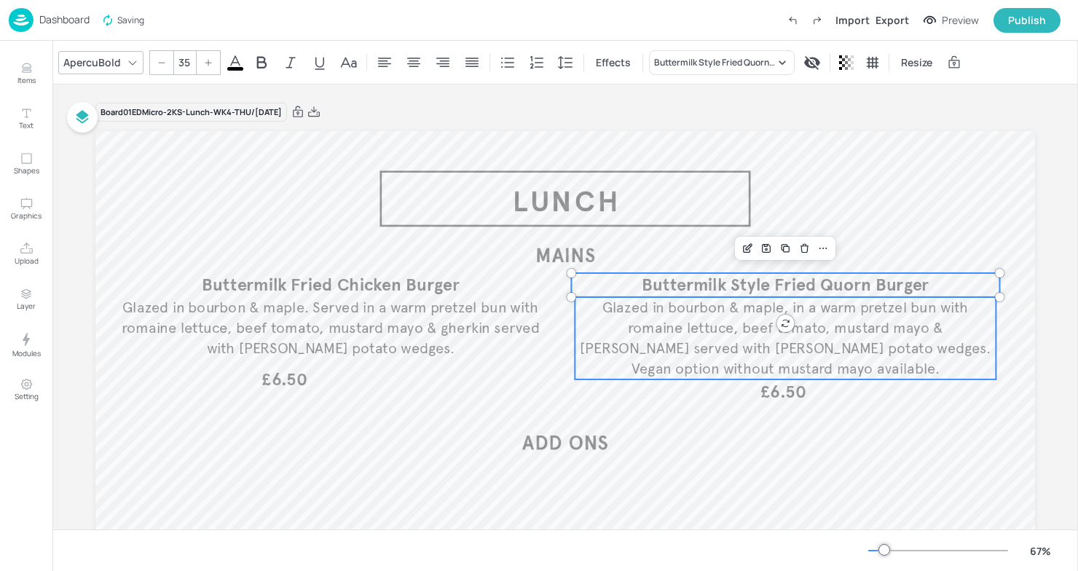
click at [750, 334] on span "Glazed in bourbon & maple, in a warm pretzel bun with romaine lettuce, beef tom…" at bounding box center [785, 338] width 411 height 80
type input "--"
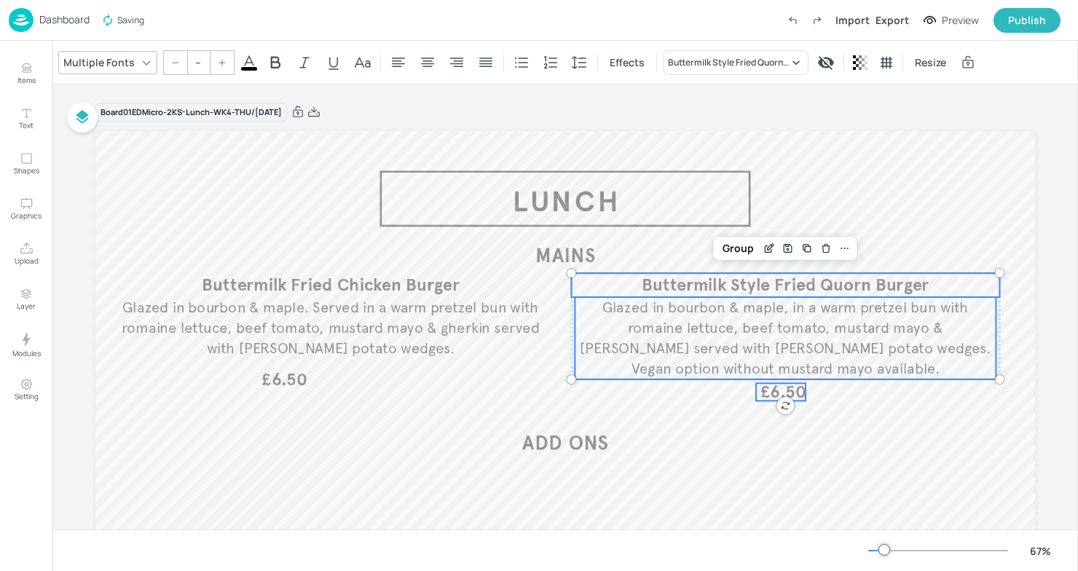
click at [766, 396] on span "£6.50" at bounding box center [783, 391] width 45 height 17
click at [732, 246] on div "Group" at bounding box center [738, 248] width 43 height 19
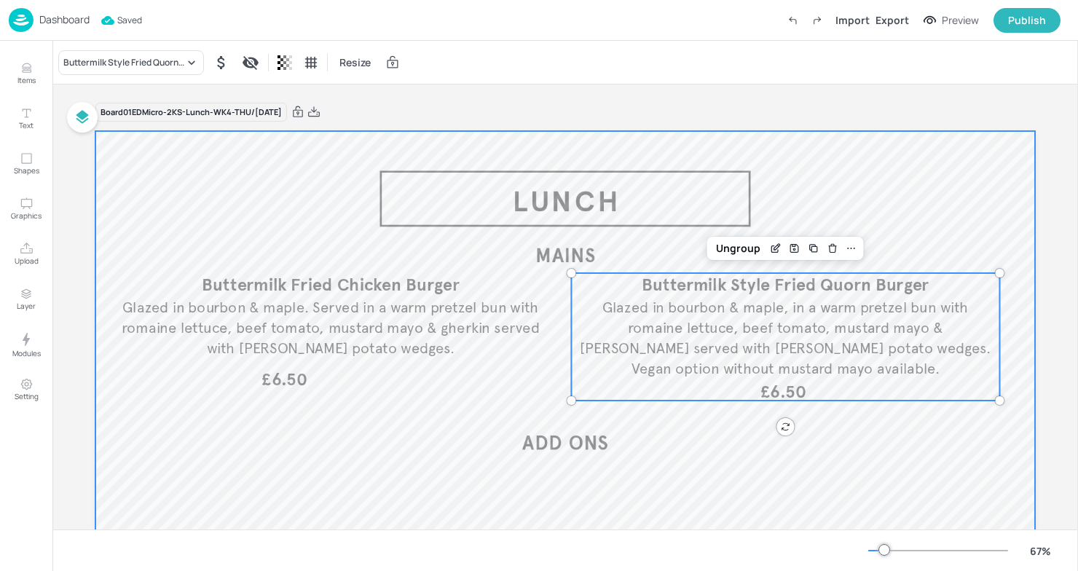
click at [781, 148] on div at bounding box center [565, 395] width 940 height 529
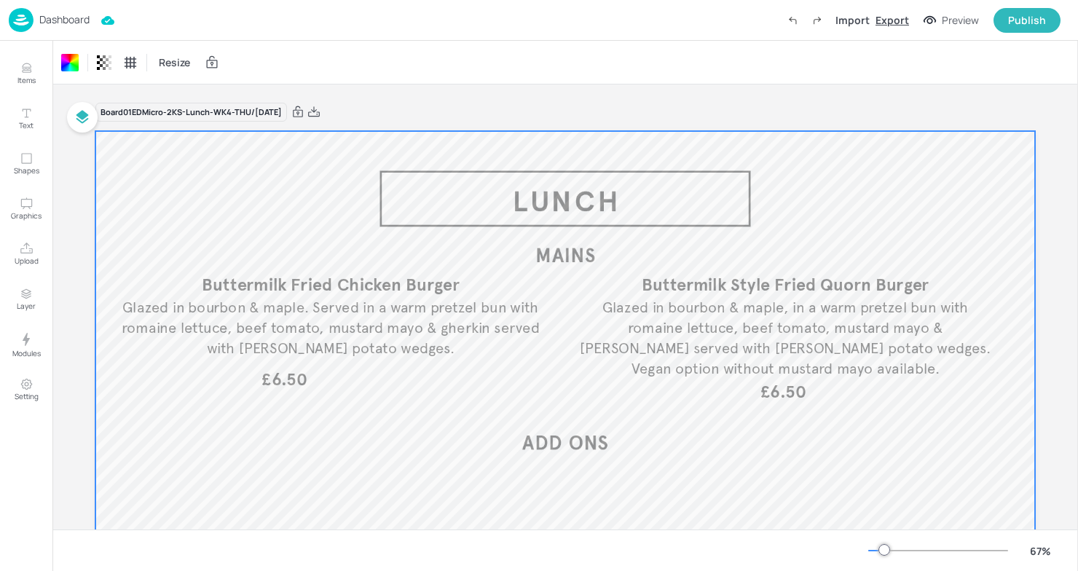
click at [904, 18] on div "Export" at bounding box center [893, 19] width 34 height 15
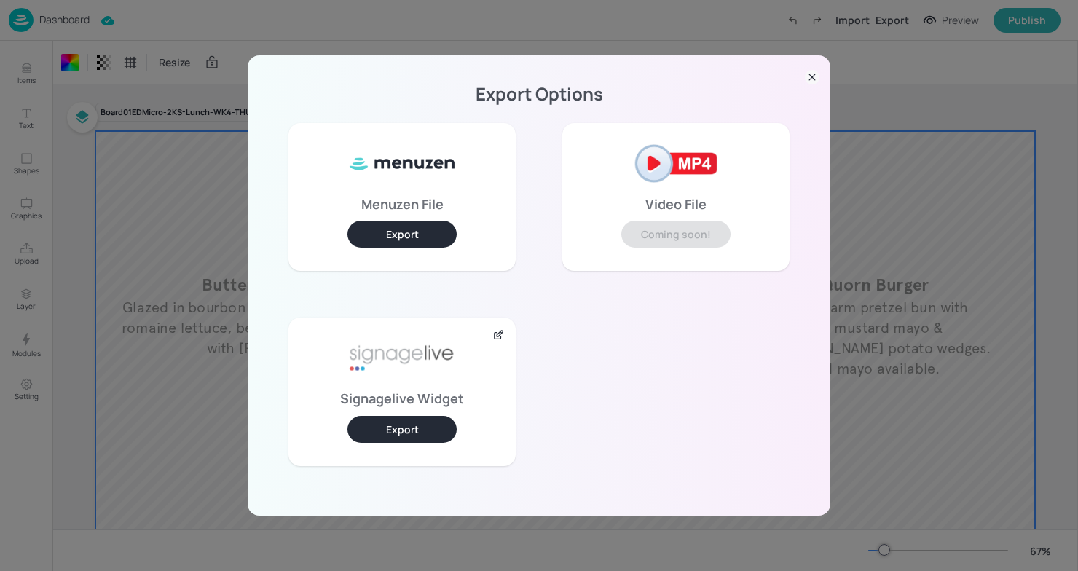
click at [389, 421] on button "Export" at bounding box center [402, 429] width 109 height 27
